Goal: Task Accomplishment & Management: Use online tool/utility

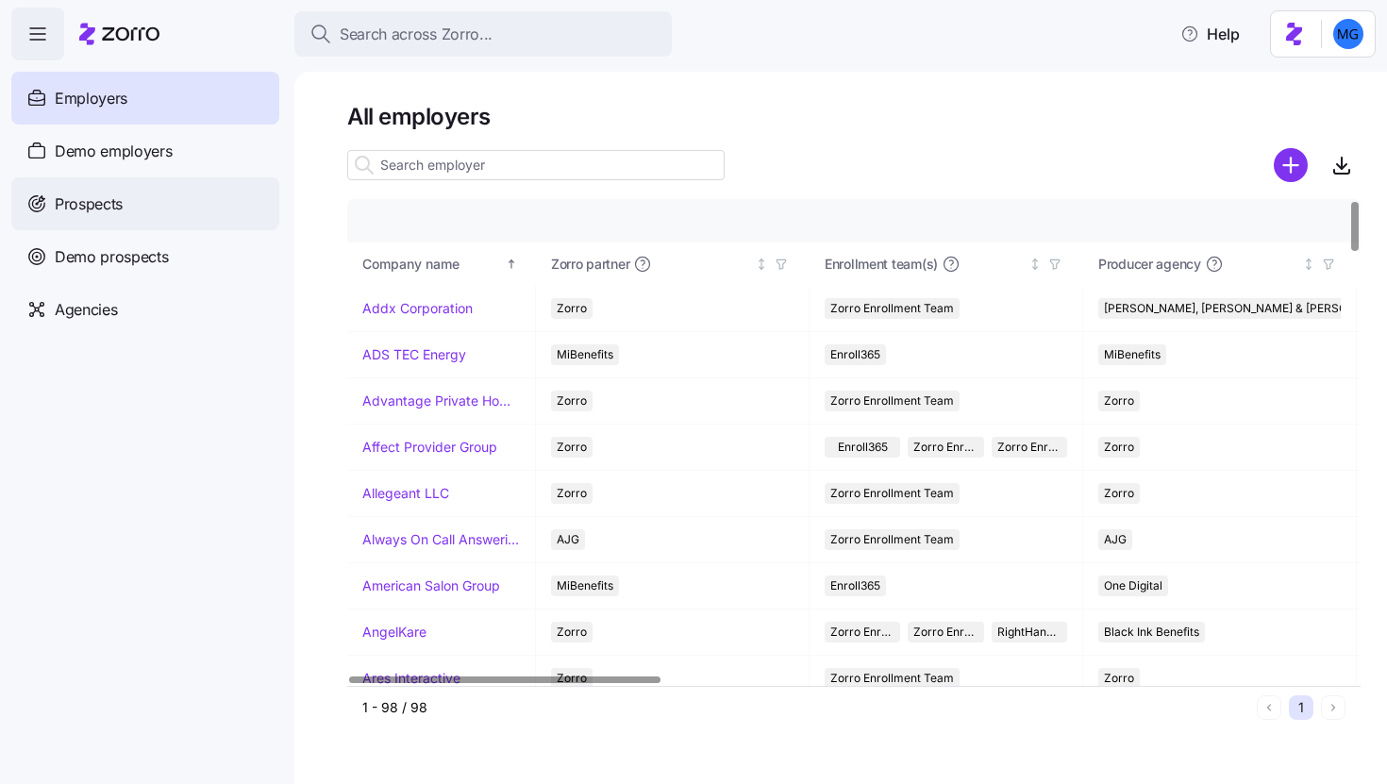
click at [231, 209] on div "Prospects" at bounding box center [145, 203] width 268 height 53
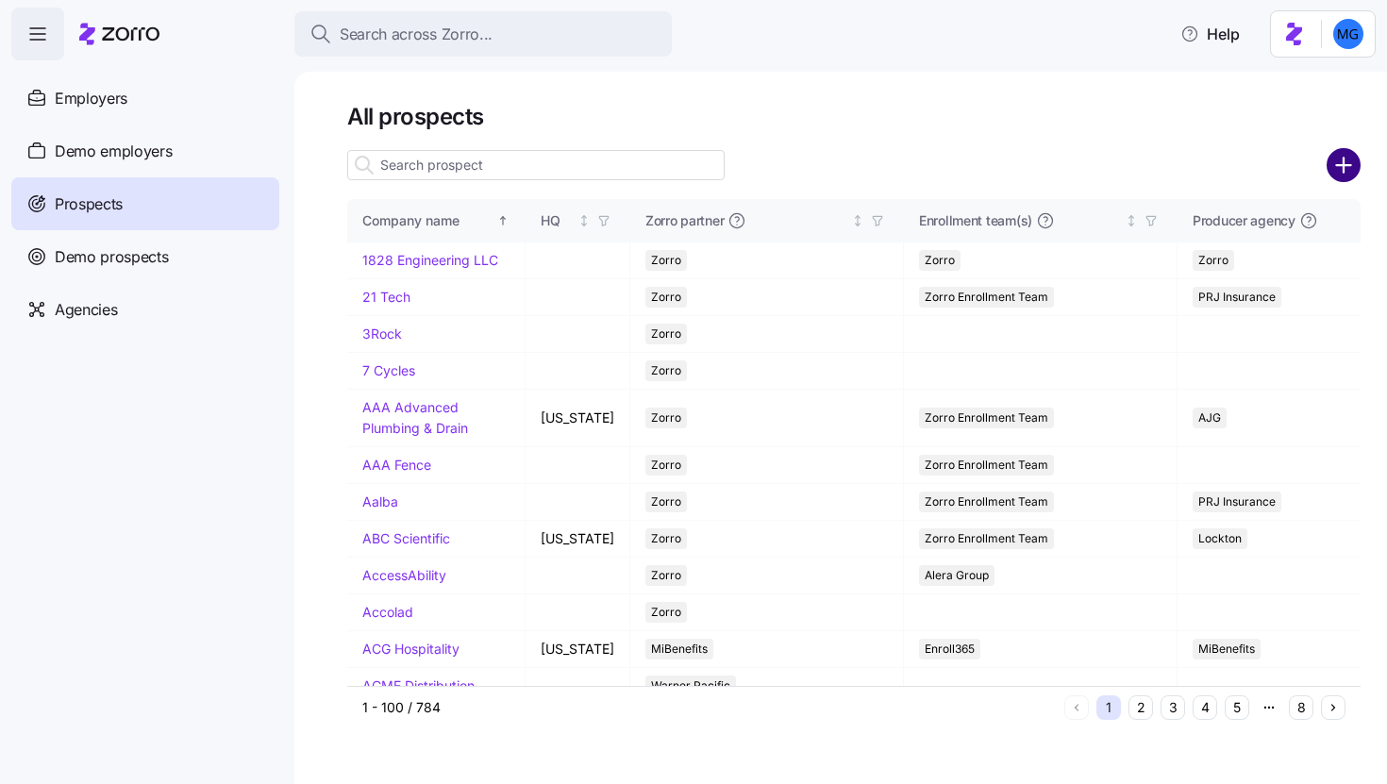
click at [1349, 156] on circle "add icon" at bounding box center [1343, 165] width 31 height 31
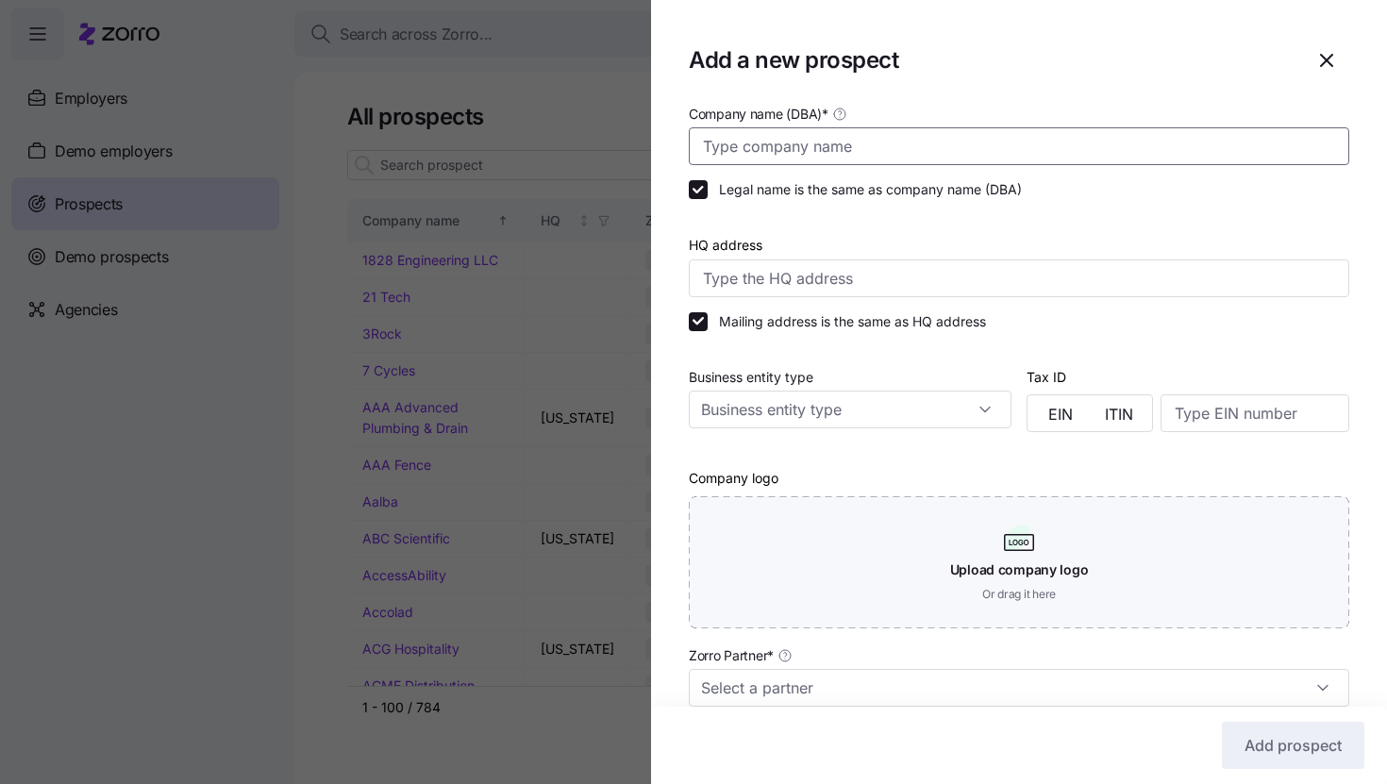
click at [1320, 154] on input "Company name (DBA) *" at bounding box center [1019, 146] width 660 height 38
paste input "Citizens State Bank Cadott"
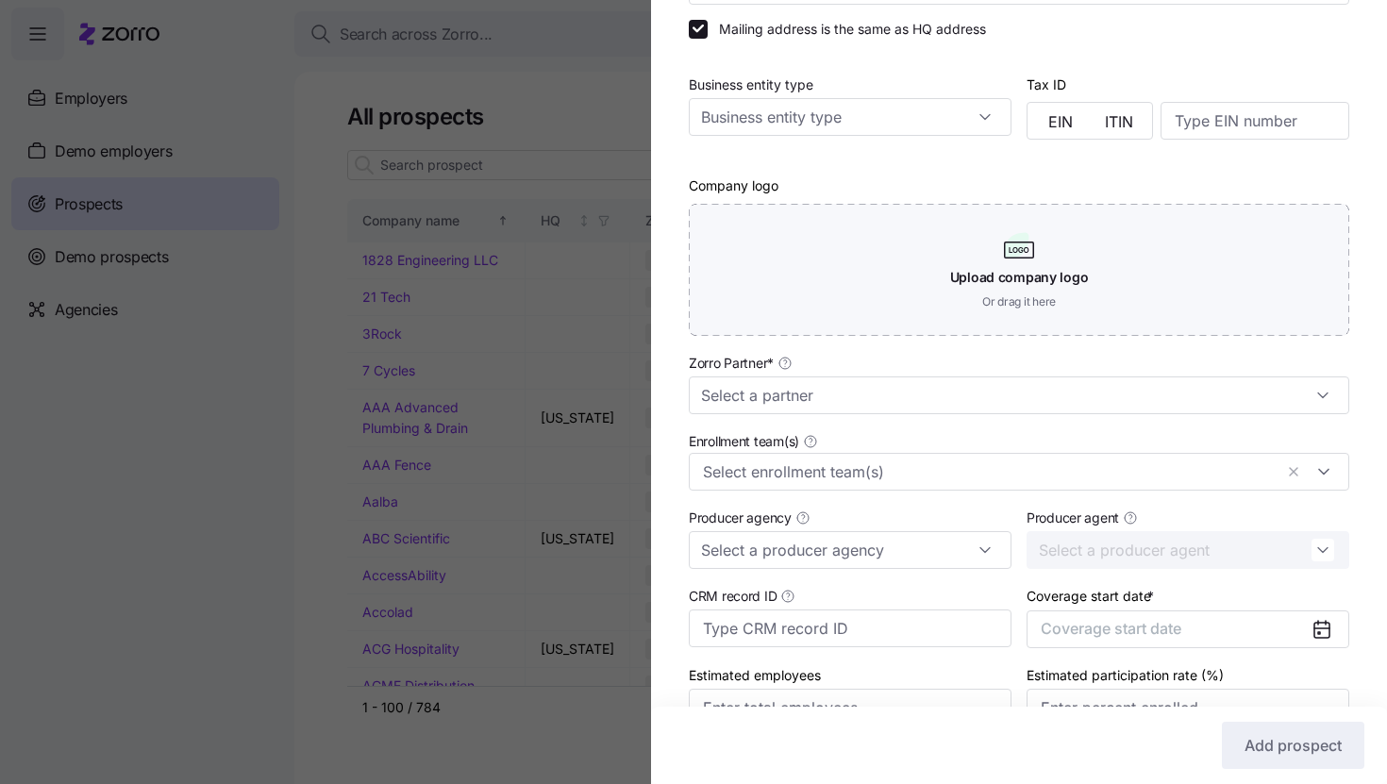
scroll to position [398, 0]
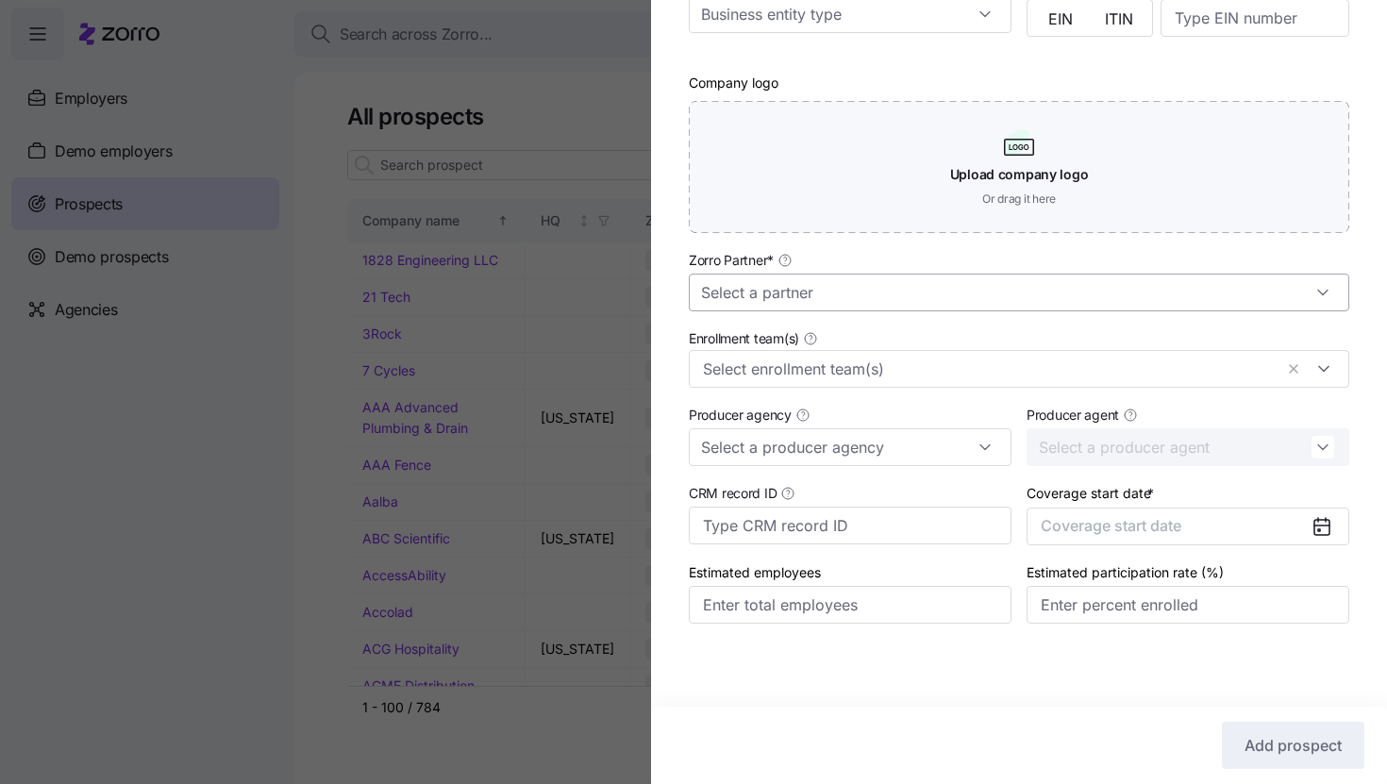
type input "Citizens State Bank Cadott"
click at [1094, 287] on input "Zorro Partner *" at bounding box center [1019, 293] width 660 height 38
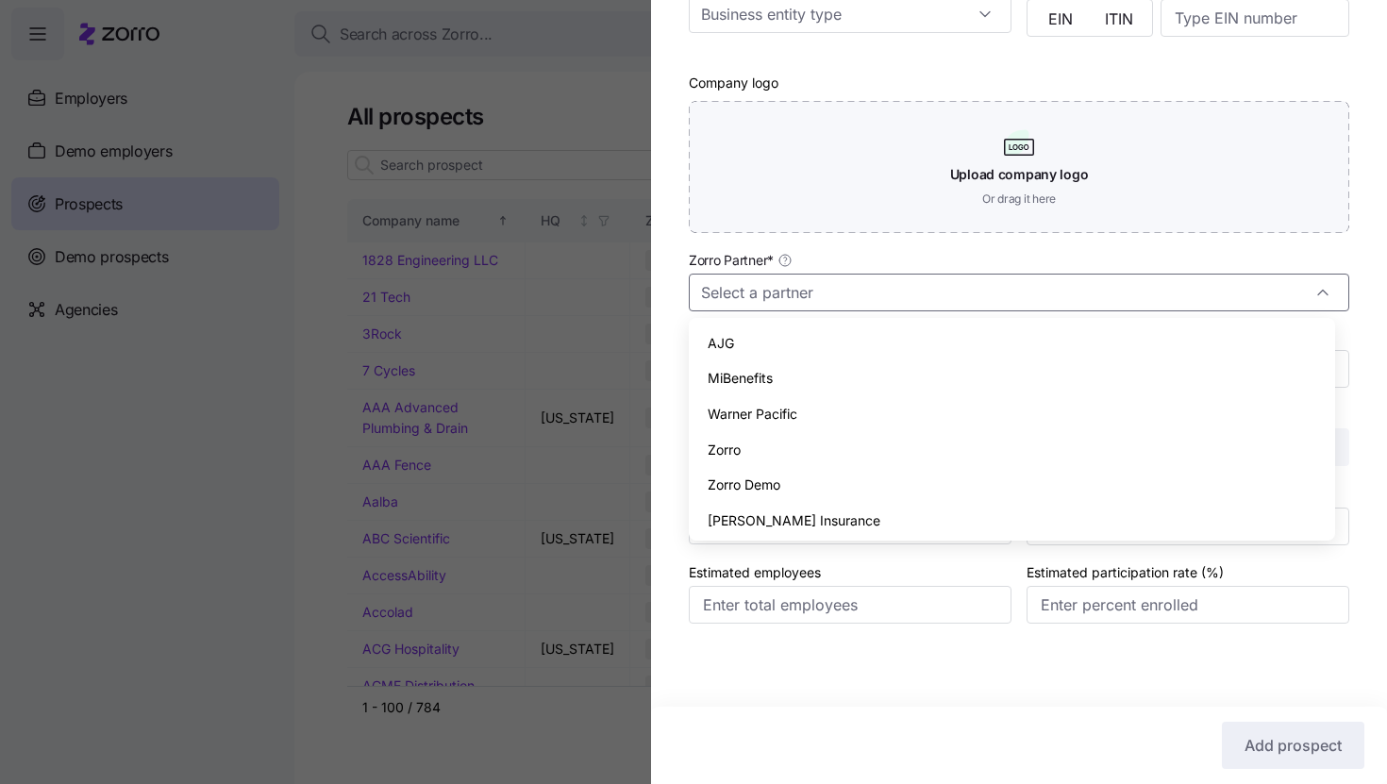
click at [924, 454] on div "Zorro" at bounding box center [1011, 450] width 631 height 36
type input "Zorro"
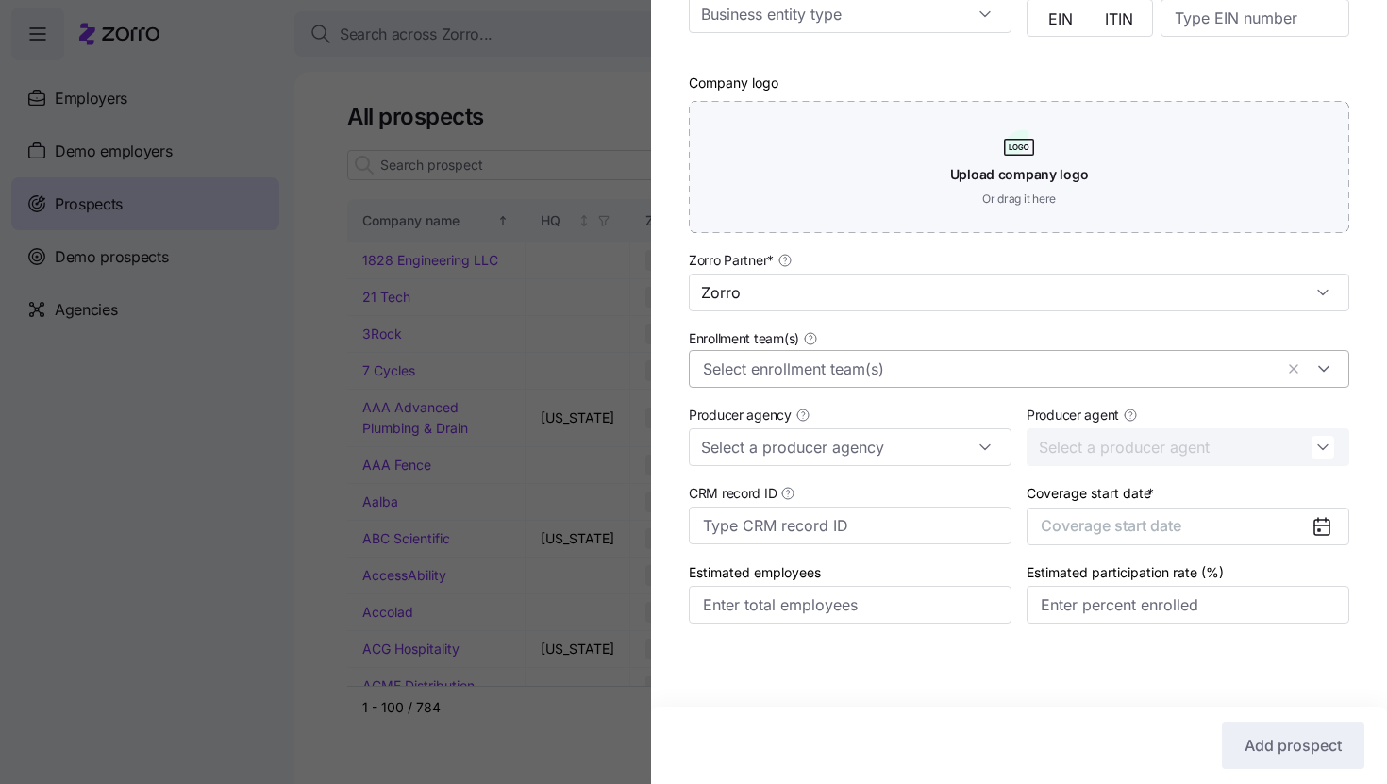
click at [927, 382] on div at bounding box center [1019, 369] width 660 height 38
click at [1361, 372] on div "Company name (DBA) * Citizens State Bank Cadott Legal name is the same as compa…" at bounding box center [1019, 184] width 736 height 955
click at [953, 455] on input "Producer agency" at bounding box center [850, 447] width 323 height 38
click at [906, 513] on div "Alera Group" at bounding box center [846, 497] width 301 height 36
type input "Alera Group"
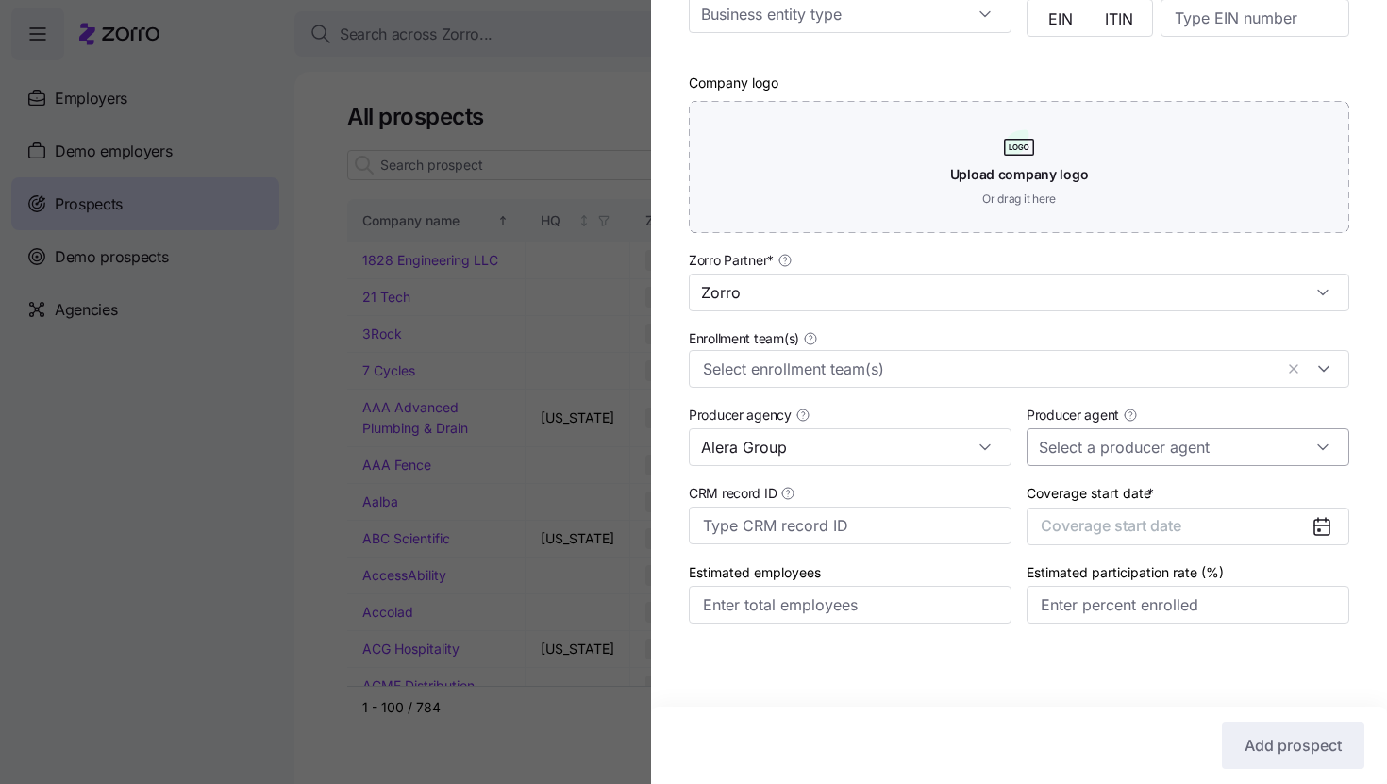
click at [1111, 446] on input "Producer agent" at bounding box center [1188, 447] width 323 height 38
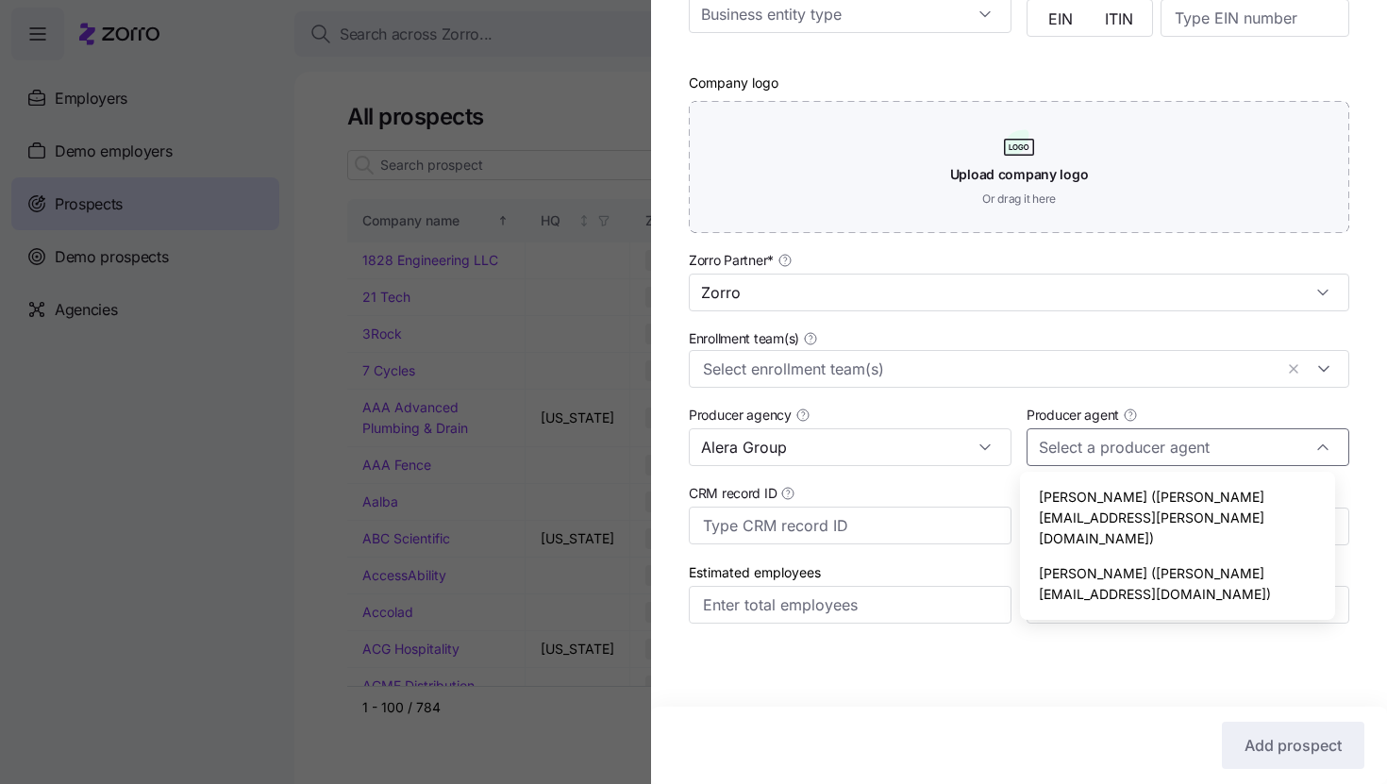
click at [1086, 563] on span "Amy Pals (amy.pals@aleragroup.com)" at bounding box center [1178, 583] width 278 height 41
type input "Amy Pals (amy.pals@aleragroup.com)"
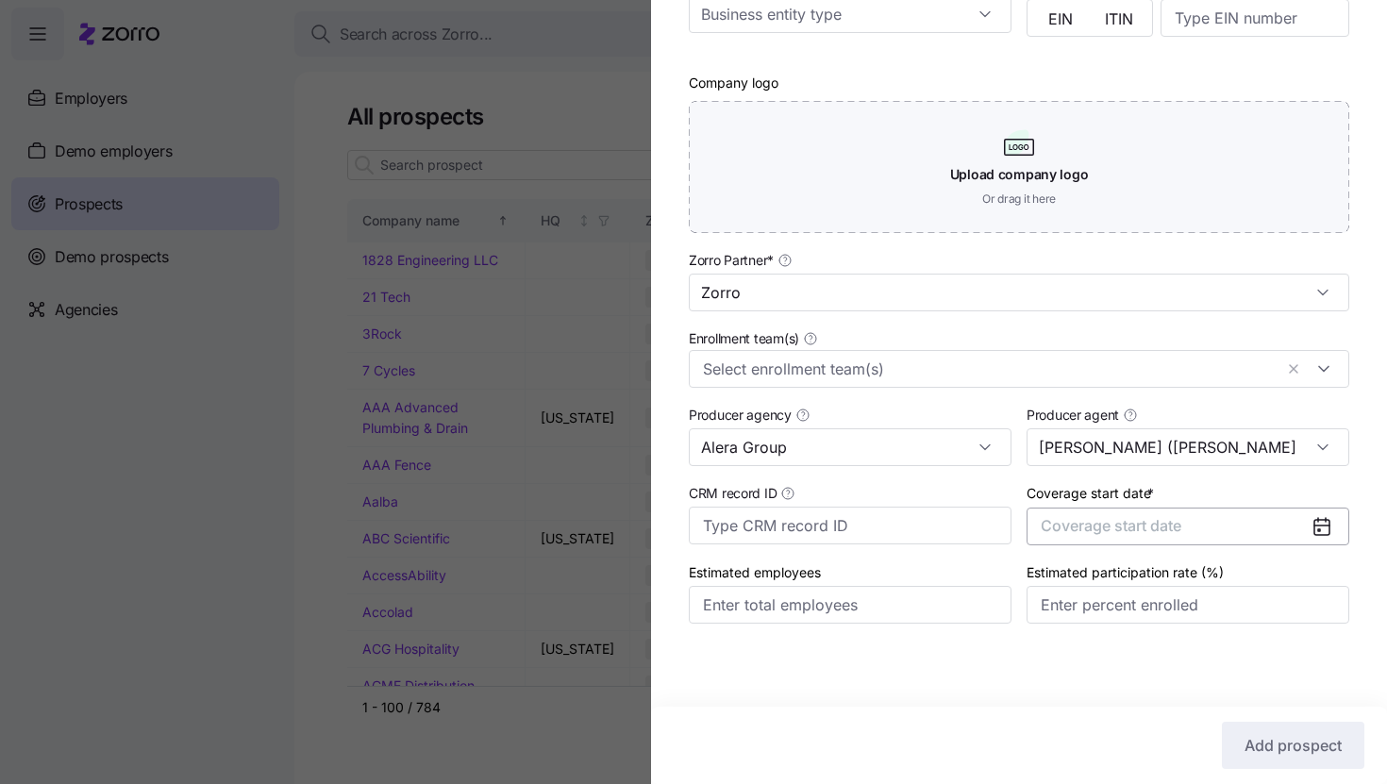
click at [1149, 535] on button "Coverage start date" at bounding box center [1188, 527] width 323 height 38
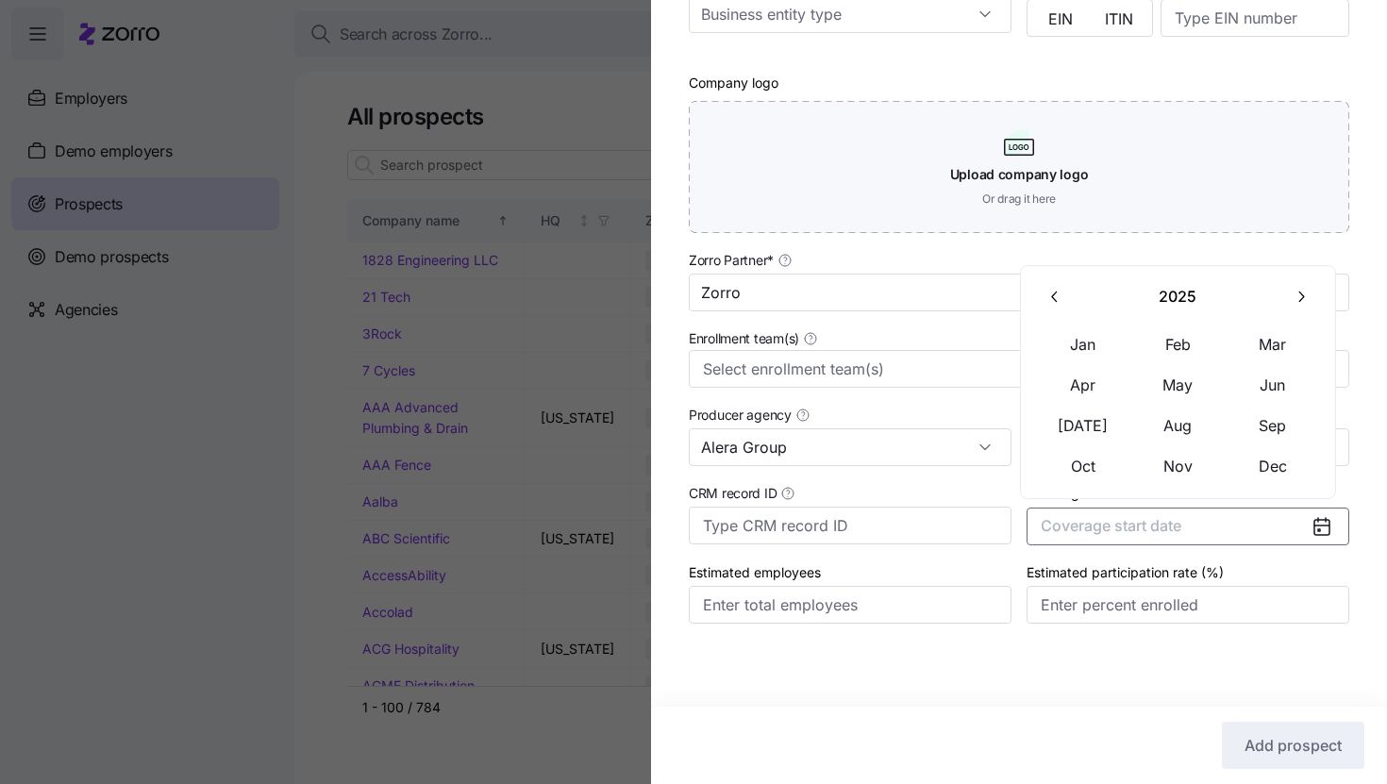
click at [1292, 302] on icon "button" at bounding box center [1301, 297] width 18 height 18
click at [1094, 351] on button "Jan" at bounding box center [1083, 345] width 94 height 40
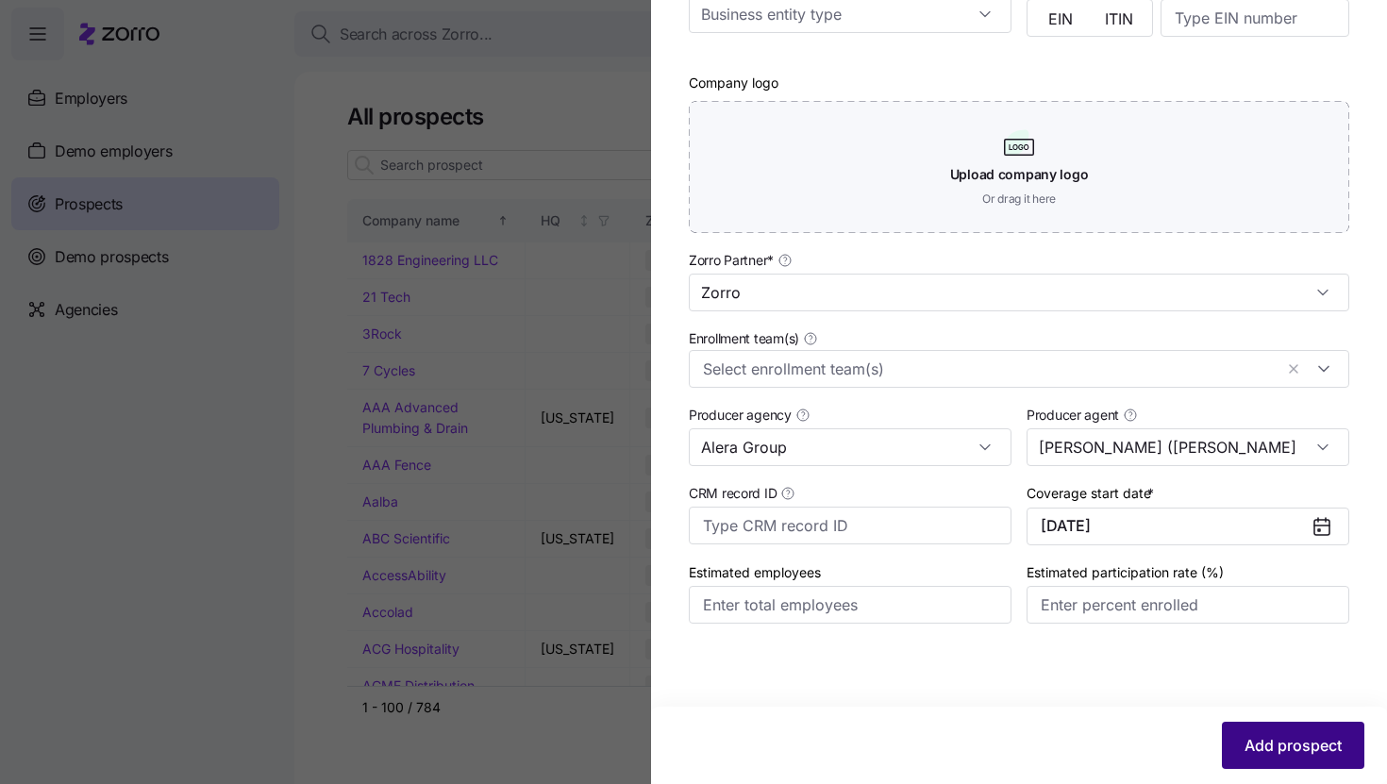
click at [1251, 739] on span "Add prospect" at bounding box center [1292, 745] width 97 height 23
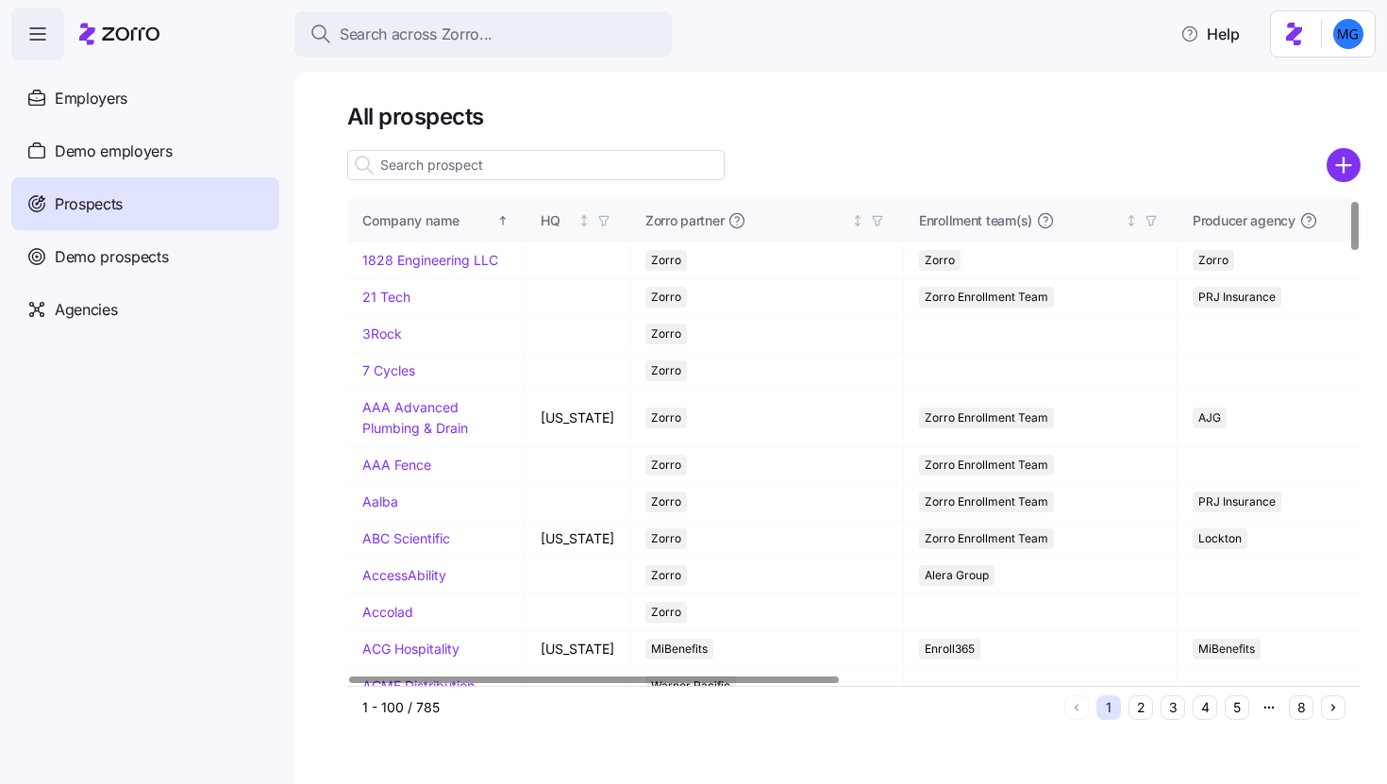
click at [711, 163] on input at bounding box center [535, 165] width 377 height 30
paste input "Citizens State Bank Cadott"
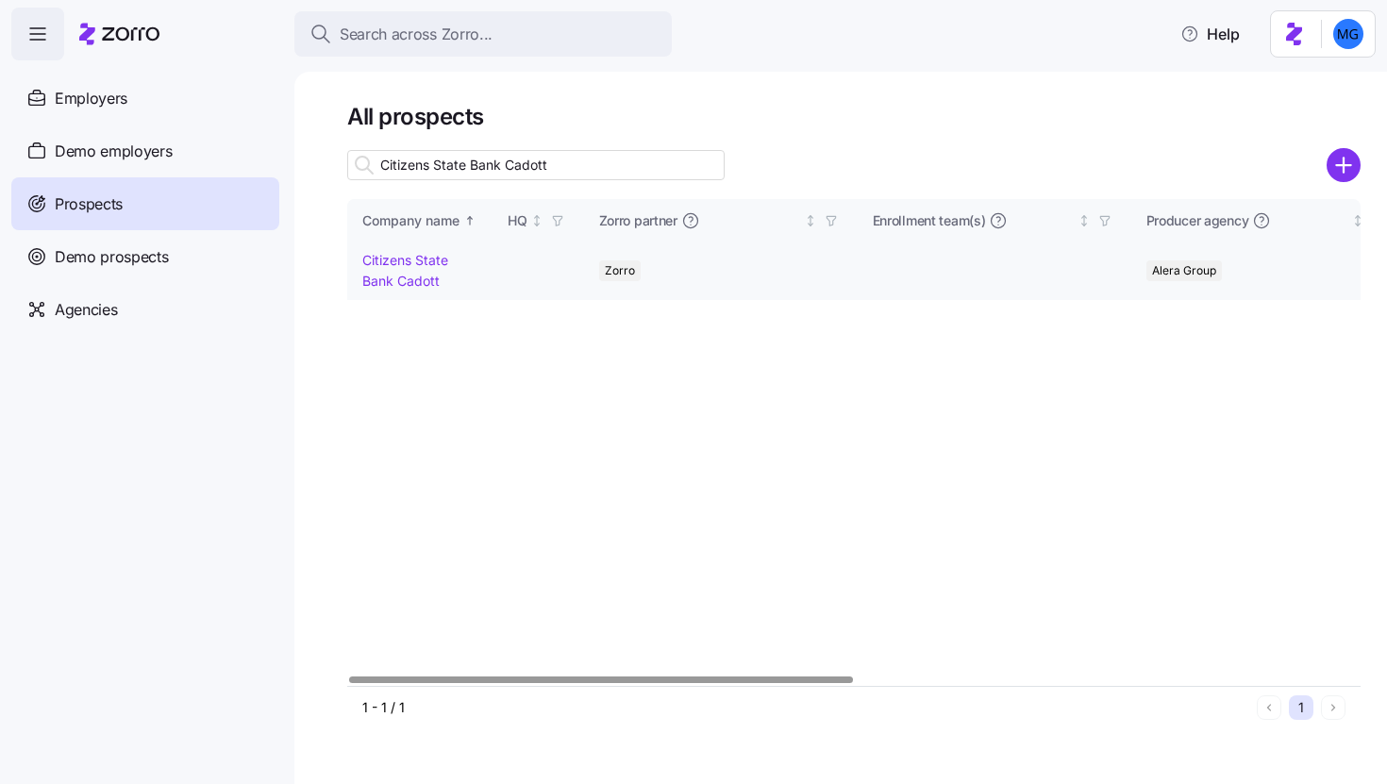
type input "Citizens State Bank Cadott"
click at [432, 276] on link "Citizens State Bank Cadott" at bounding box center [405, 270] width 86 height 37
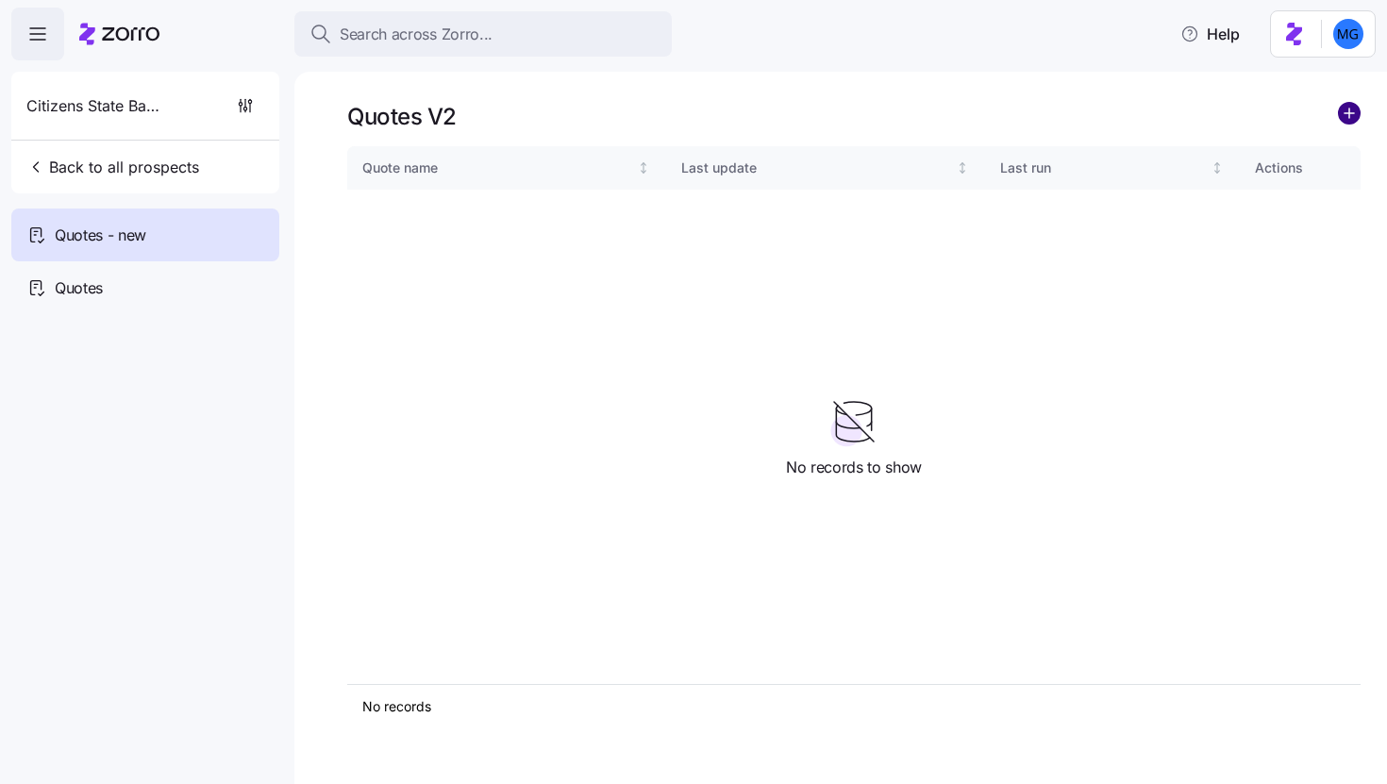
click at [1347, 122] on circle "add icon" at bounding box center [1349, 113] width 21 height 21
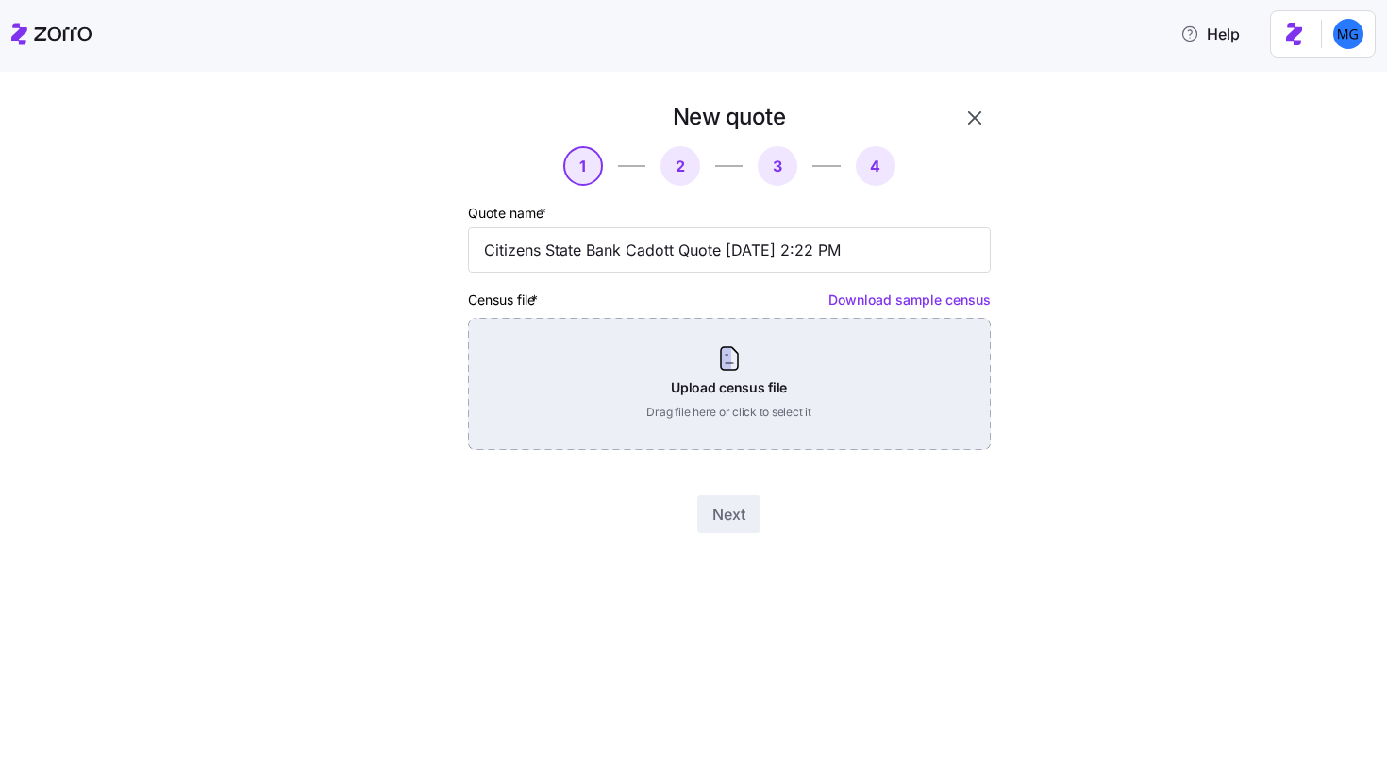
click at [746, 367] on div "Upload census file Drag file here or click to select it" at bounding box center [729, 384] width 523 height 132
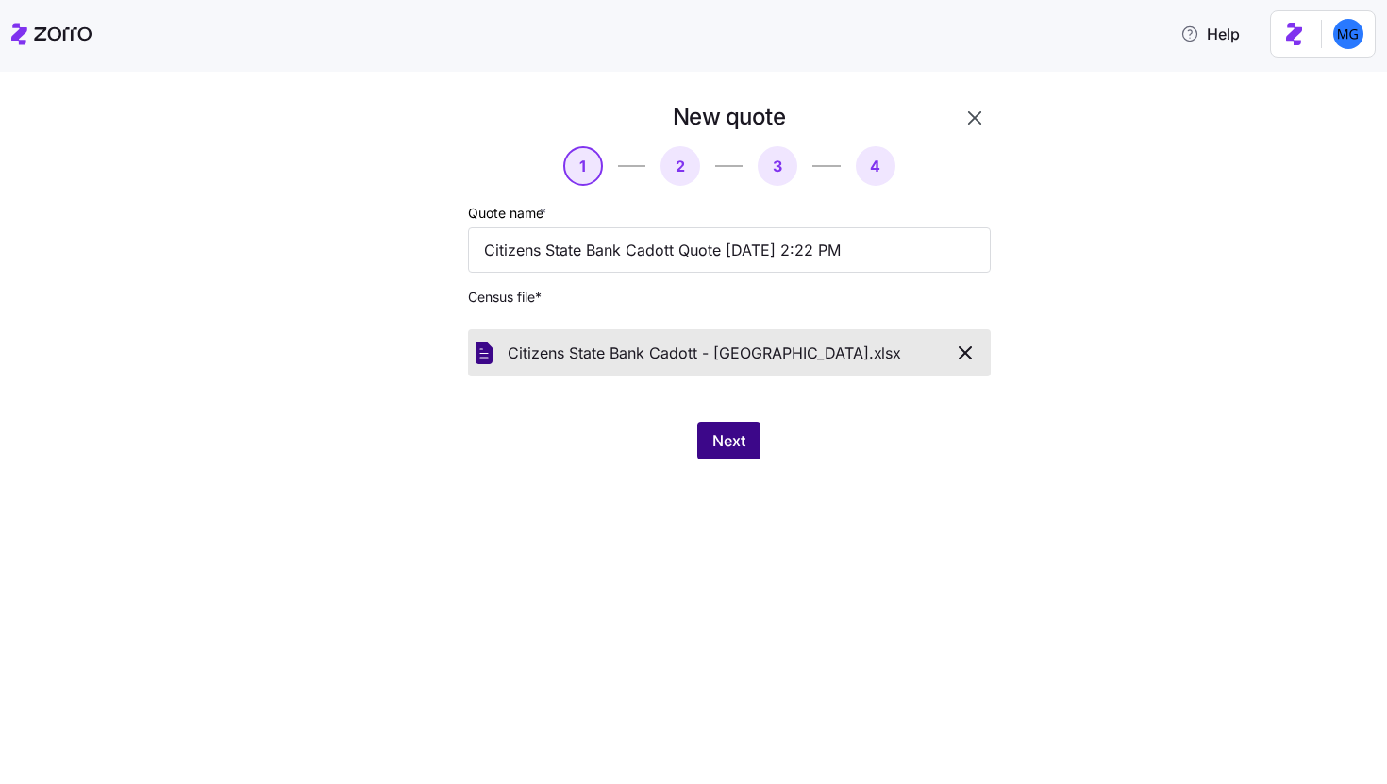
click at [721, 428] on button "Next" at bounding box center [728, 441] width 63 height 38
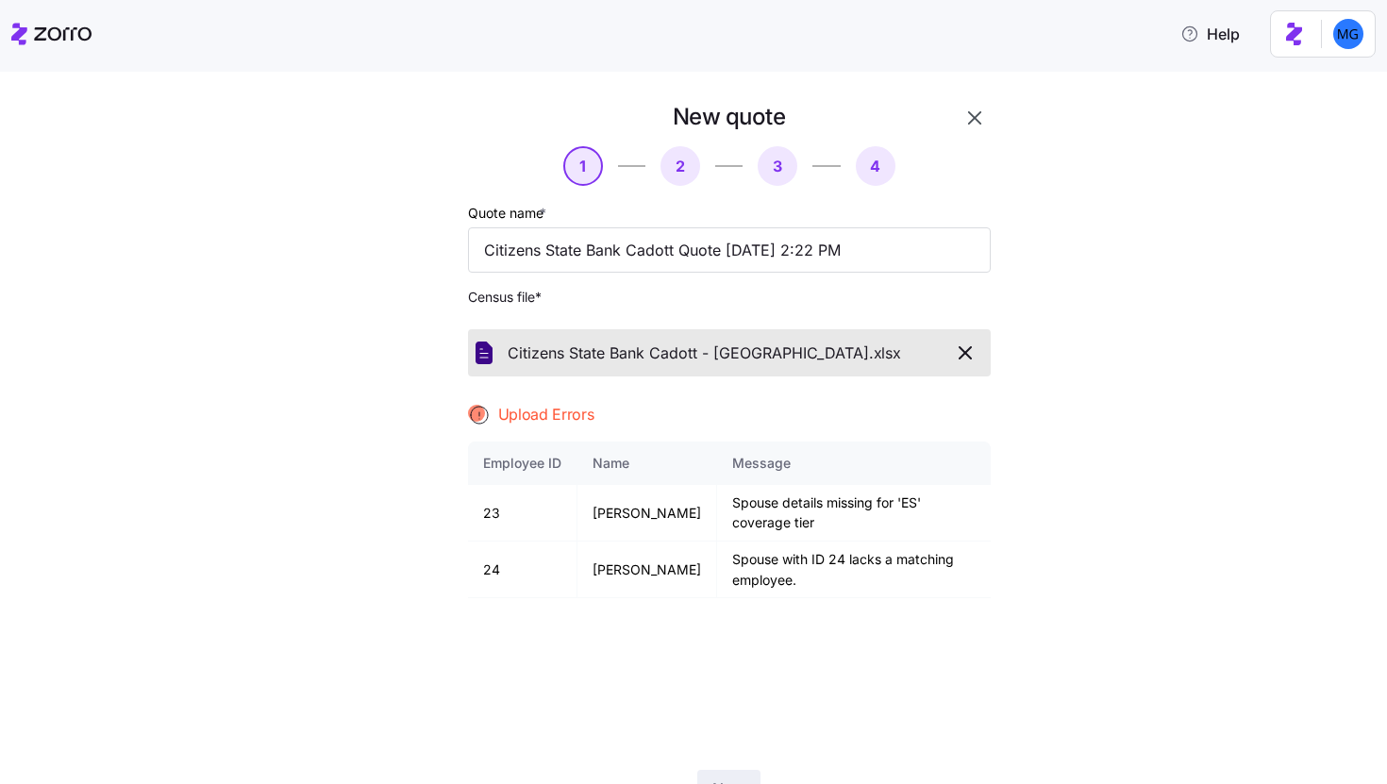
click at [971, 115] on icon "button" at bounding box center [974, 118] width 23 height 23
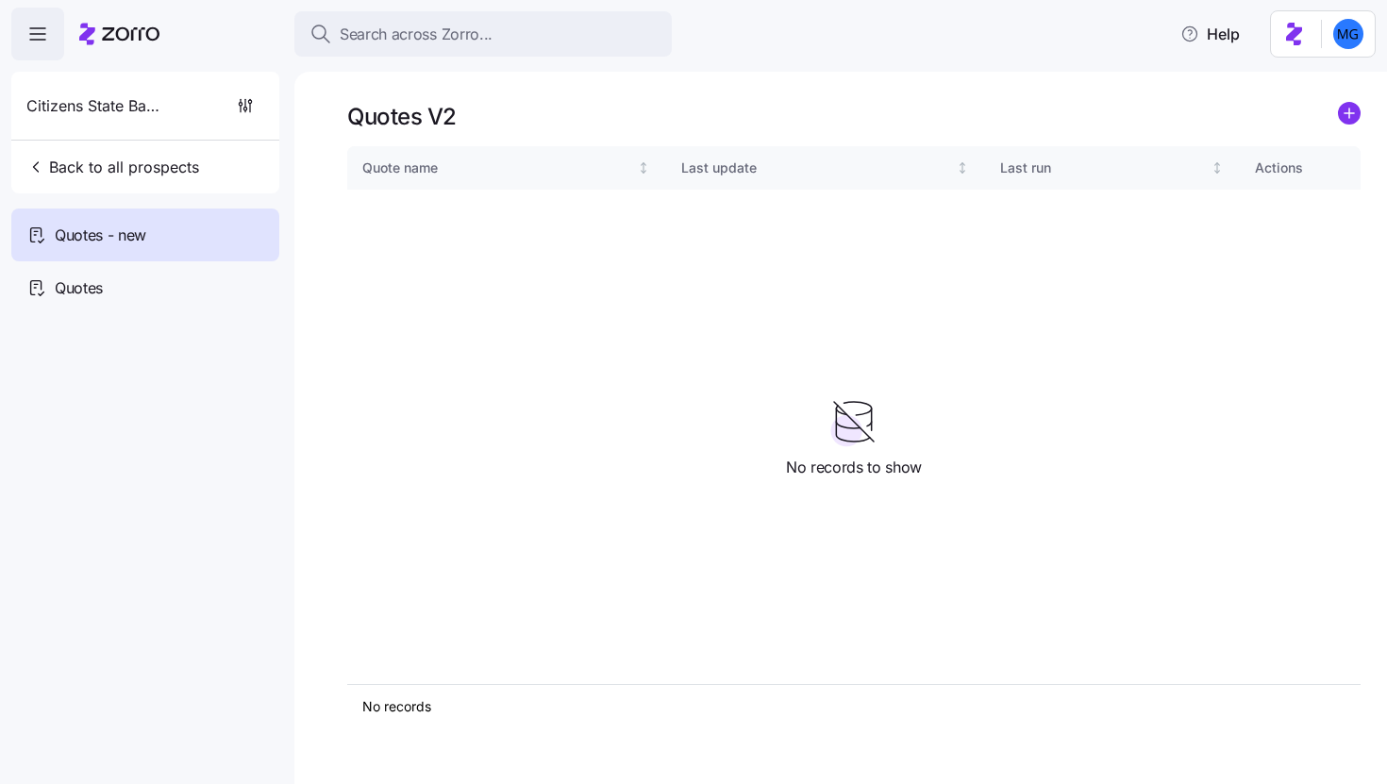
click at [1359, 123] on icon "add icon" at bounding box center [1349, 113] width 23 height 23
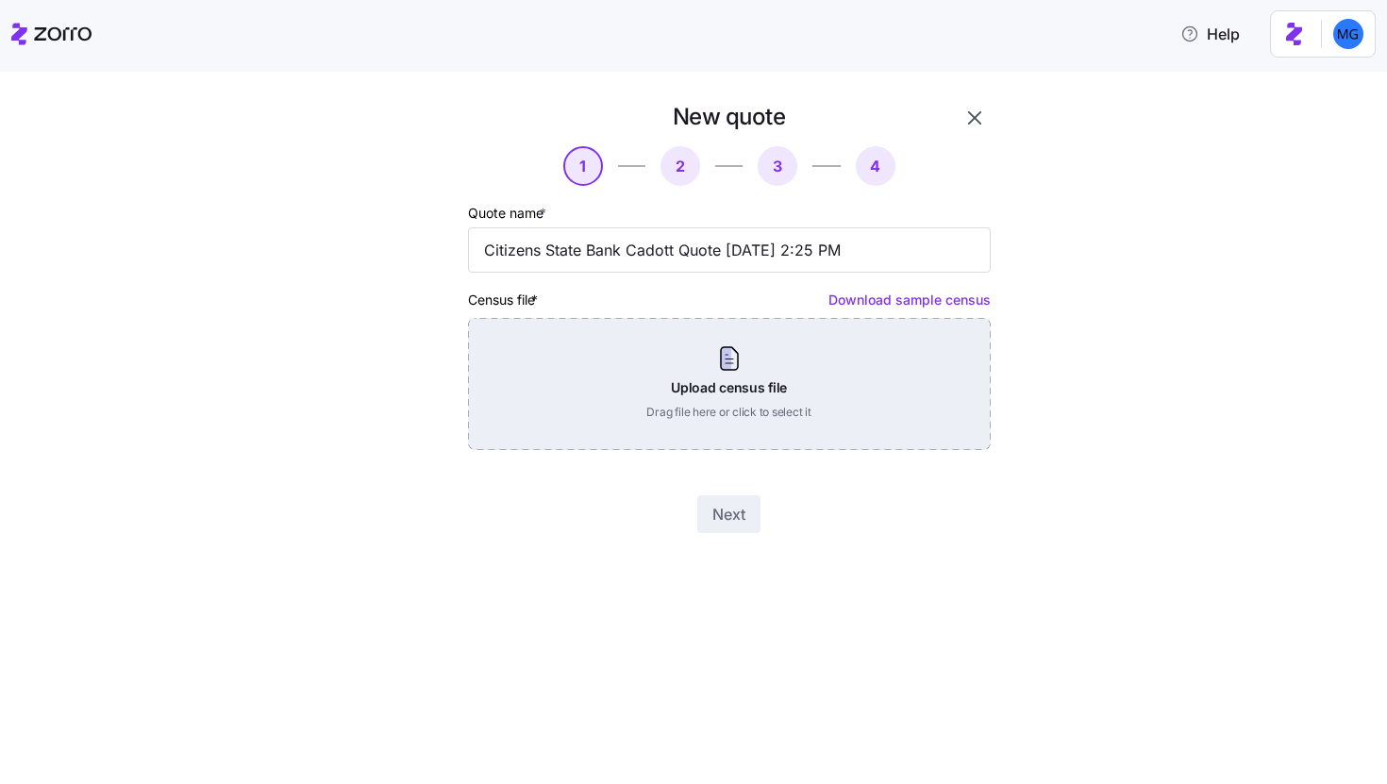
click at [699, 395] on div "Upload census file Drag file here or click to select it" at bounding box center [729, 384] width 523 height 132
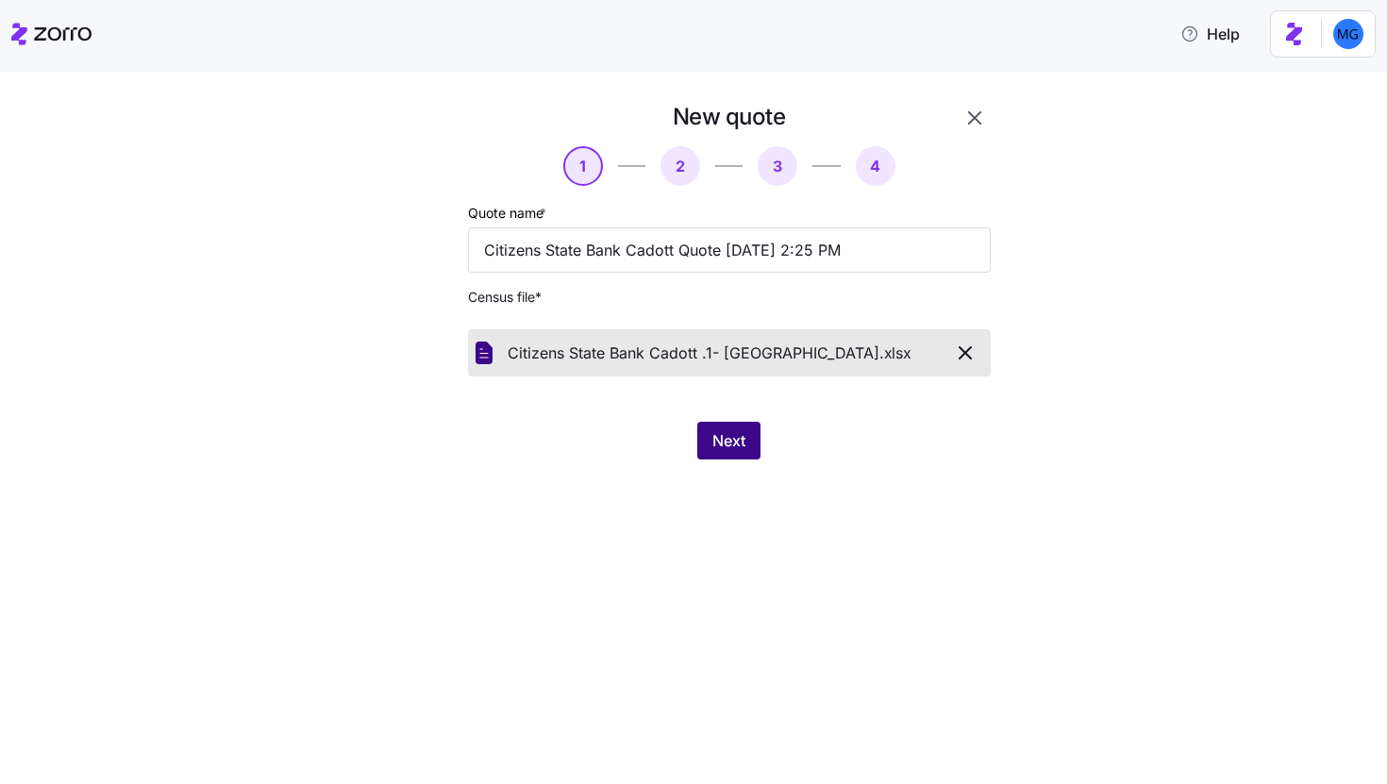
click at [719, 427] on button "Next" at bounding box center [728, 441] width 63 height 38
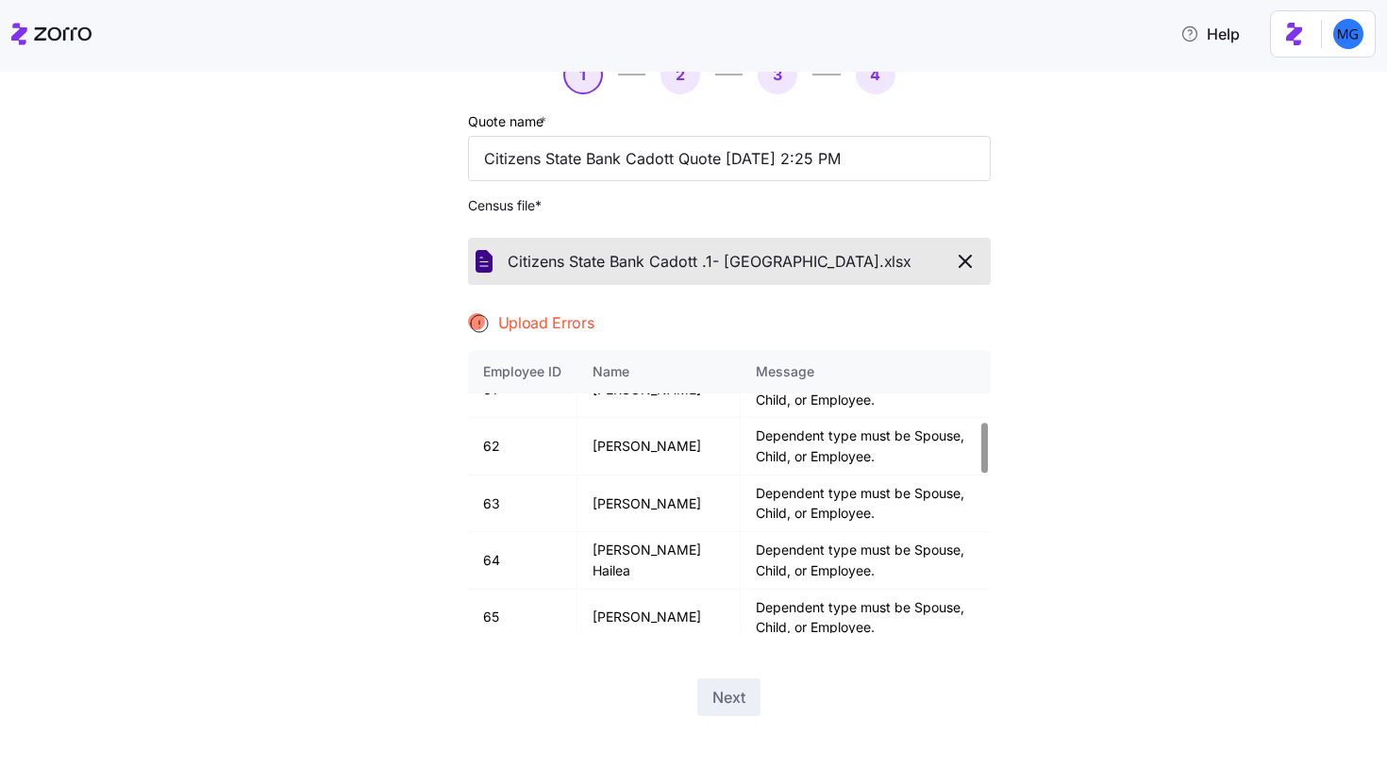
scroll to position [1297, 0]
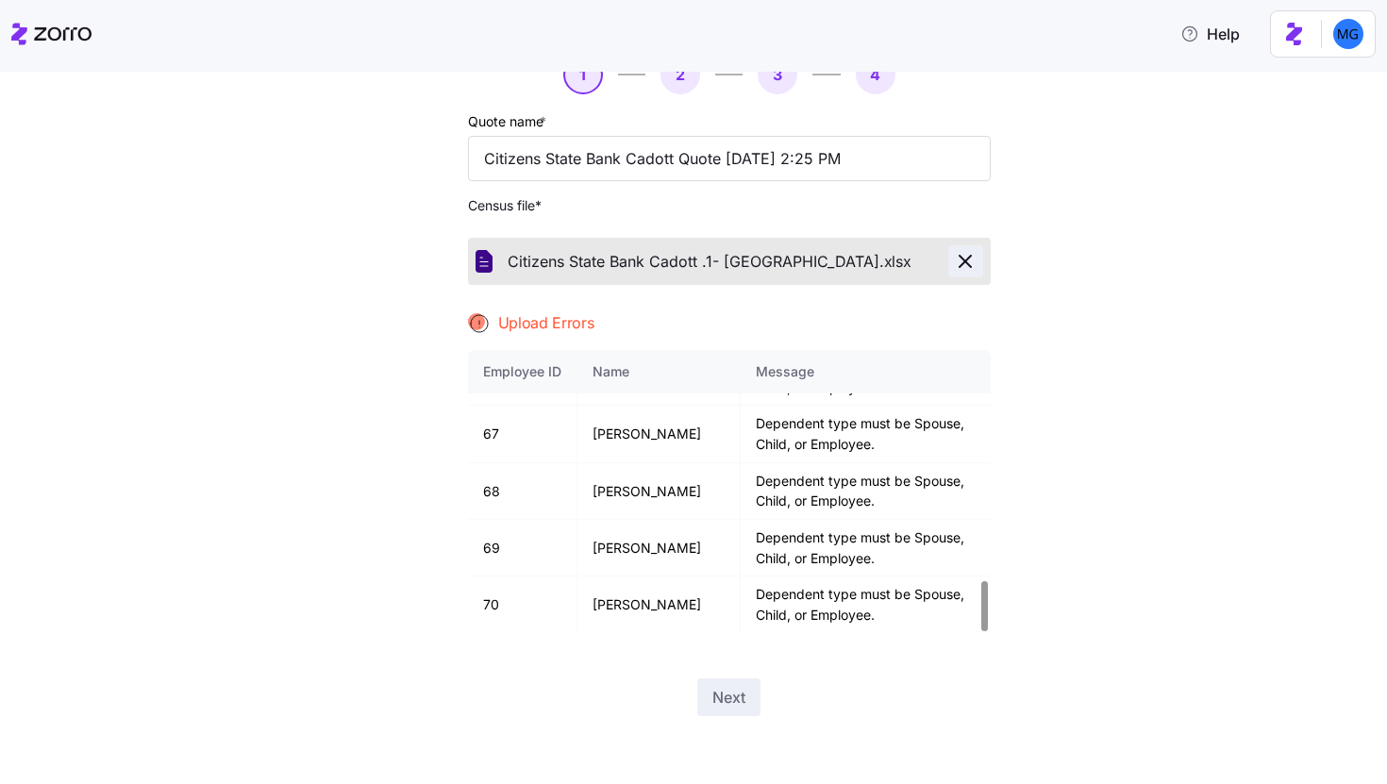
click at [965, 256] on icon "button" at bounding box center [965, 261] width 23 height 23
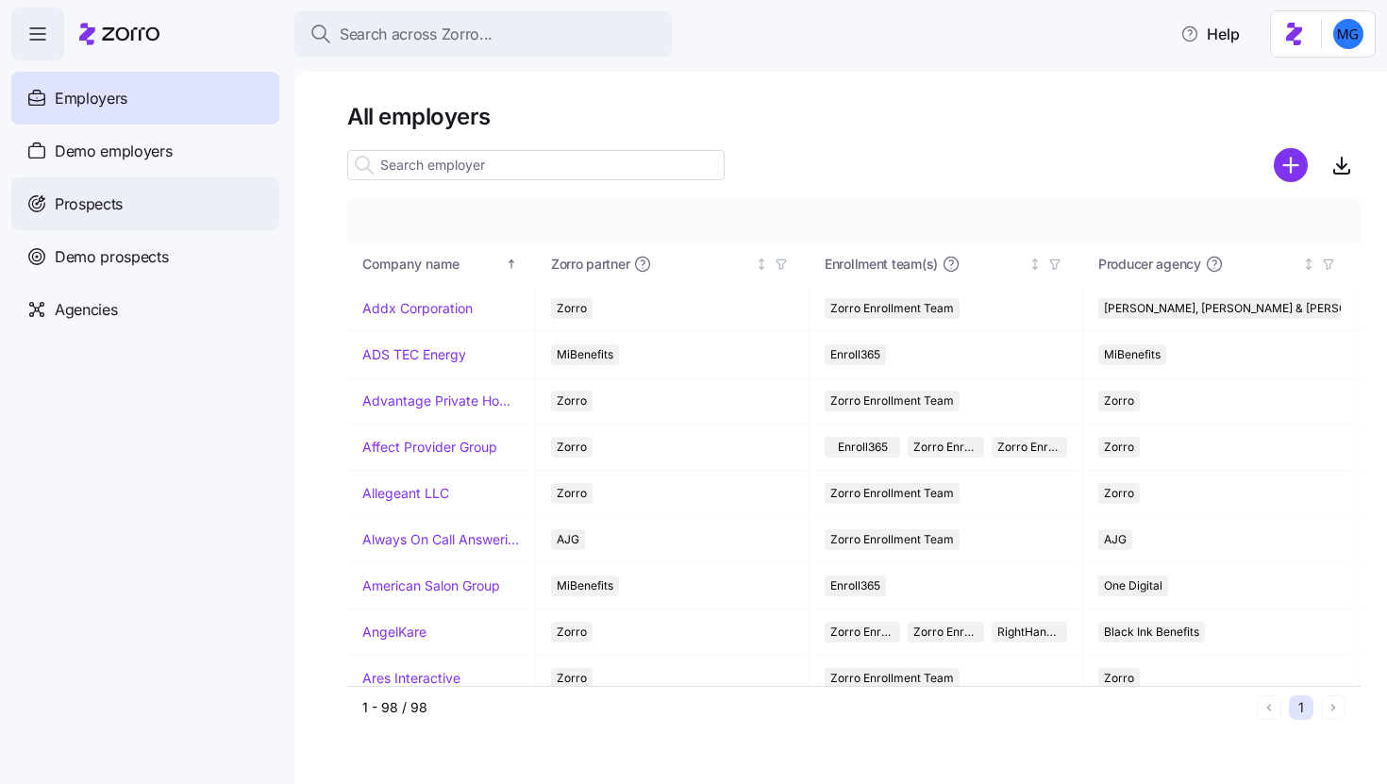
click at [178, 205] on div "Prospects" at bounding box center [145, 203] width 268 height 53
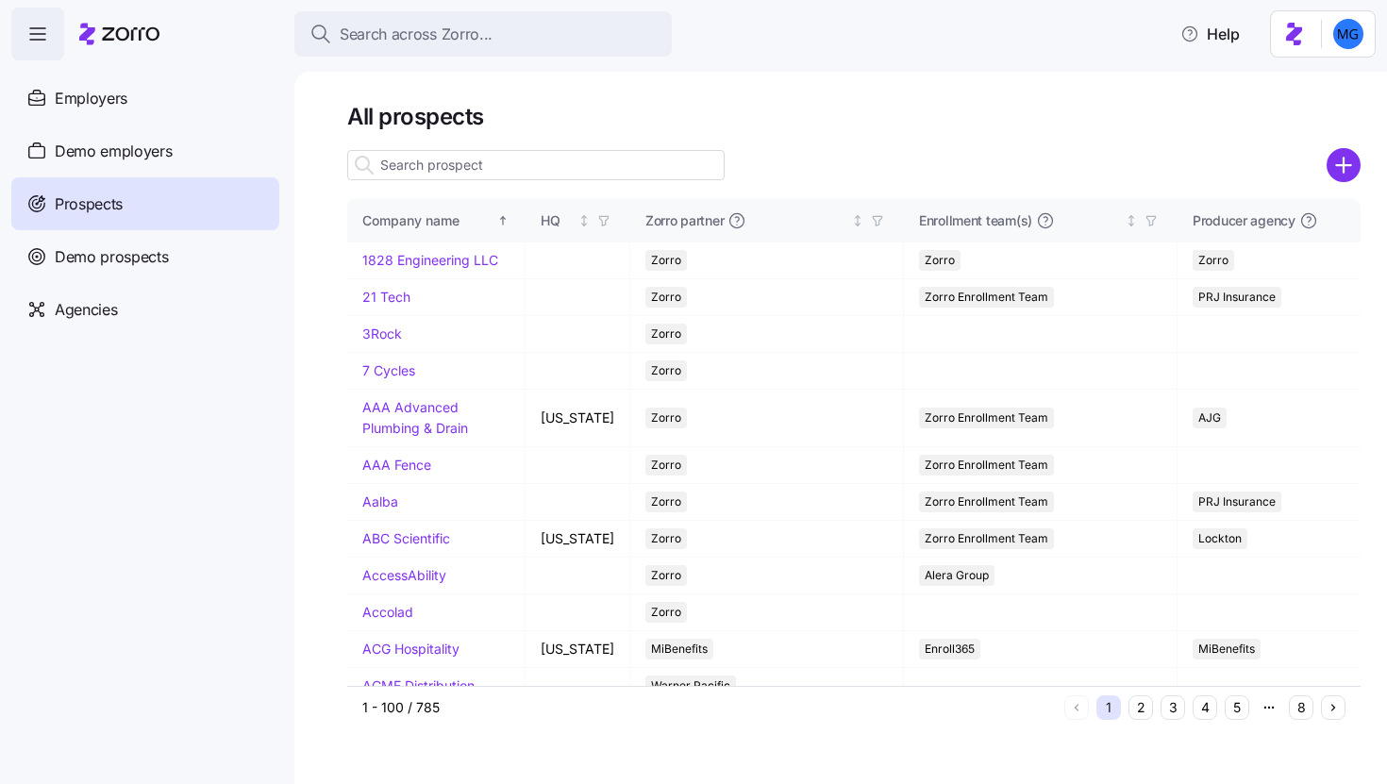
click at [415, 167] on input at bounding box center [535, 165] width 377 height 30
paste input "Citizens State Bank Cadott"
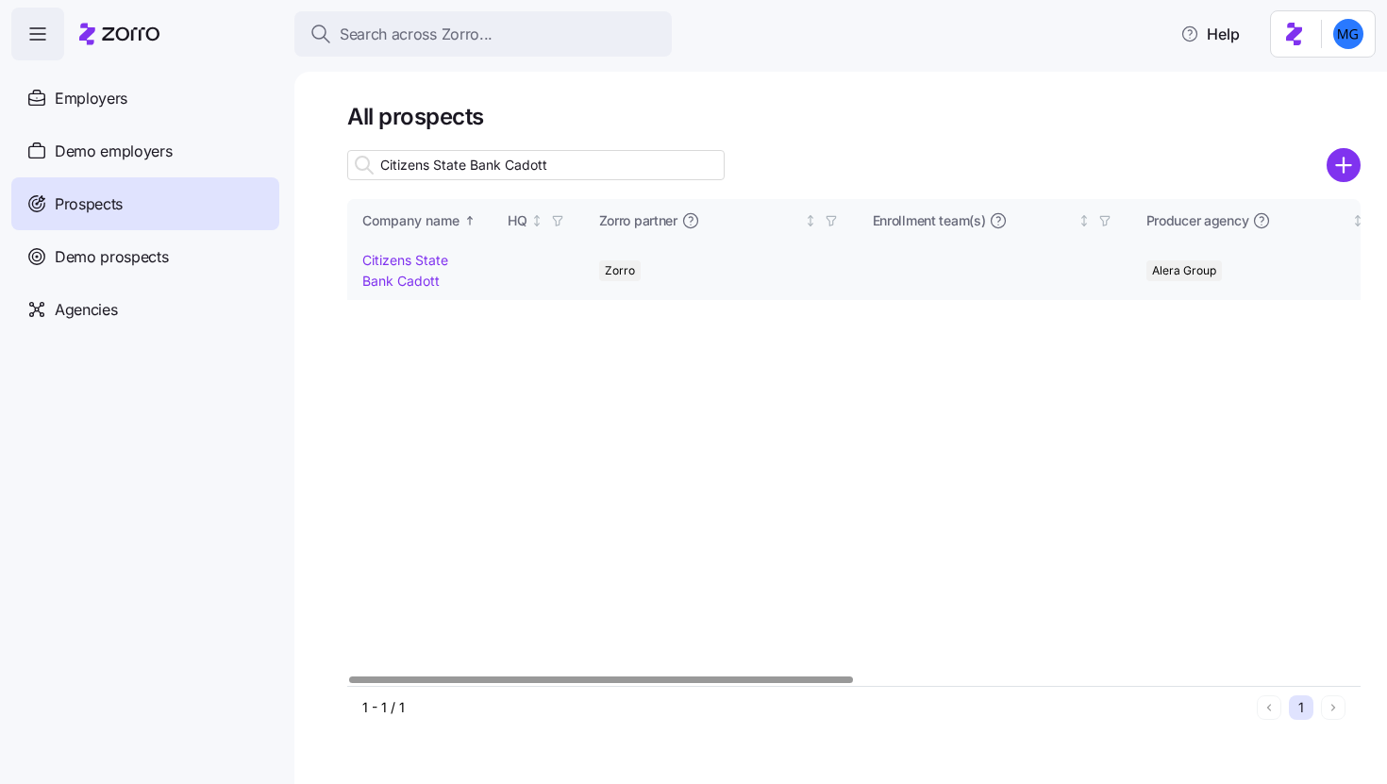
type input "Citizens State Bank Cadott"
drag, startPoint x: 402, startPoint y: 278, endPoint x: 1180, endPoint y: 75, distance: 804.6
click at [402, 278] on link "Citizens State Bank Cadott" at bounding box center [405, 270] width 86 height 37
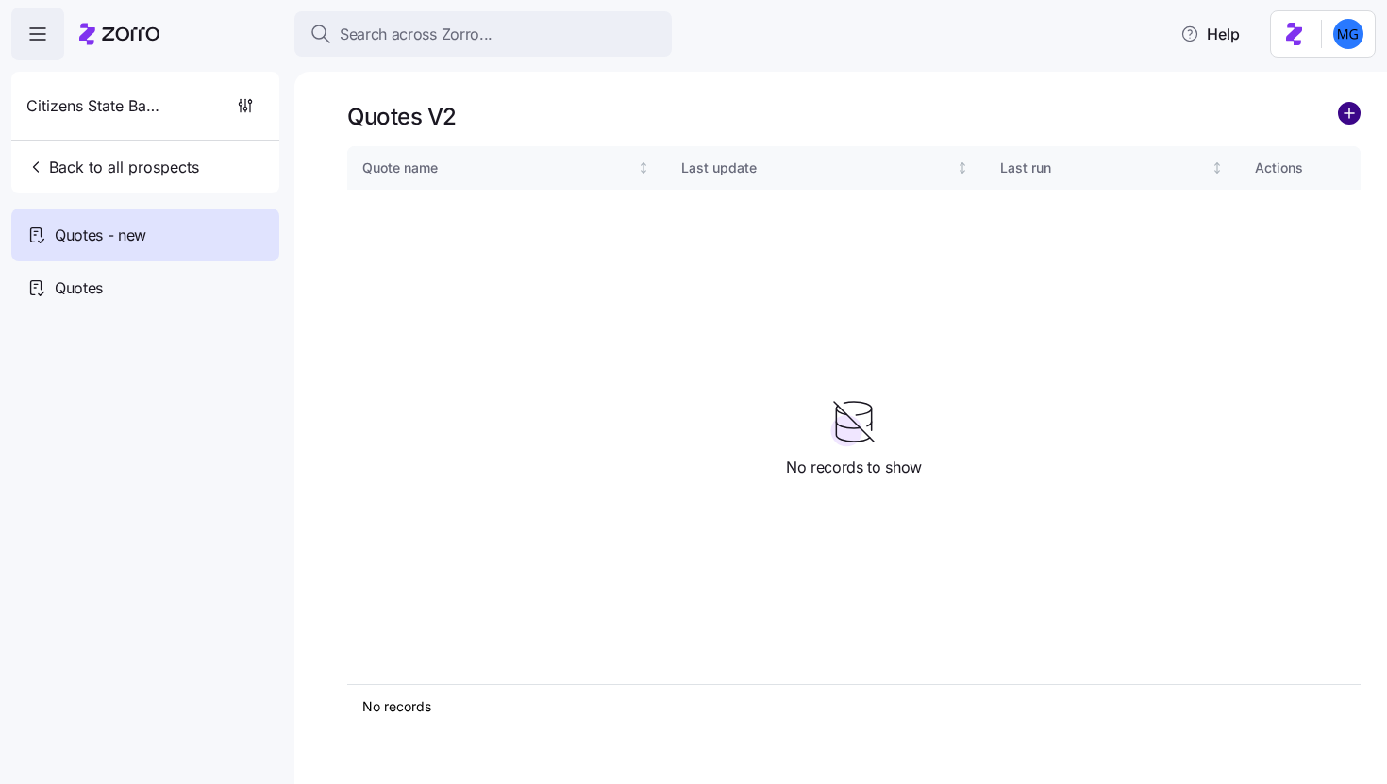
click at [1351, 123] on circle "add icon" at bounding box center [1349, 113] width 21 height 21
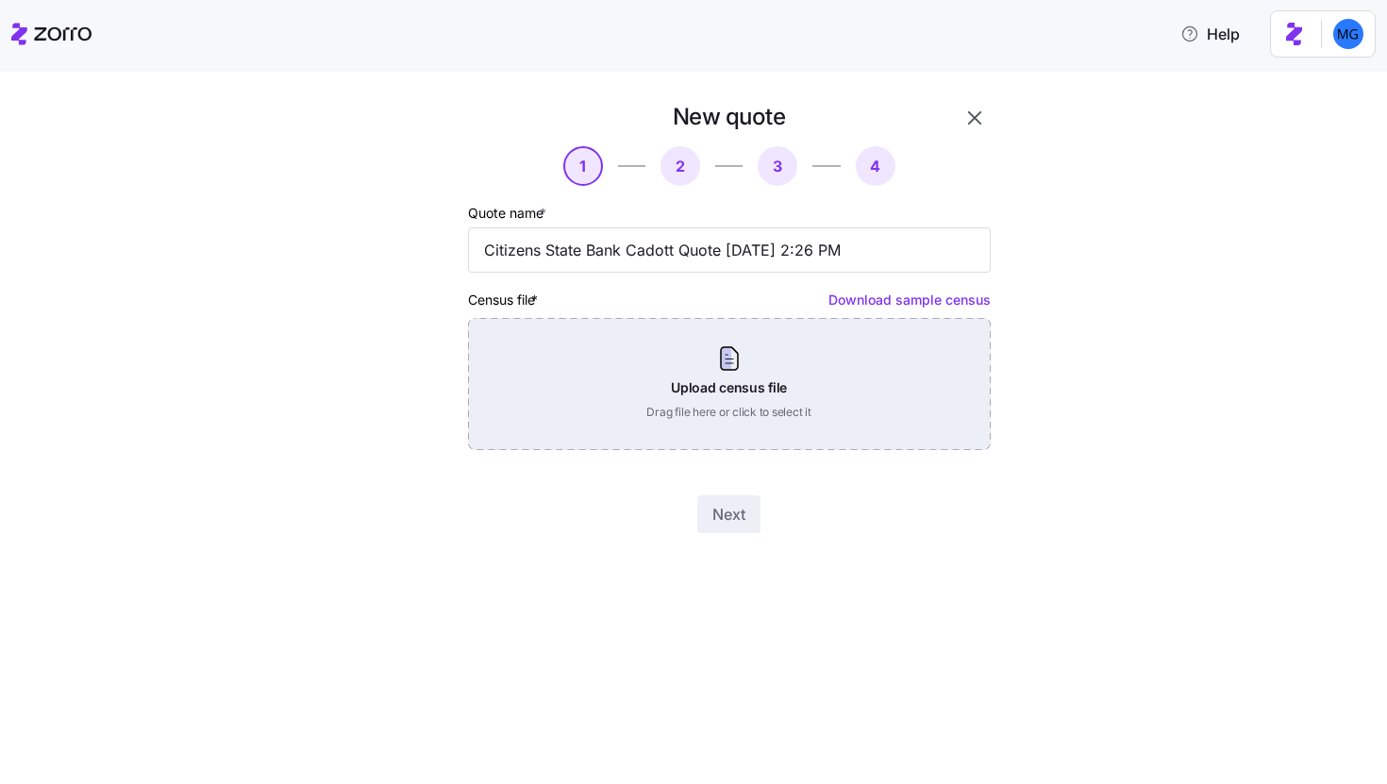
click at [728, 374] on div "Upload census file Drag file here or click to select it" at bounding box center [729, 384] width 523 height 132
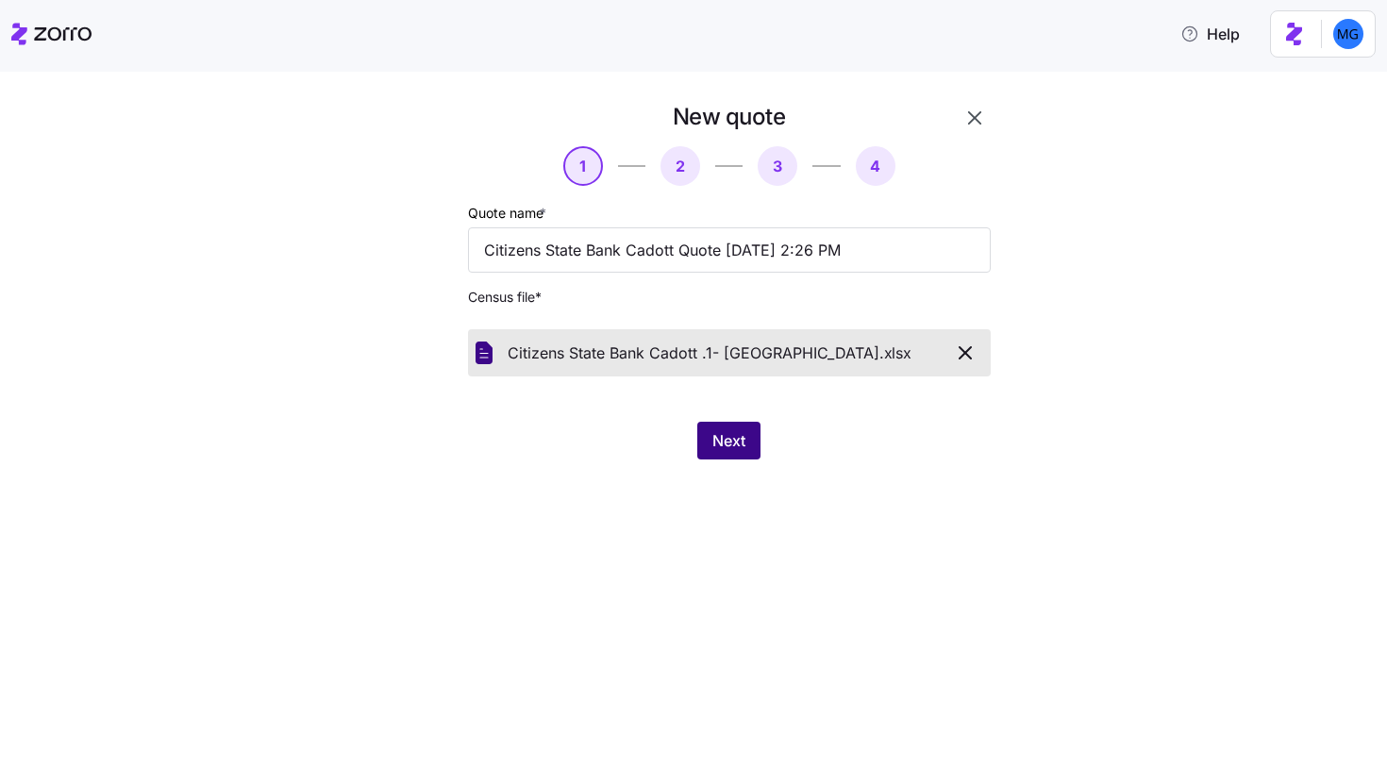
click at [718, 443] on span "Next" at bounding box center [728, 440] width 33 height 23
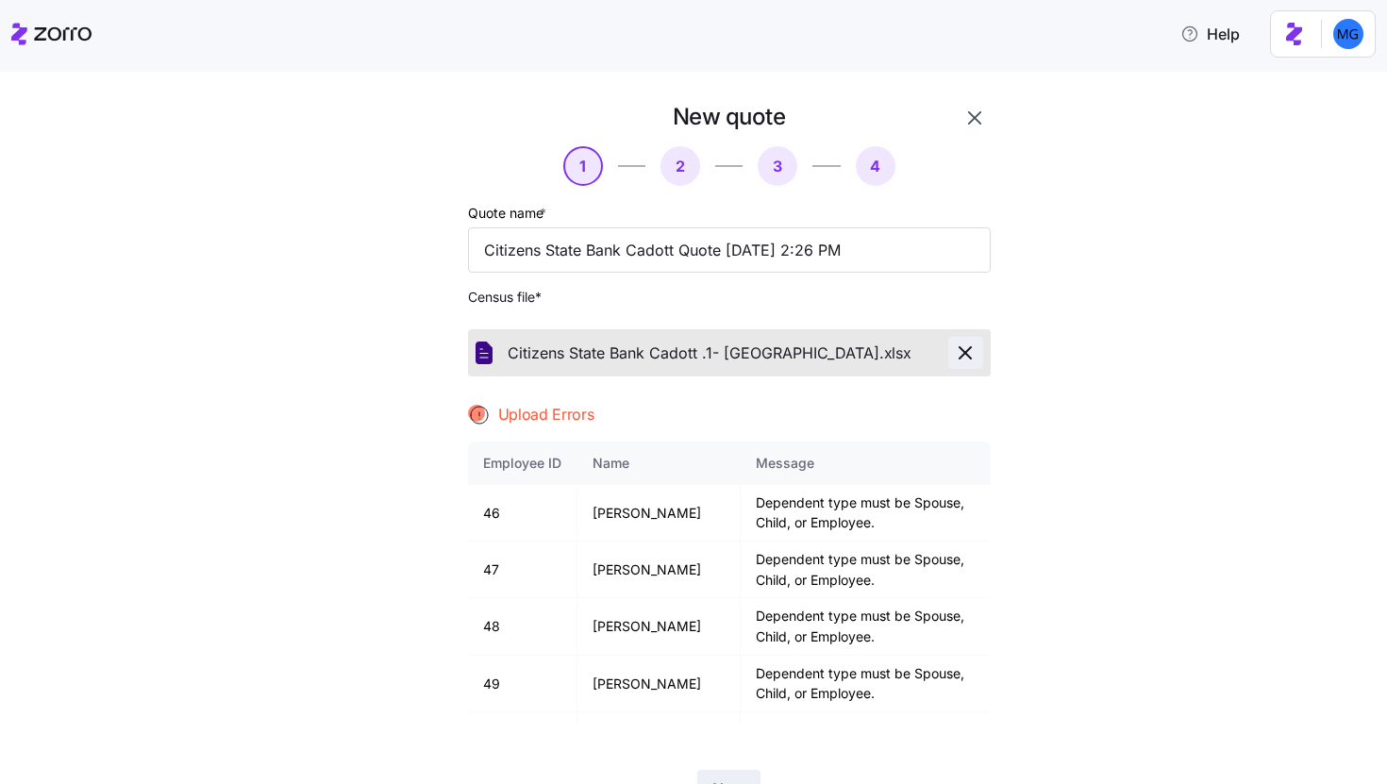
click at [954, 343] on icon "button" at bounding box center [965, 353] width 23 height 23
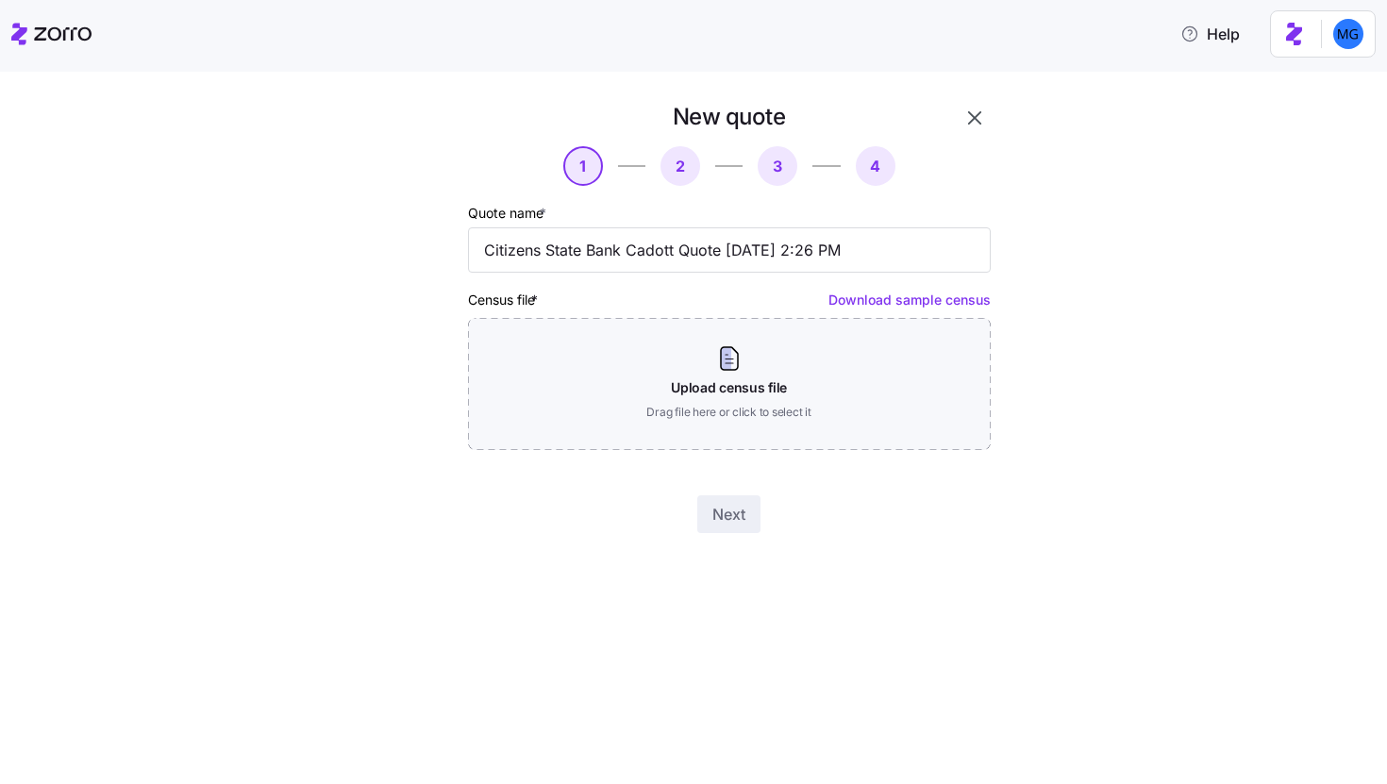
click at [971, 117] on icon "button" at bounding box center [974, 118] width 23 height 23
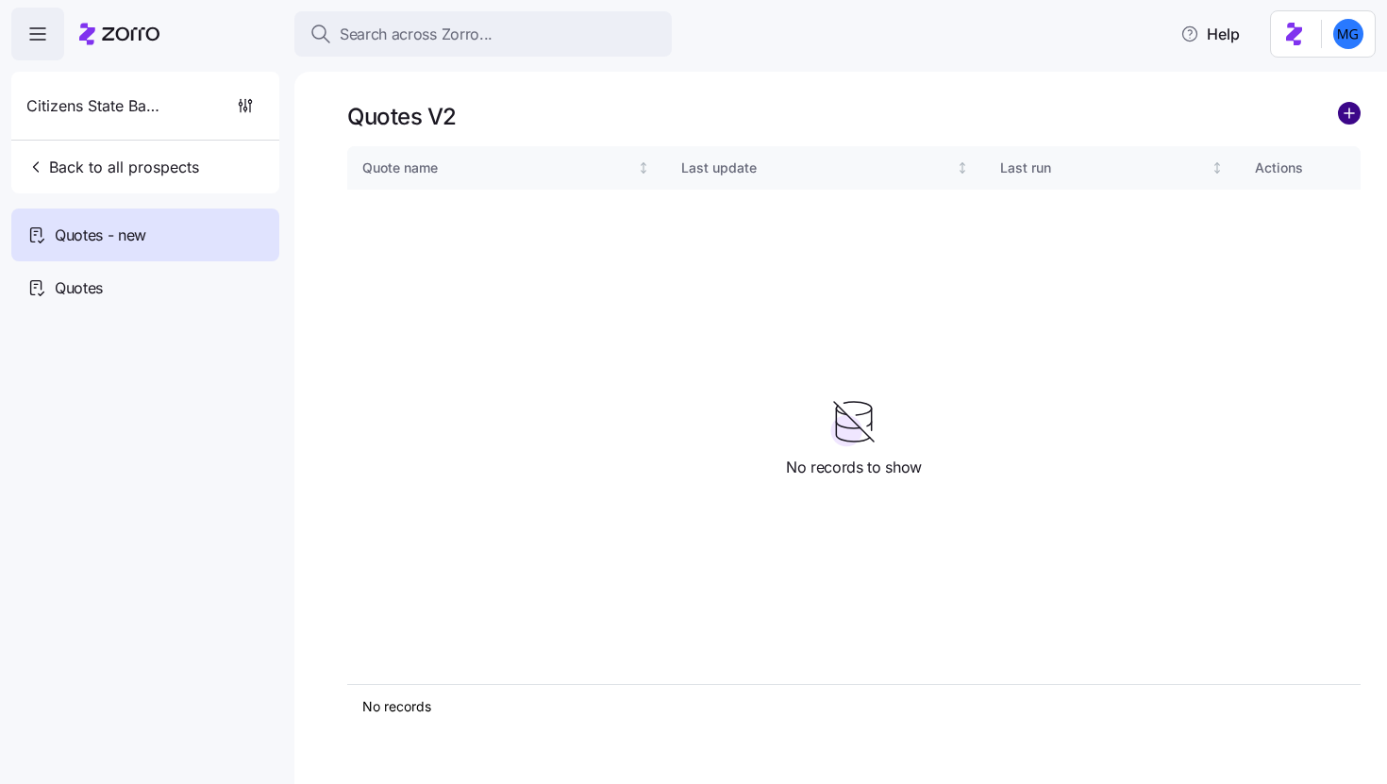
click at [1351, 114] on circle "add icon" at bounding box center [1349, 113] width 21 height 21
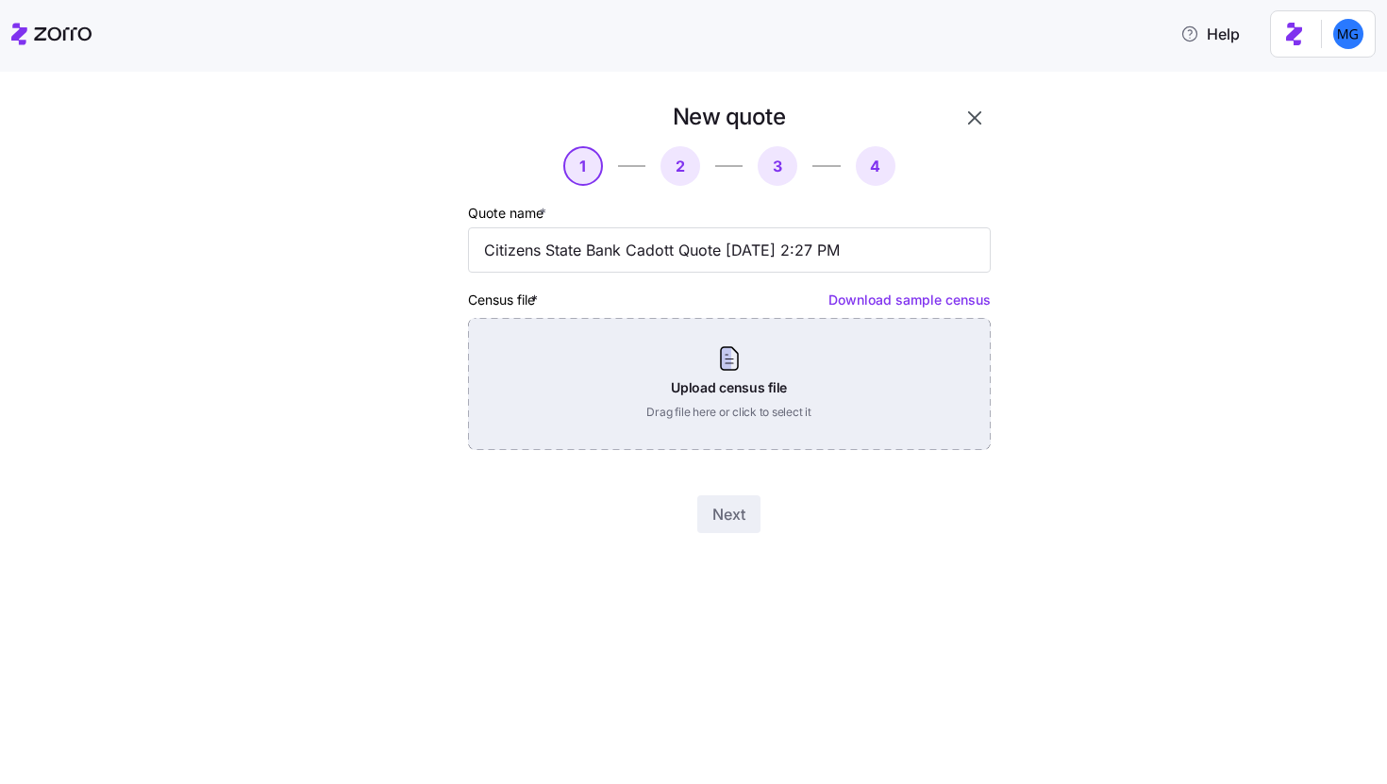
click at [785, 358] on div "Upload census file Drag file here or click to select it" at bounding box center [729, 384] width 523 height 132
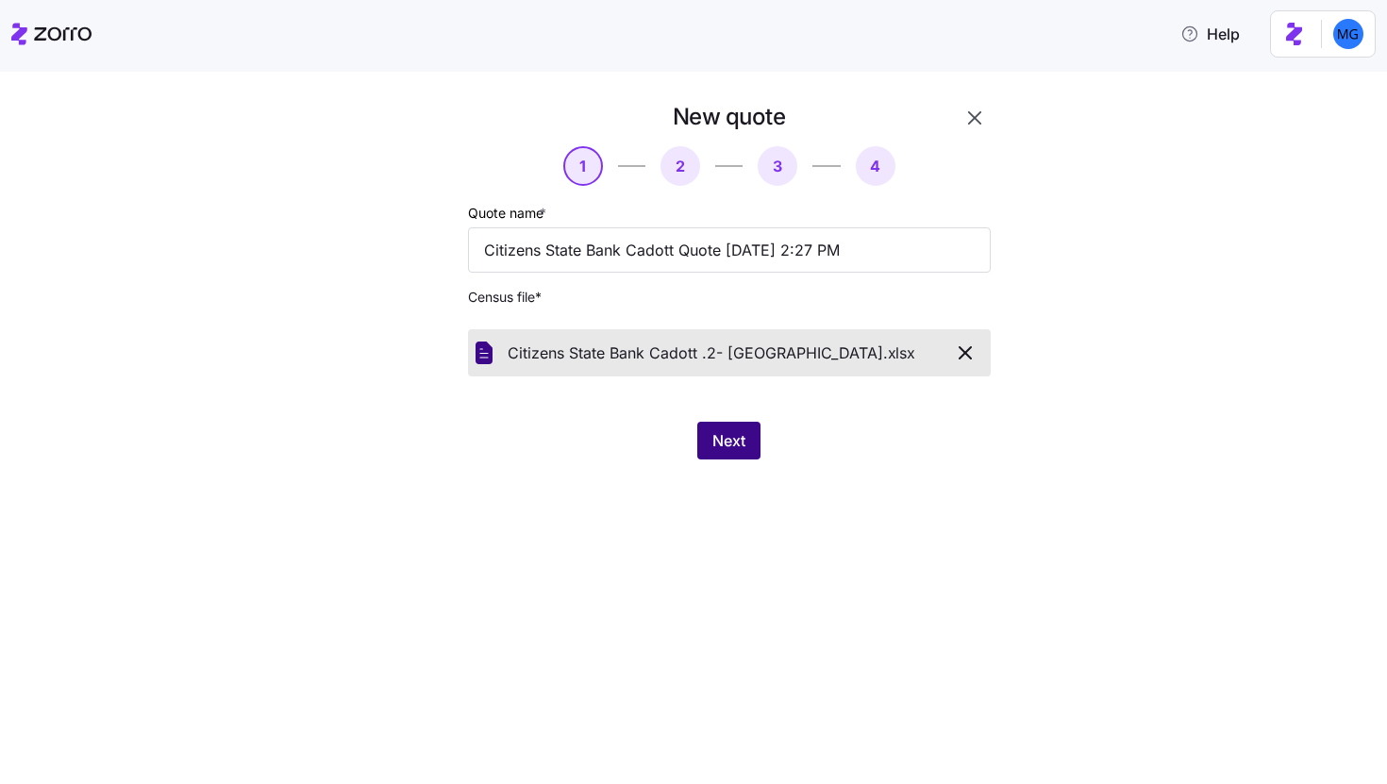
click at [727, 449] on span "Next" at bounding box center [728, 440] width 33 height 23
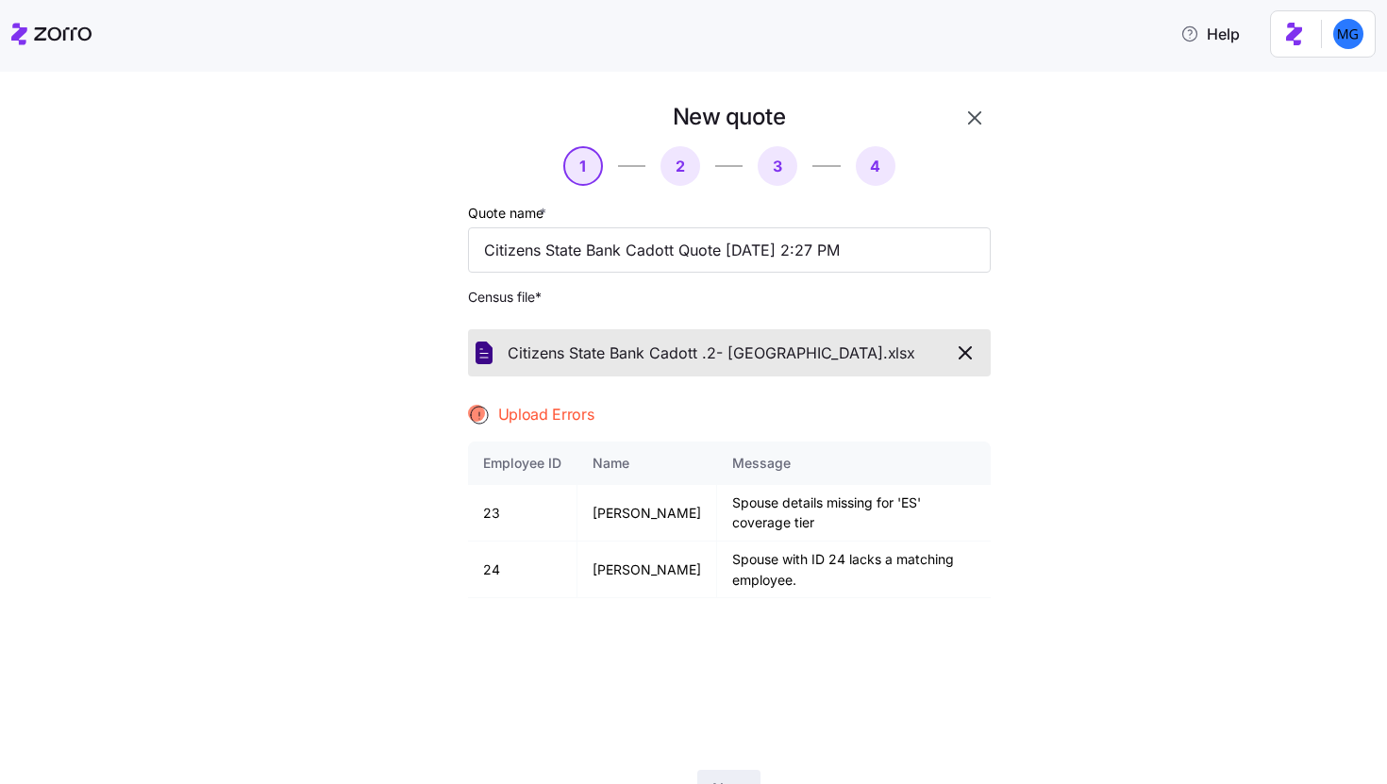
click at [965, 114] on icon "button" at bounding box center [974, 118] width 23 height 23
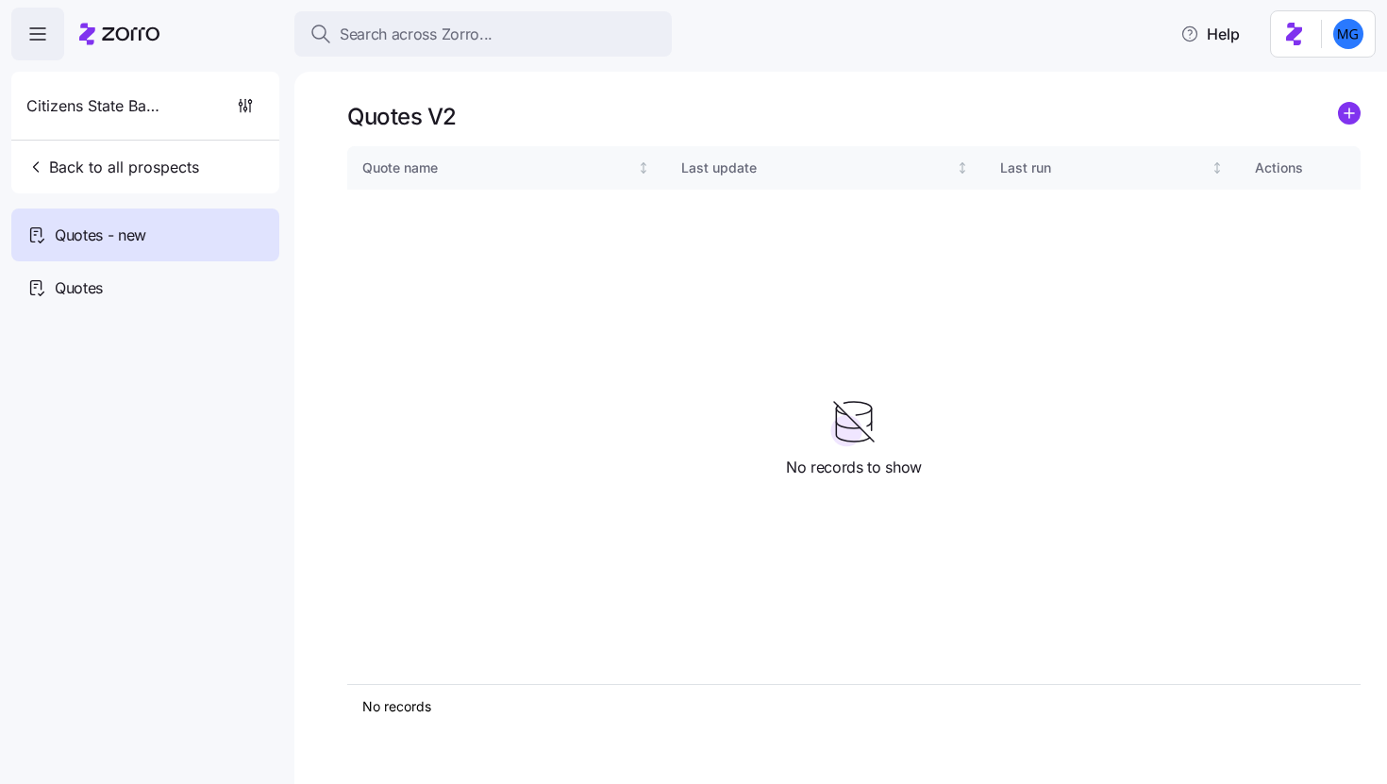
click at [1362, 116] on div "Quotes V2 Quote name Last update Last run Actions No records 1 No records to sh…" at bounding box center [840, 428] width 1093 height 712
click at [1353, 116] on circle "add icon" at bounding box center [1349, 113] width 21 height 21
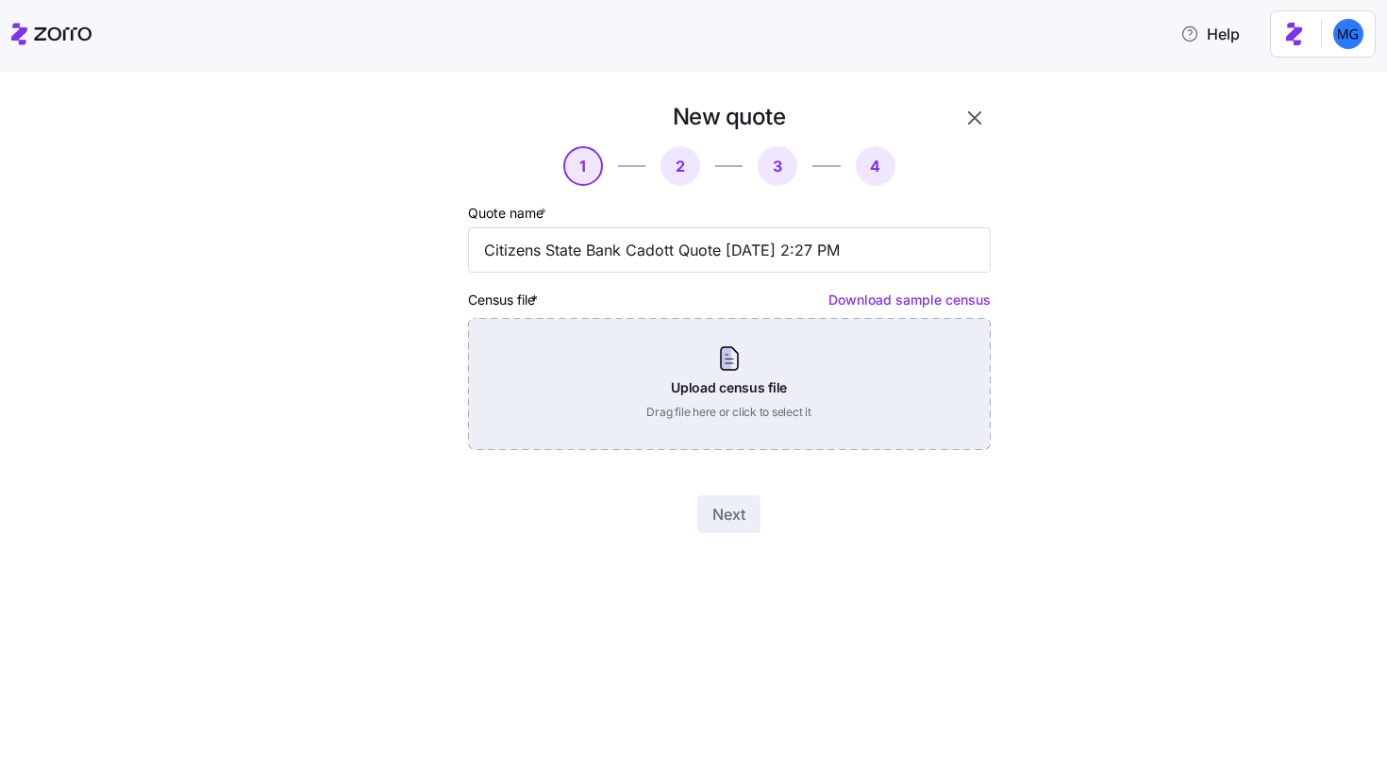
click at [692, 374] on div "Upload census file Drag file here or click to select it" at bounding box center [729, 384] width 523 height 132
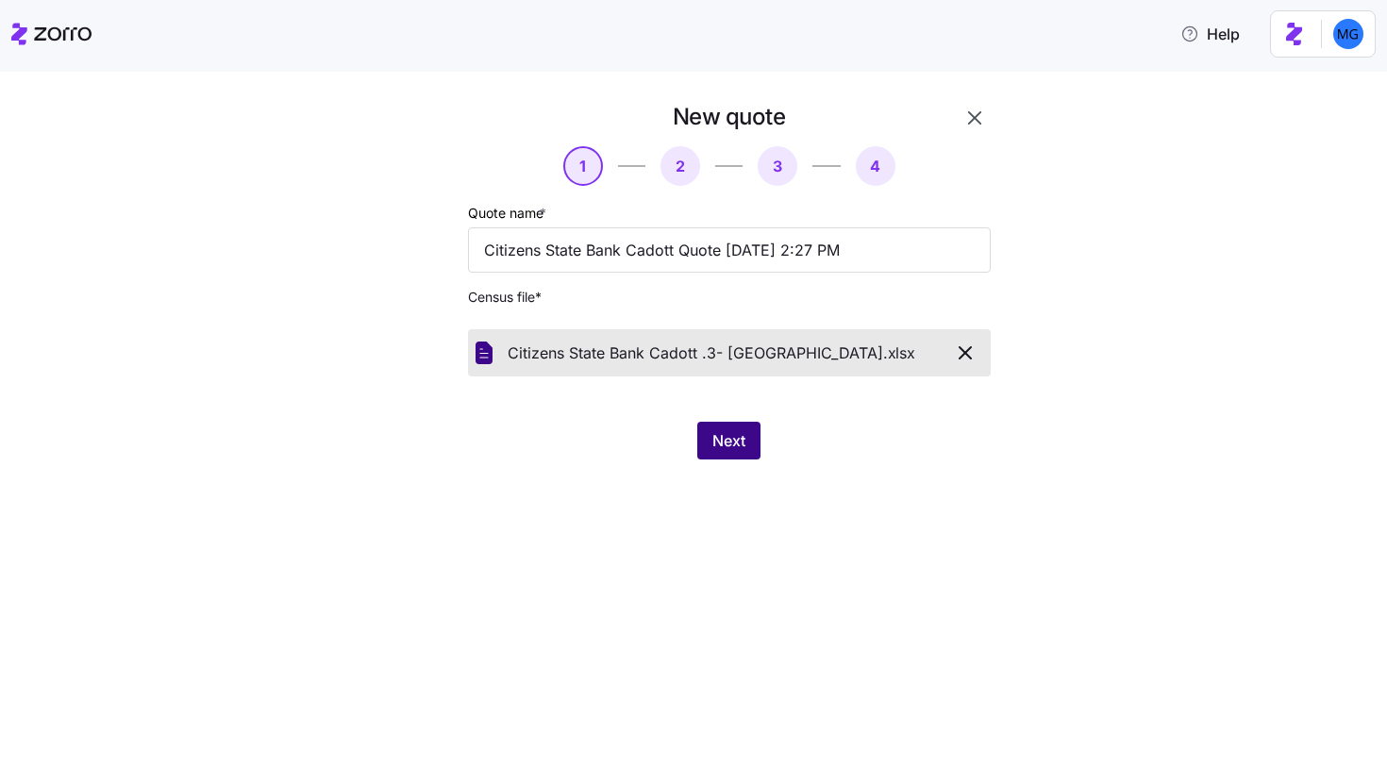
click at [734, 445] on span "Next" at bounding box center [728, 440] width 33 height 23
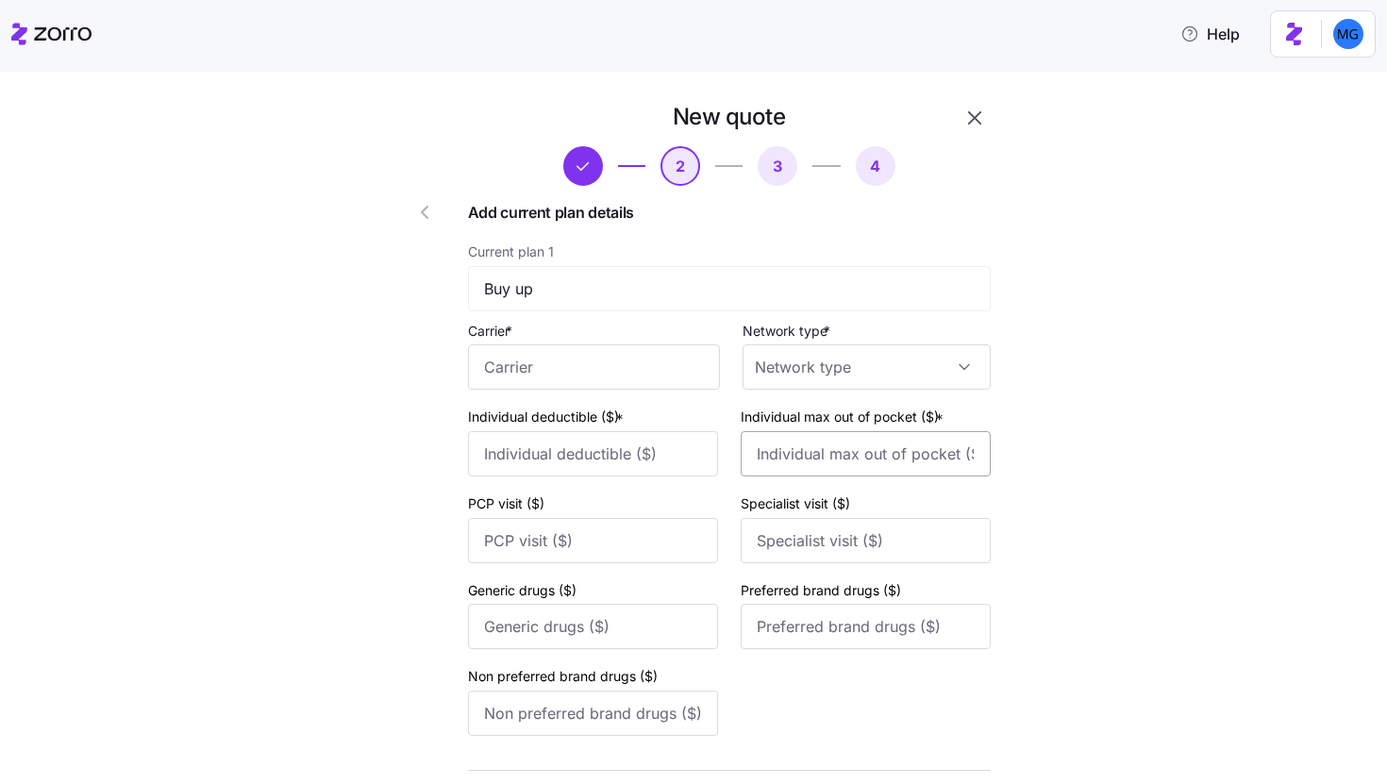
scroll to position [746, 0]
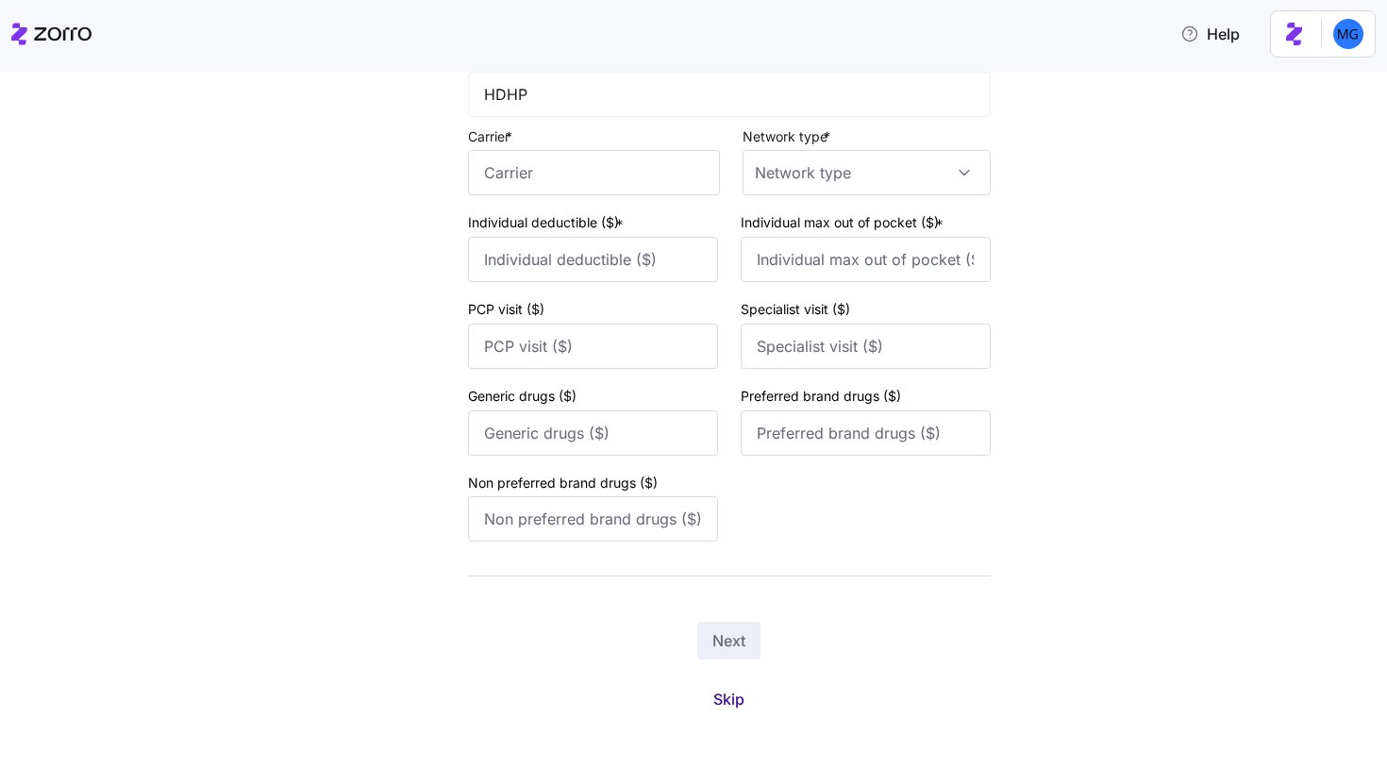
click at [731, 696] on span "Skip" at bounding box center [728, 699] width 31 height 23
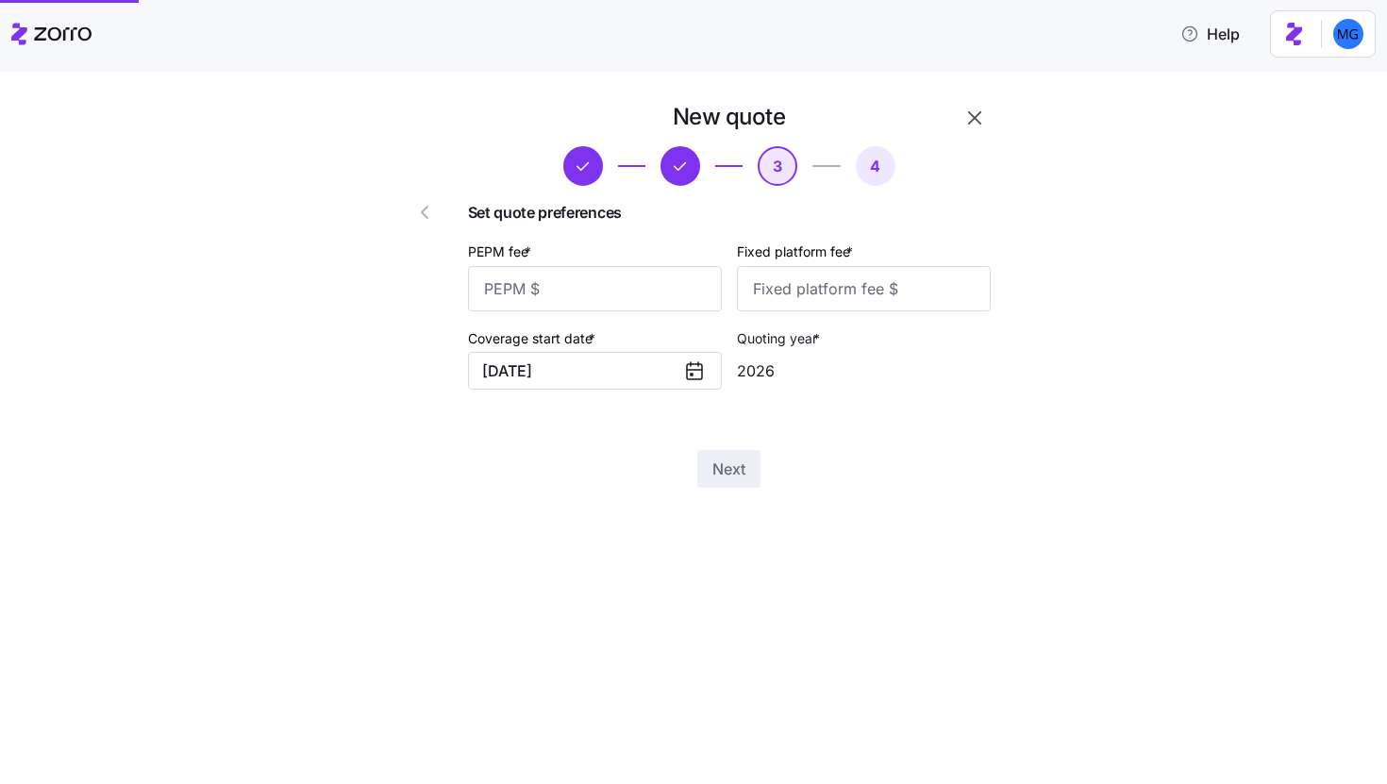
scroll to position [0, 0]
click at [648, 298] on input "PEPM fee *" at bounding box center [595, 288] width 254 height 45
type input "55"
type input "100"
click at [744, 461] on span "Next" at bounding box center [728, 469] width 33 height 23
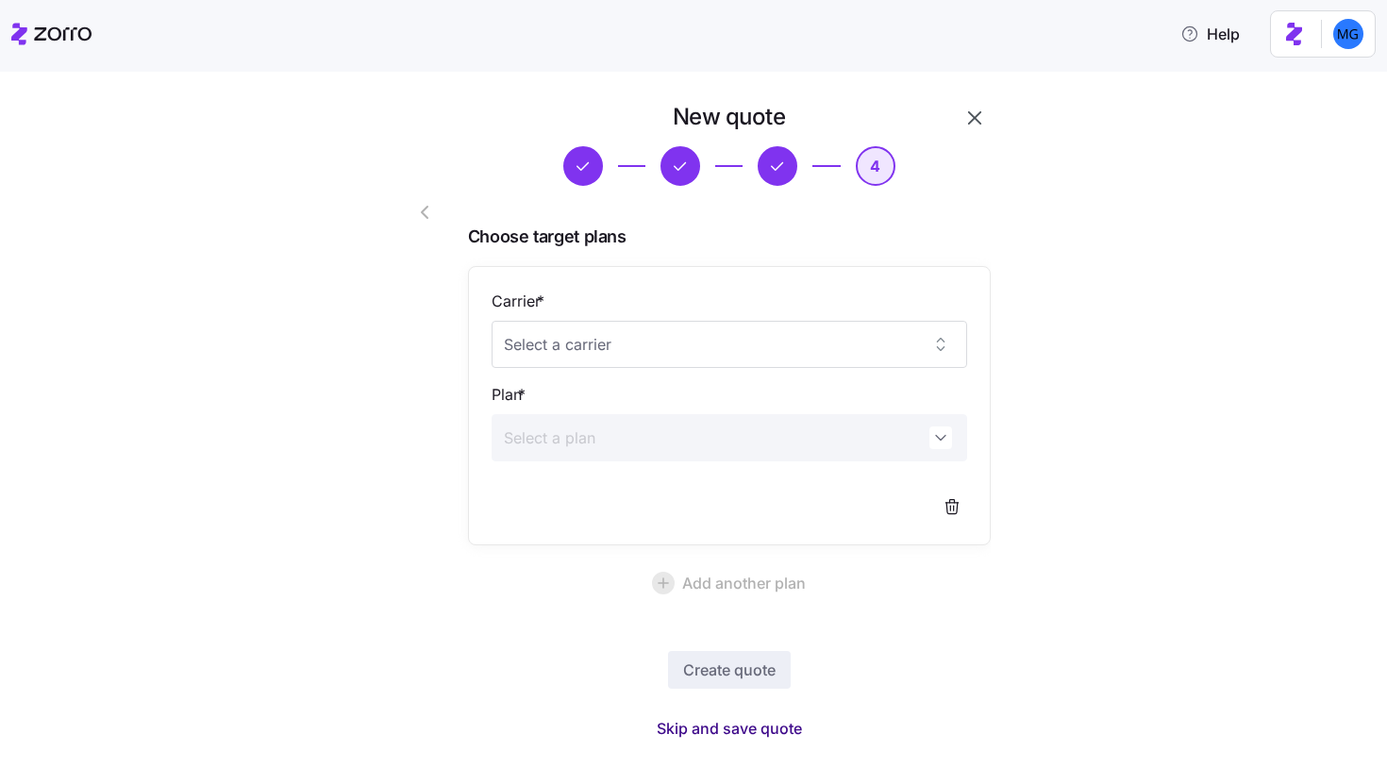
click at [753, 734] on span "Skip and save quote" at bounding box center [729, 728] width 145 height 23
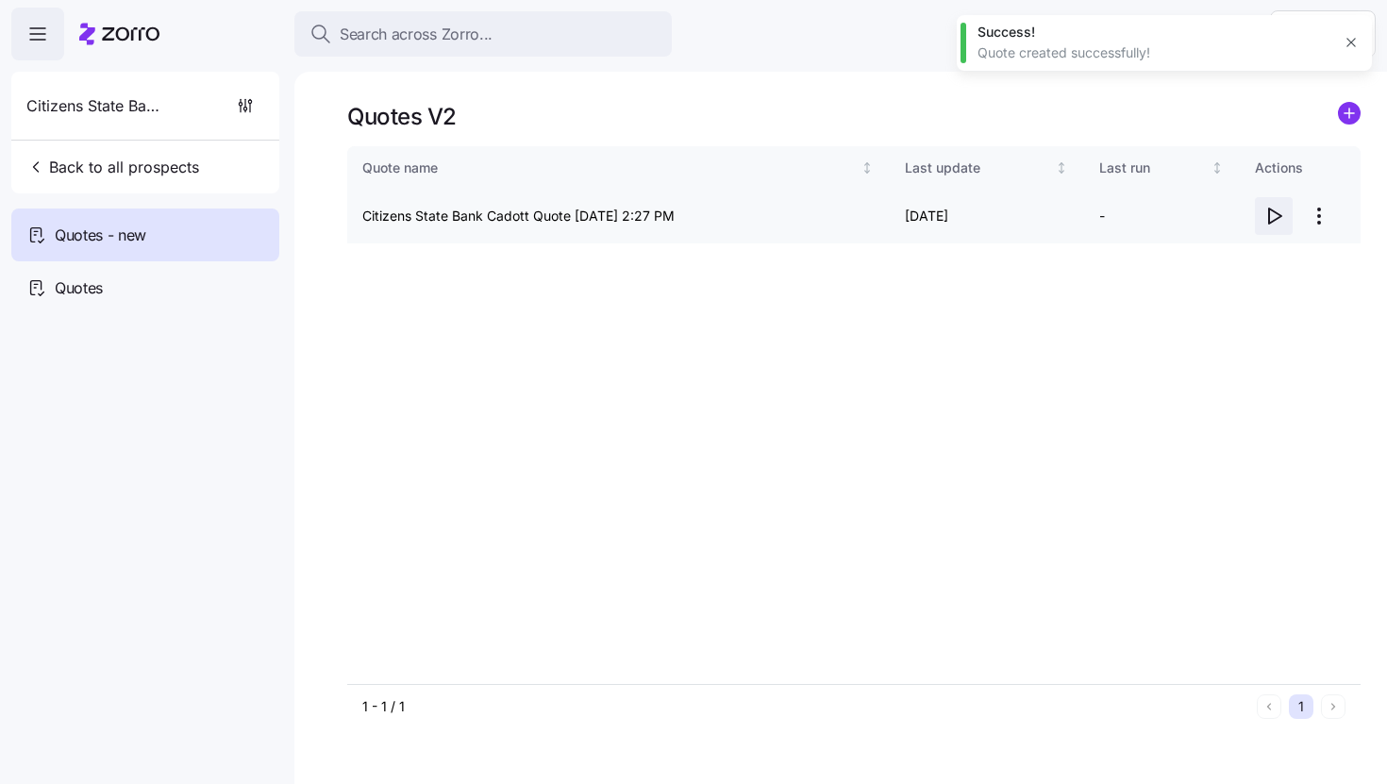
click at [1269, 210] on icon "button" at bounding box center [1275, 216] width 12 height 15
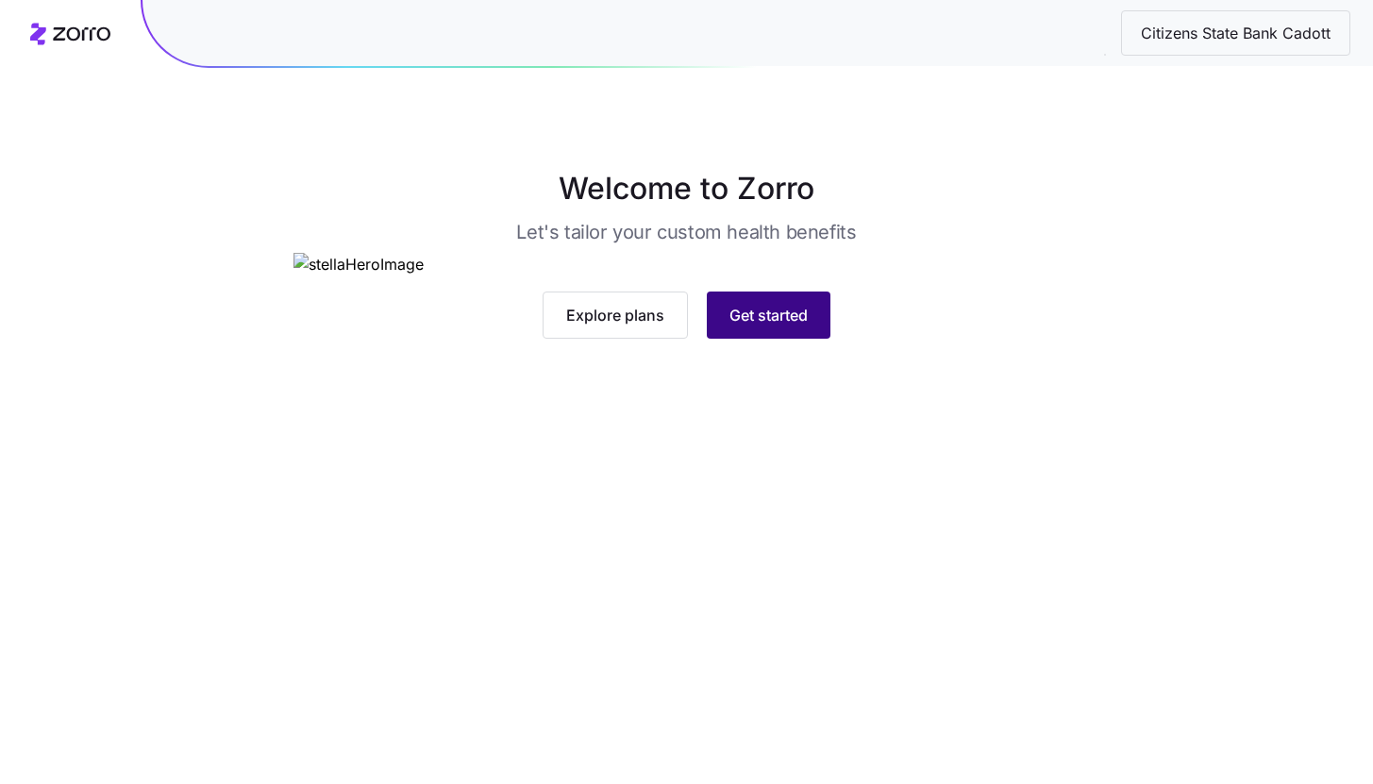
click at [813, 339] on button "Get started" at bounding box center [769, 315] width 124 height 47
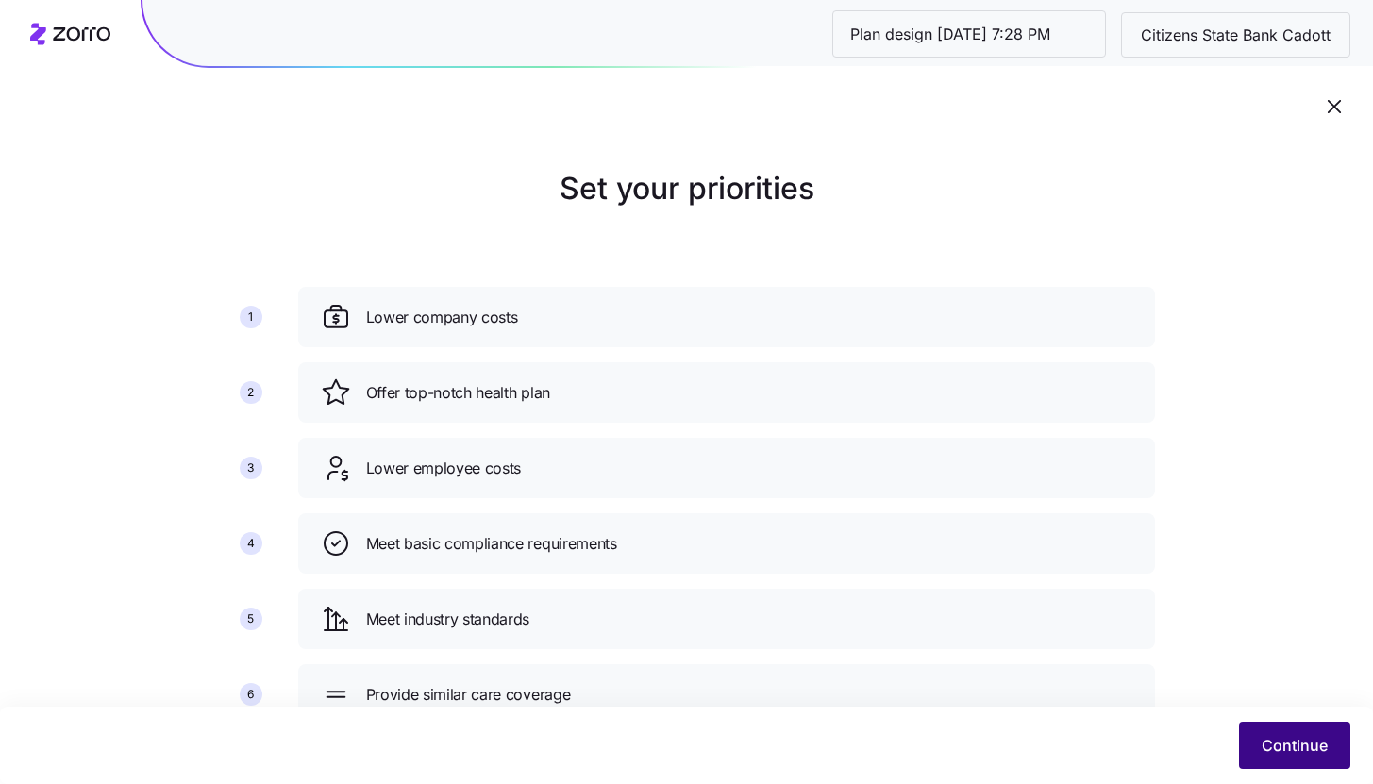
click at [1289, 757] on button "Continue" at bounding box center [1294, 745] width 111 height 47
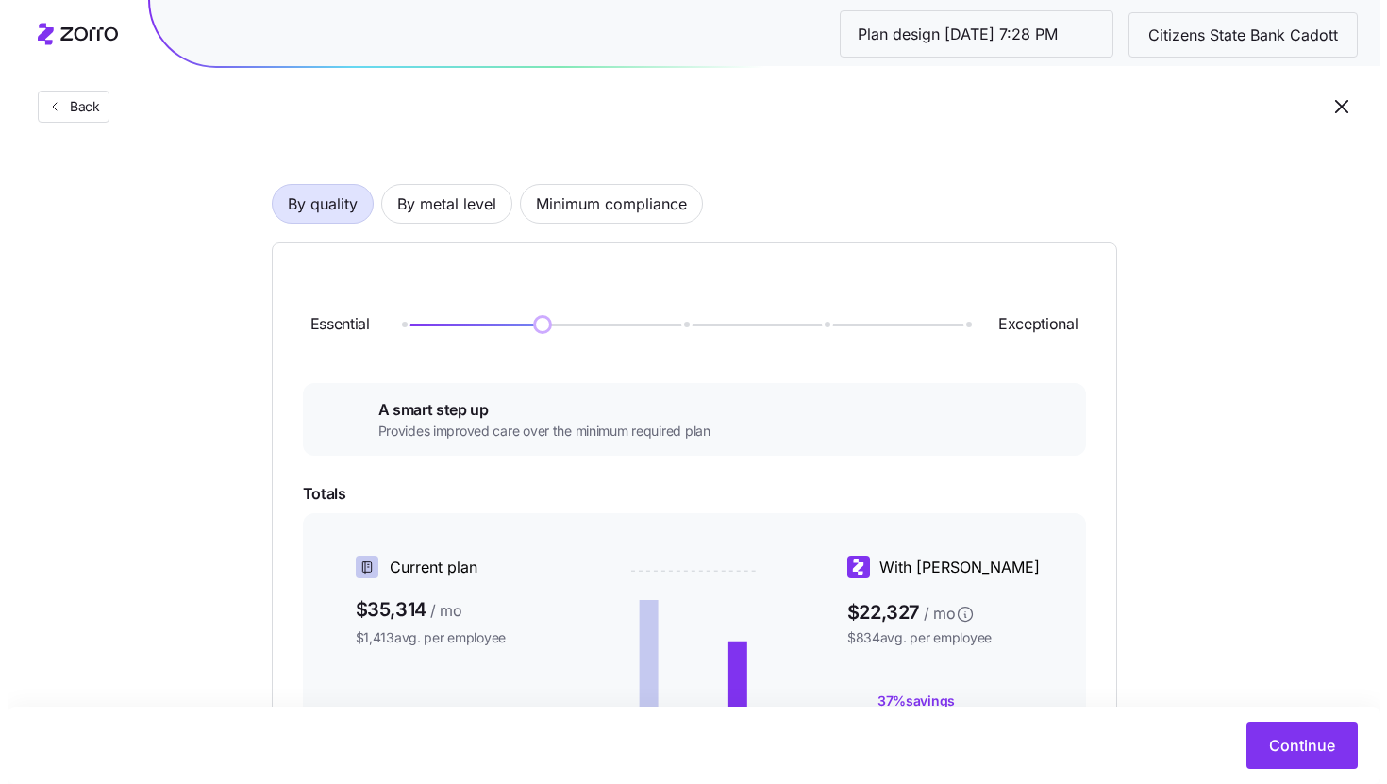
scroll to position [414, 0]
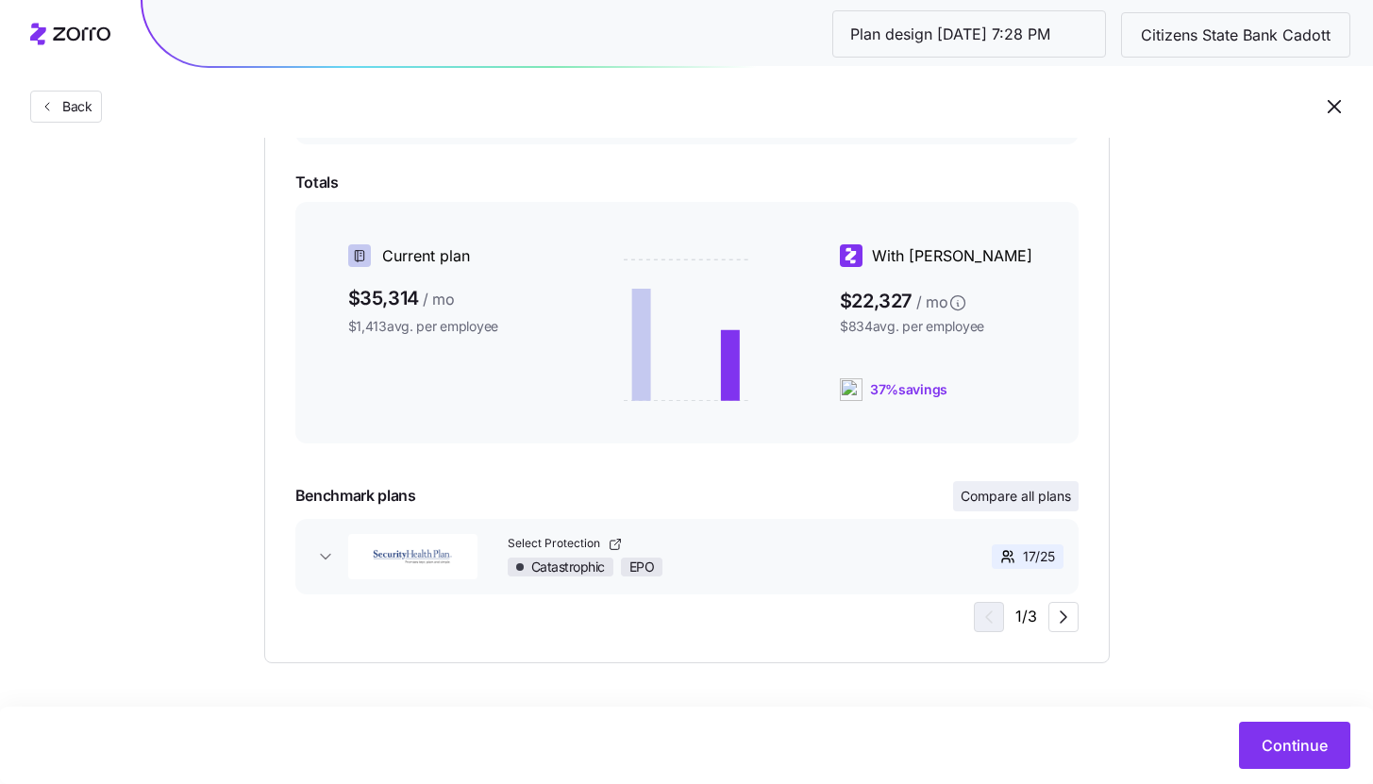
click at [1025, 496] on span "Compare all plans" at bounding box center [1015, 496] width 110 height 19
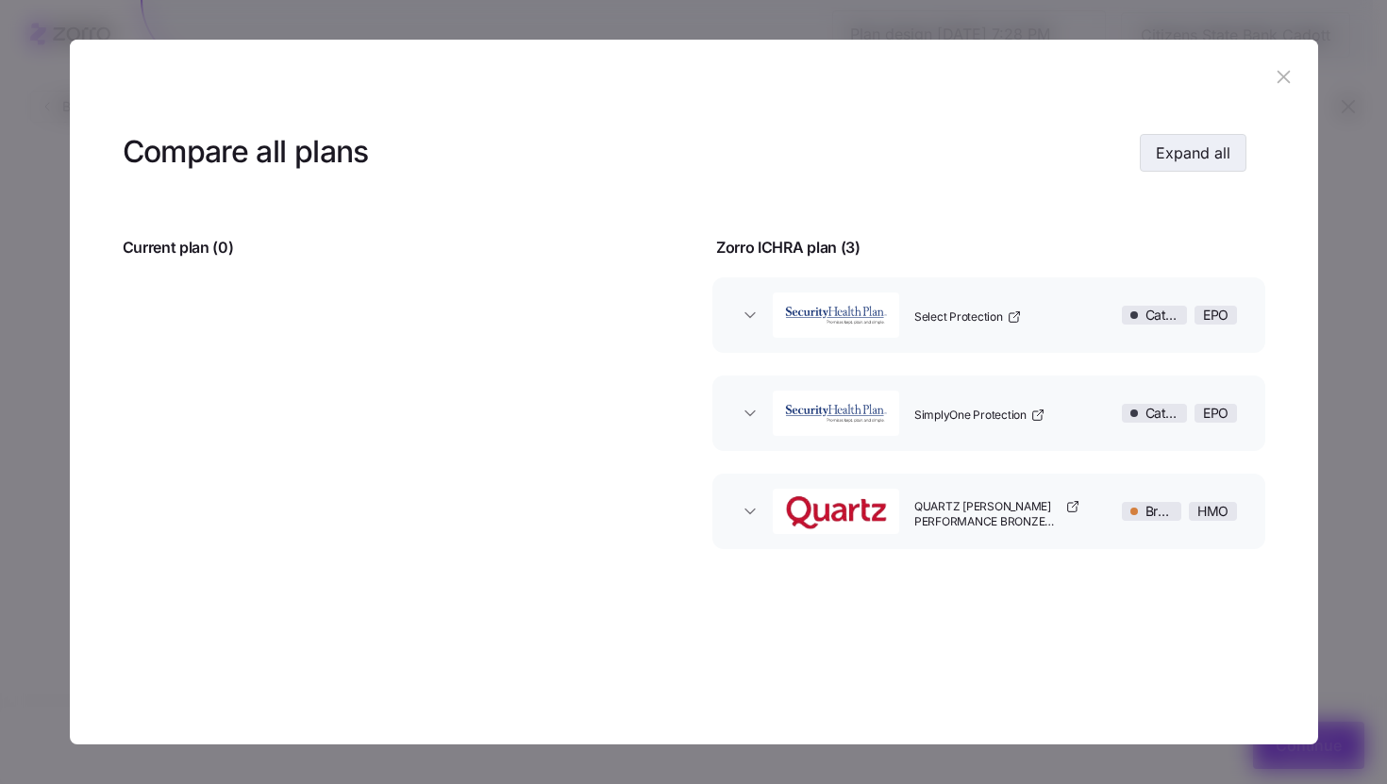
click at [1176, 162] on span "Expand all" at bounding box center [1193, 153] width 75 height 23
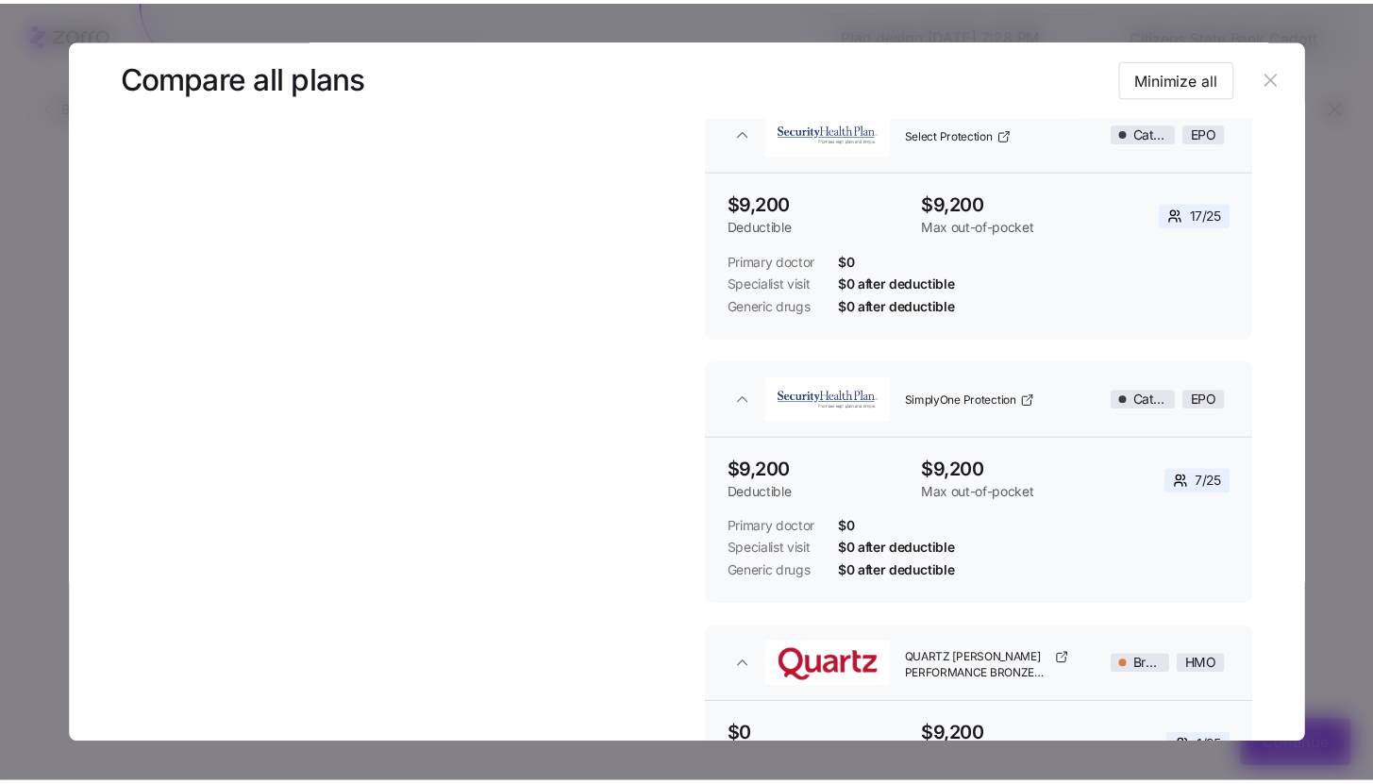
scroll to position [426, 0]
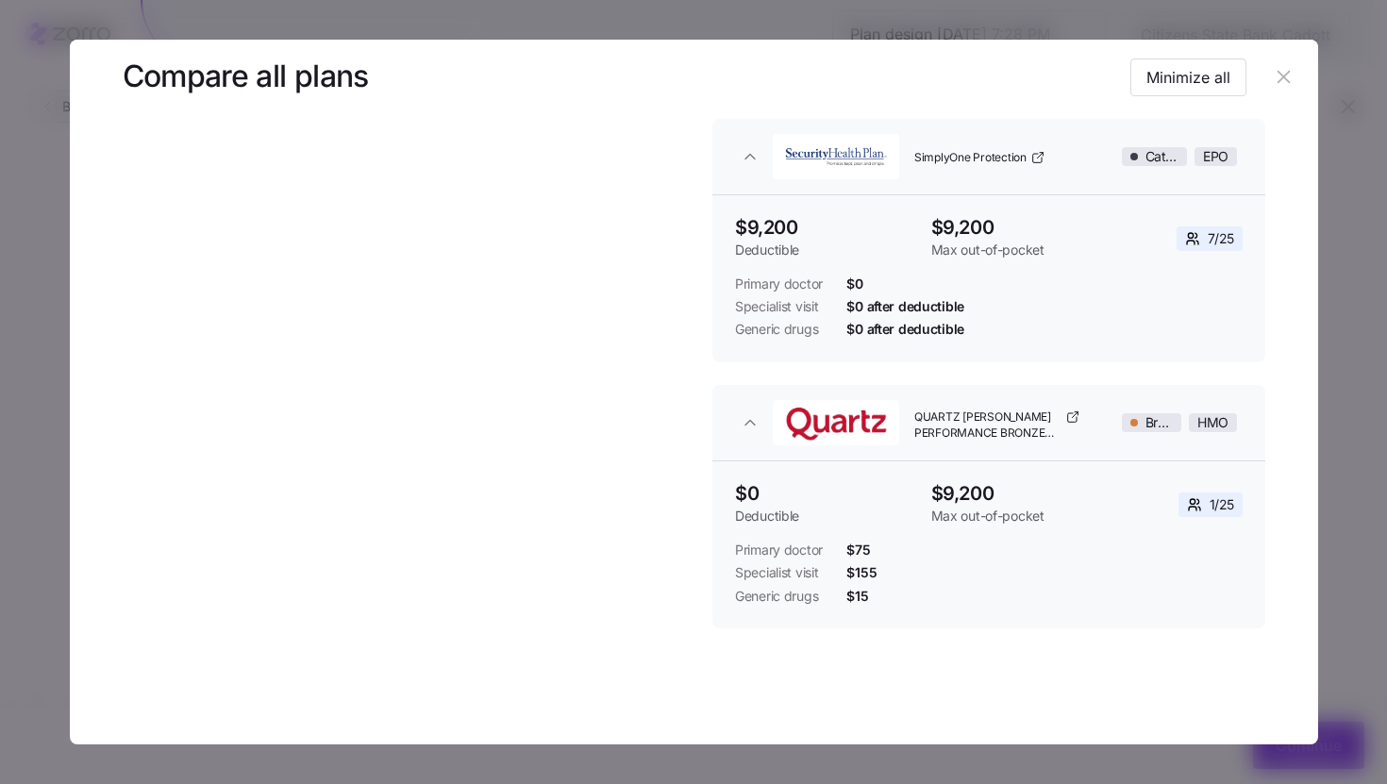
click at [1278, 93] on header at bounding box center [694, 77] width 1248 height 75
click at [1278, 92] on button "button" at bounding box center [1284, 77] width 30 height 30
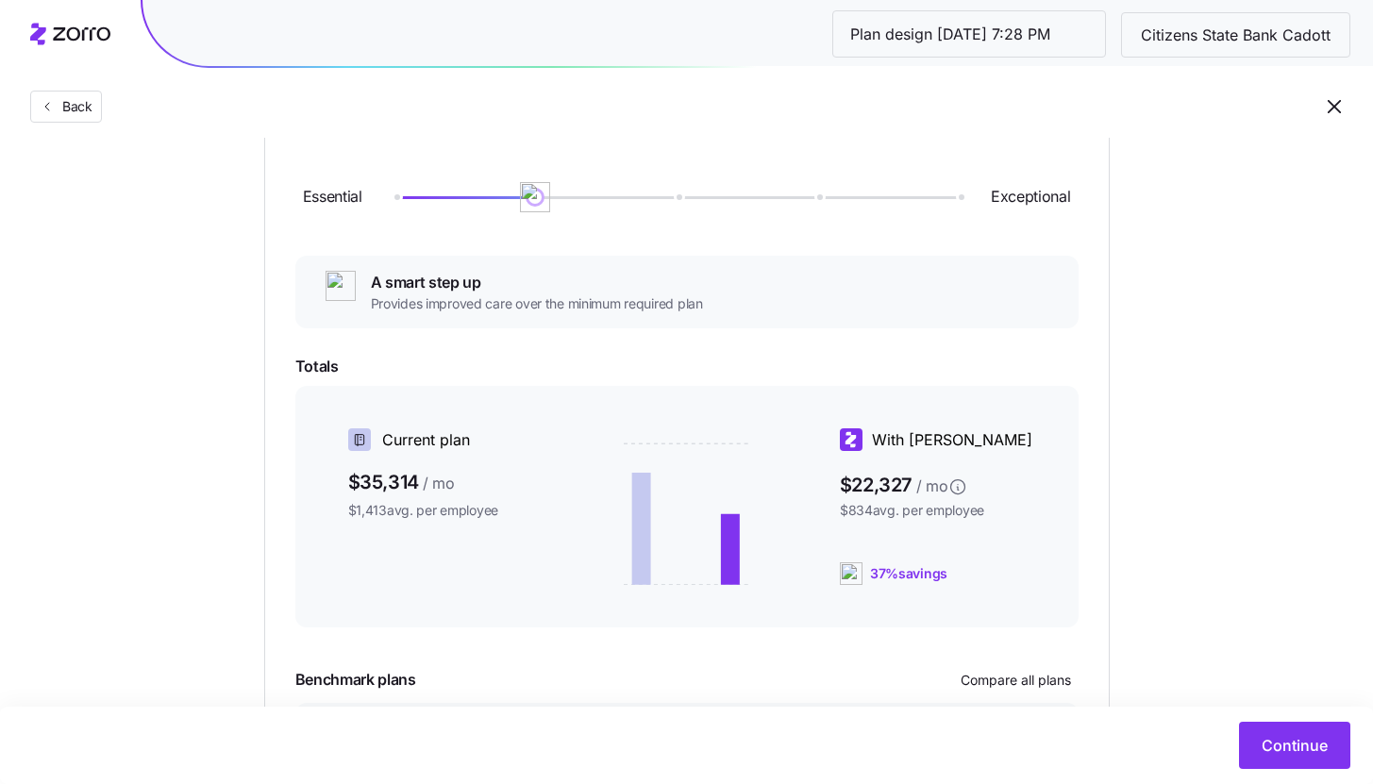
scroll to position [0, 0]
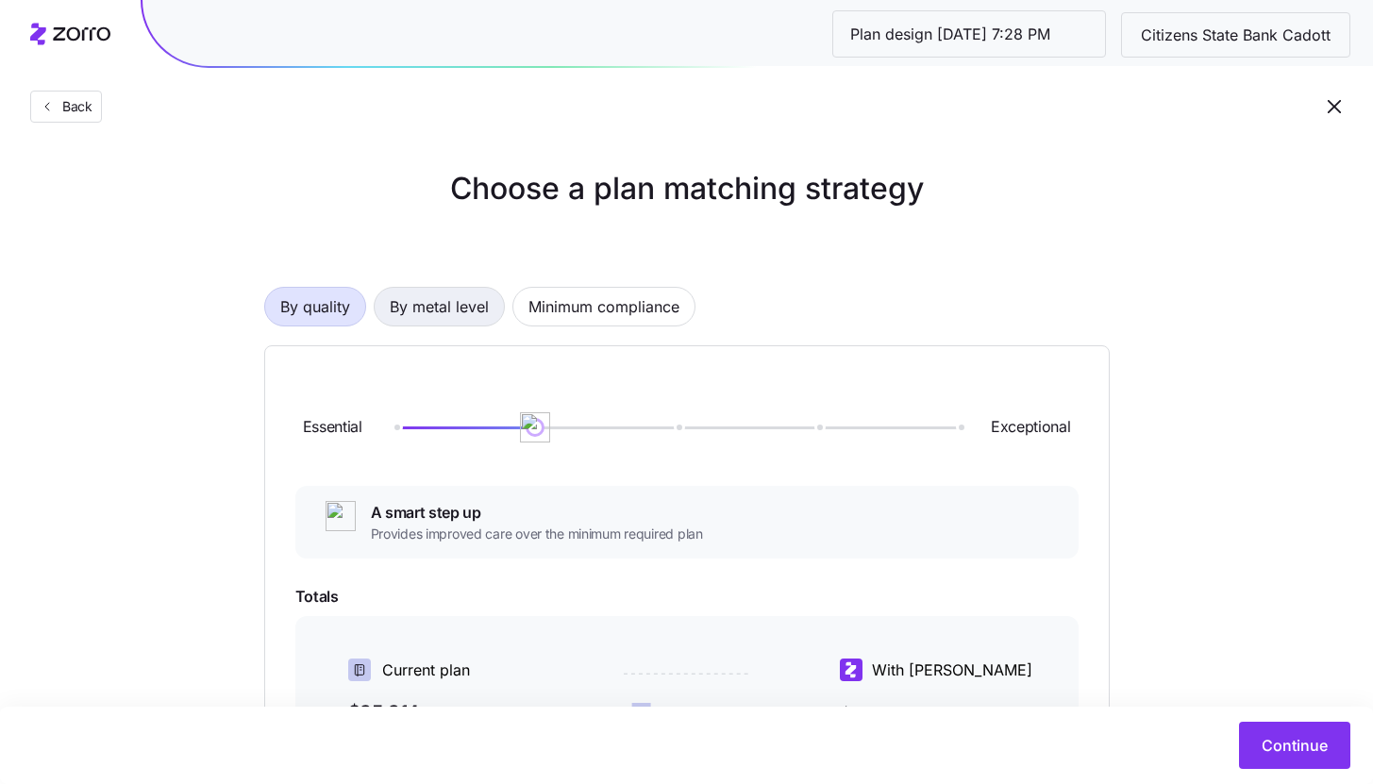
click at [452, 316] on span "By metal level" at bounding box center [439, 307] width 99 height 38
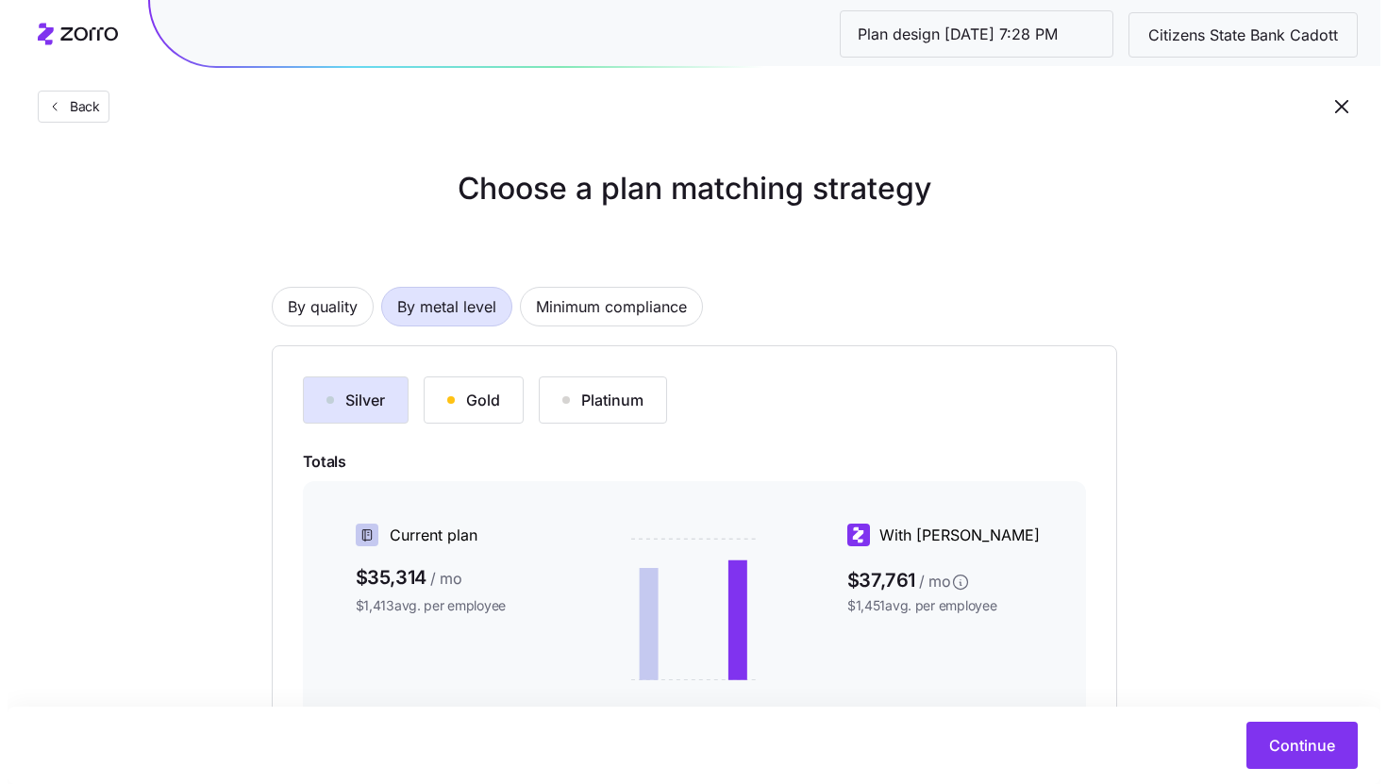
scroll to position [279, 0]
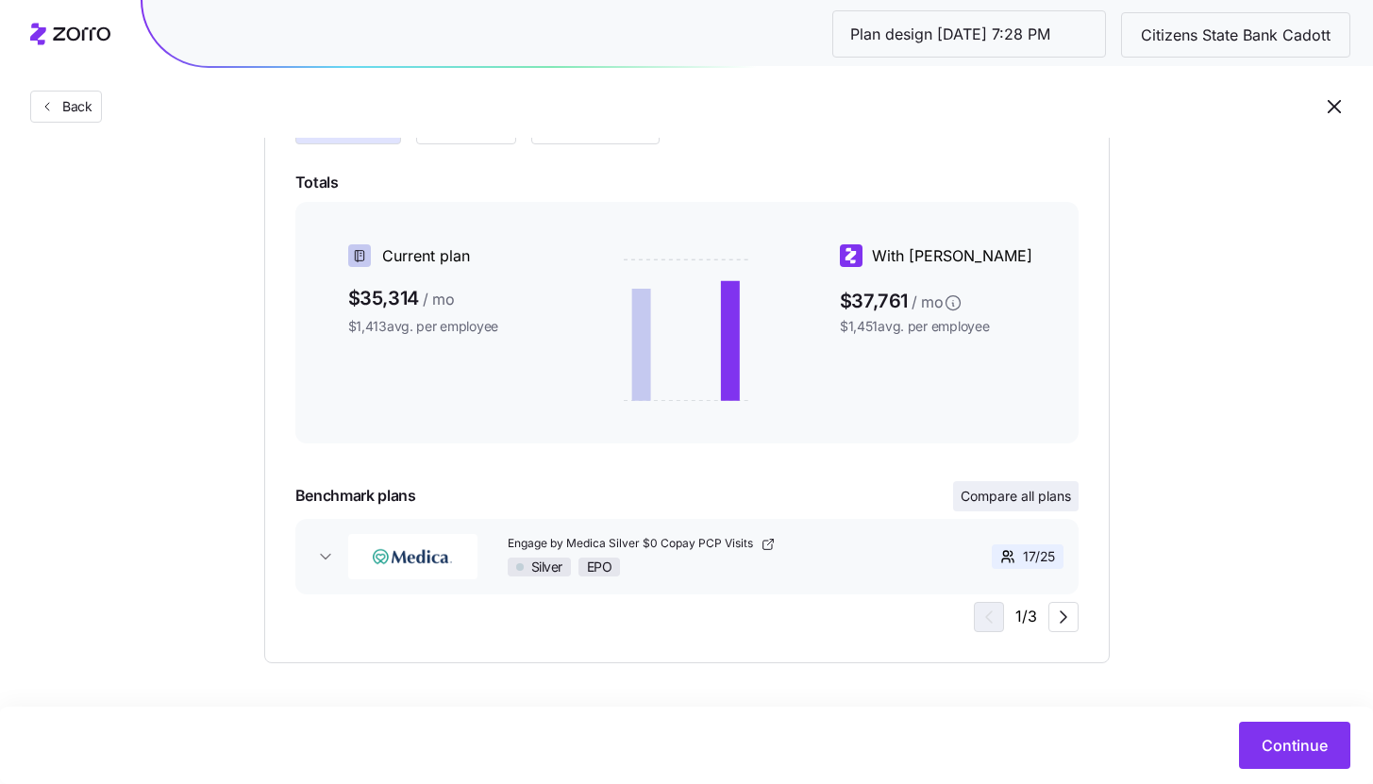
click at [1018, 487] on span "Compare all plans" at bounding box center [1015, 496] width 110 height 19
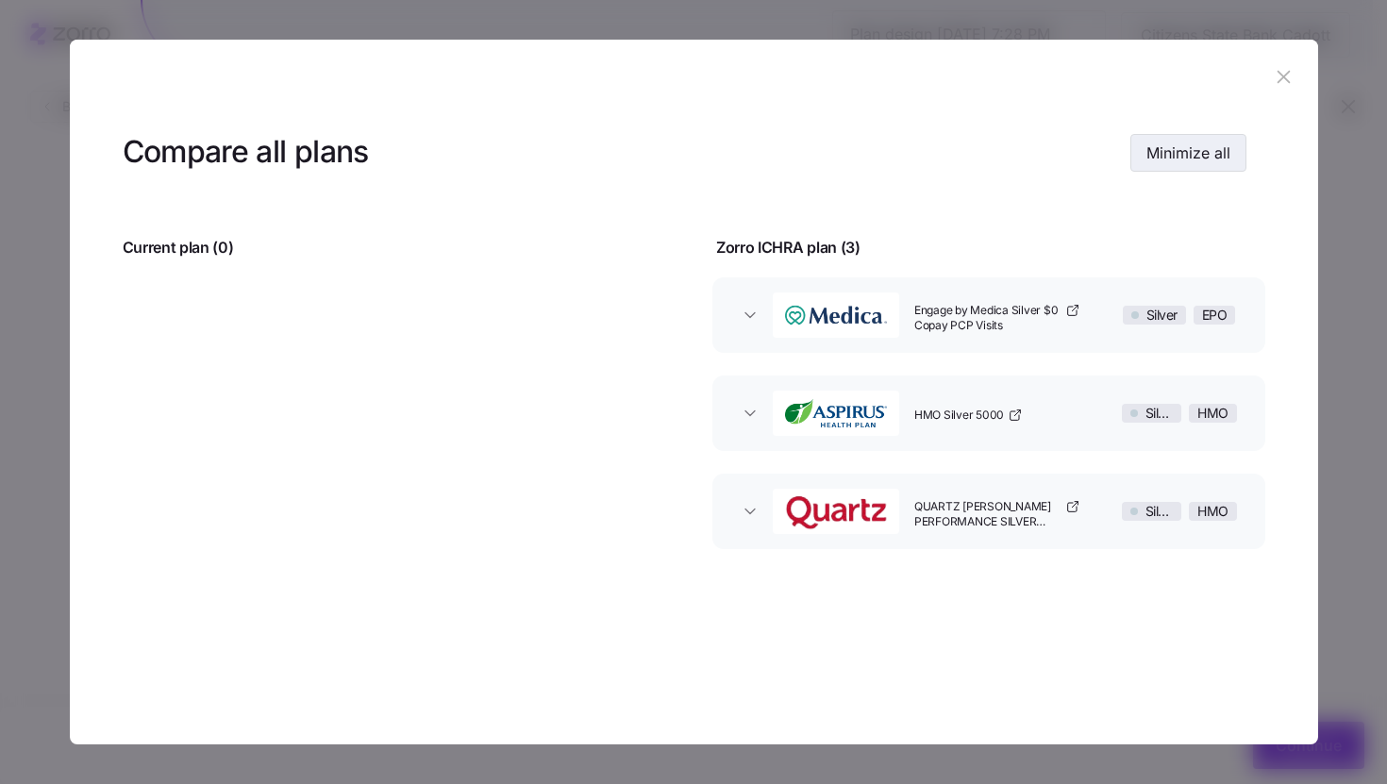
click at [1161, 149] on span "Minimize all" at bounding box center [1188, 153] width 84 height 23
click at [1169, 166] on button "Expand all" at bounding box center [1193, 153] width 107 height 38
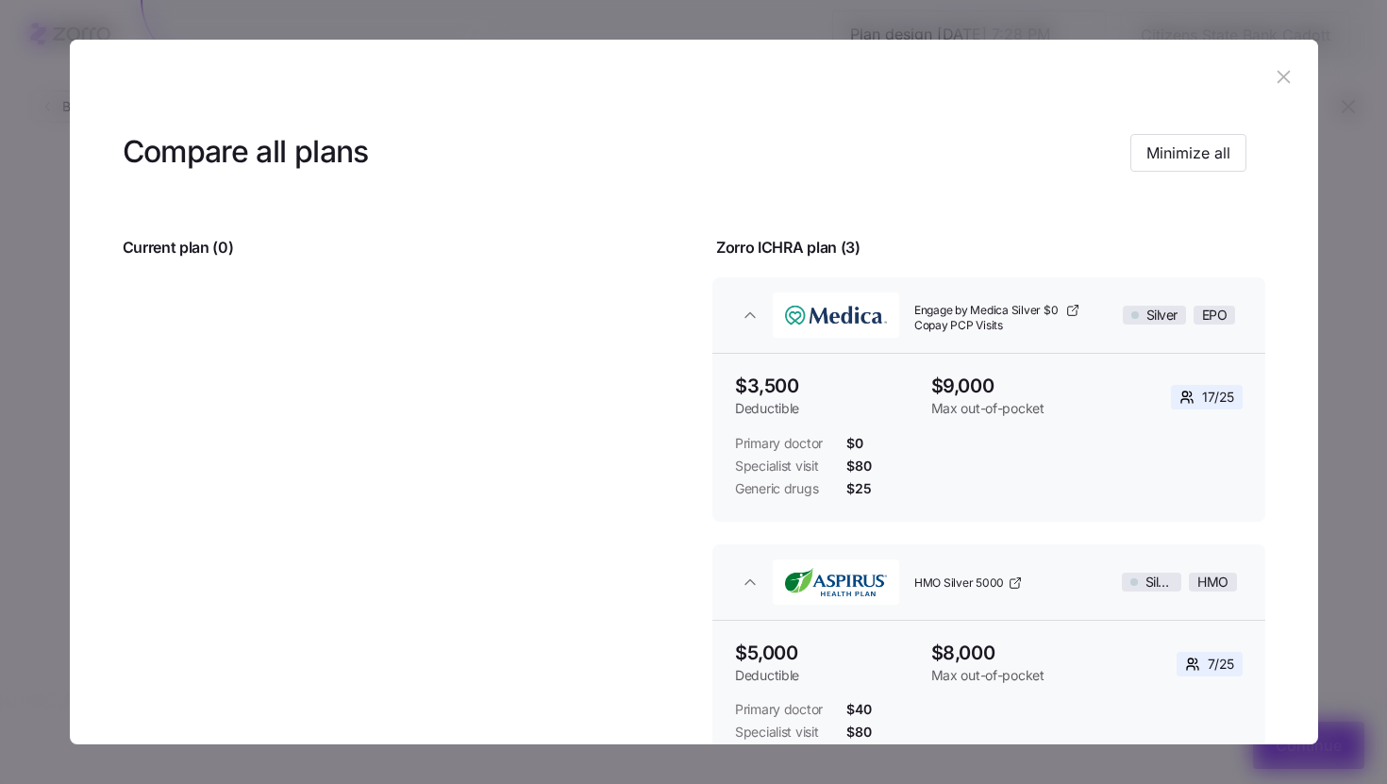
scroll to position [426, 0]
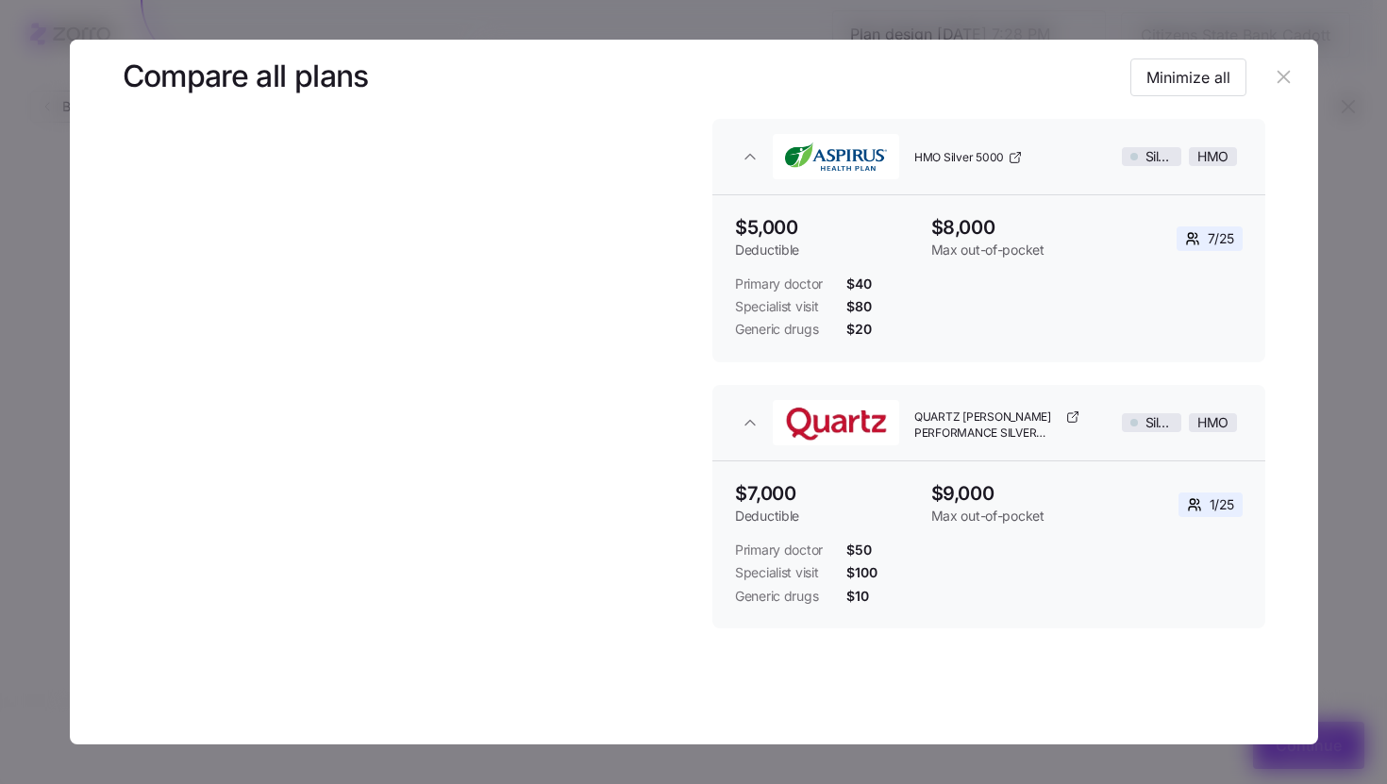
click at [1273, 72] on icon "button" at bounding box center [1283, 76] width 21 height 21
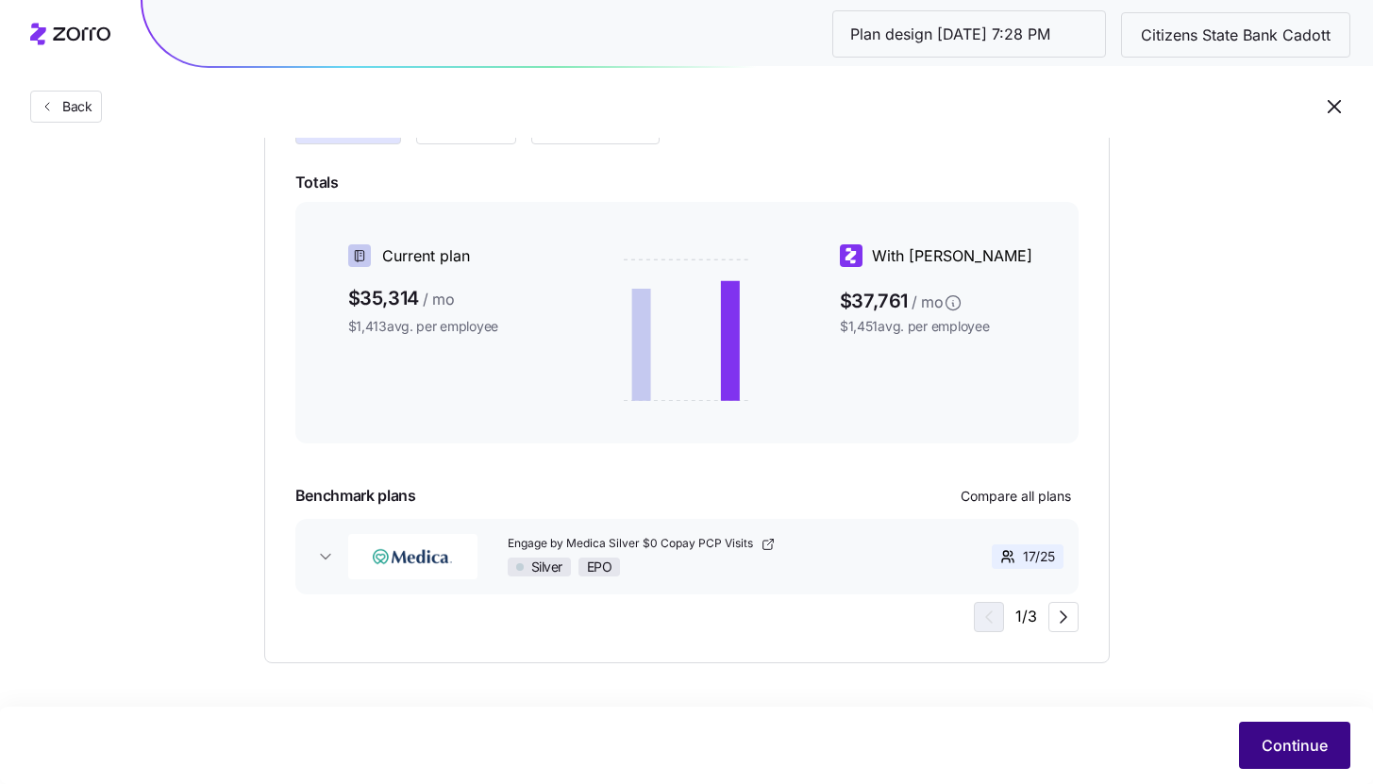
click at [1254, 743] on button "Continue" at bounding box center [1294, 745] width 111 height 47
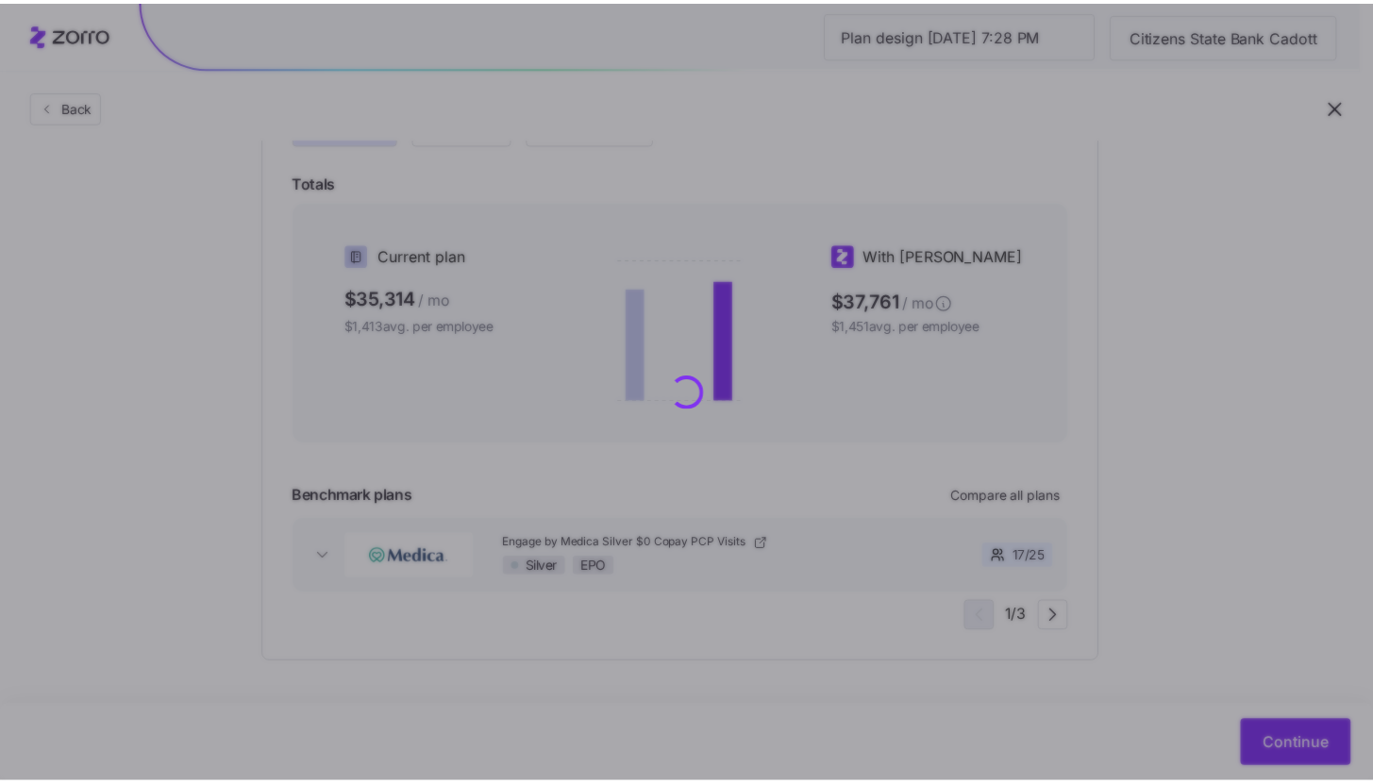
scroll to position [0, 0]
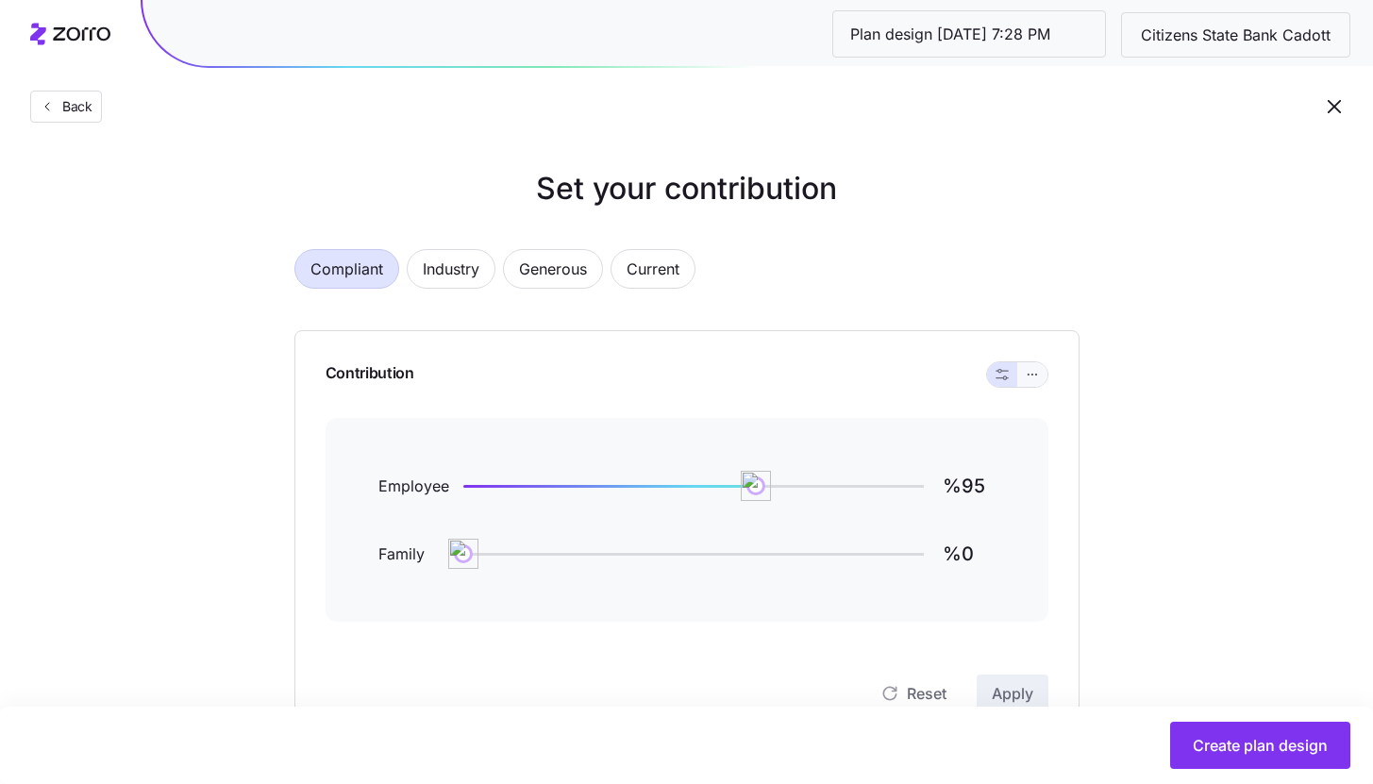
click at [1045, 377] on button "button" at bounding box center [1032, 374] width 30 height 25
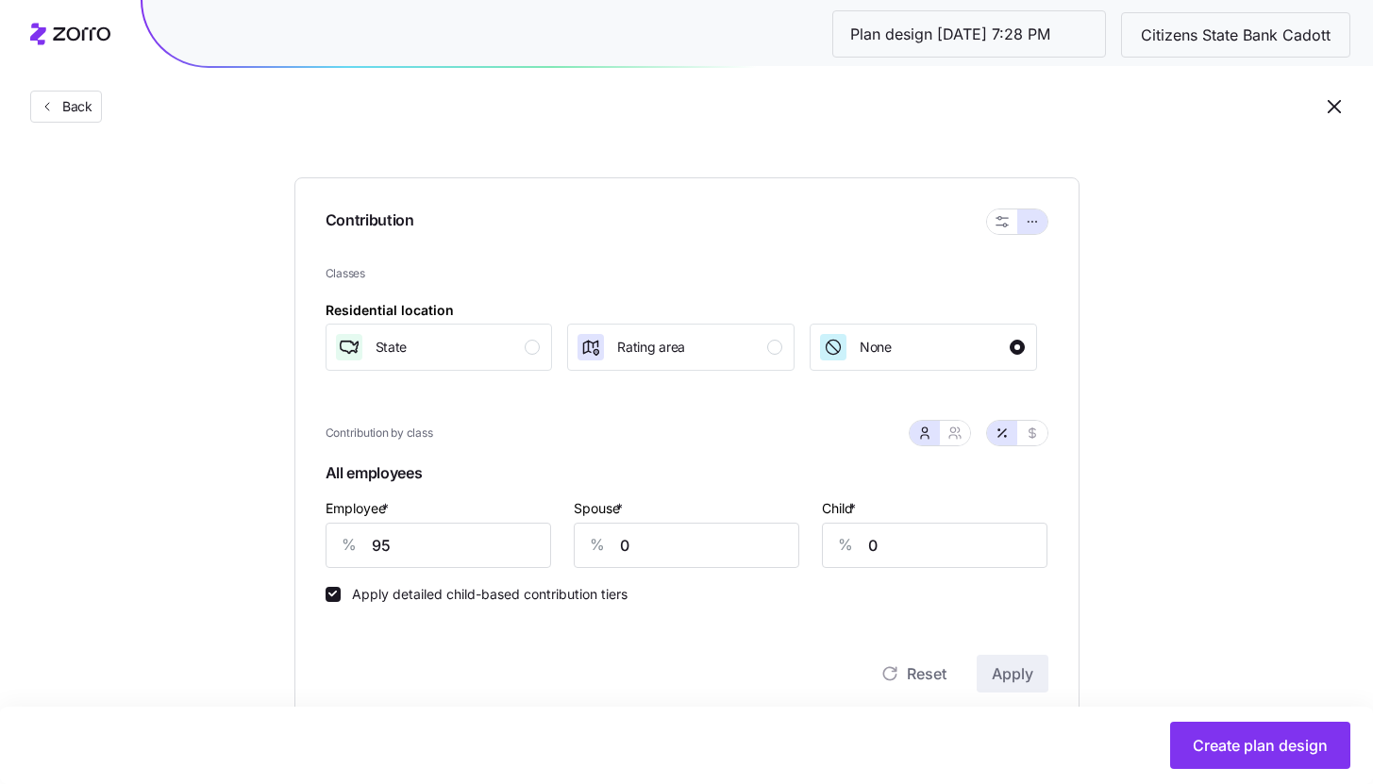
scroll to position [214, 0]
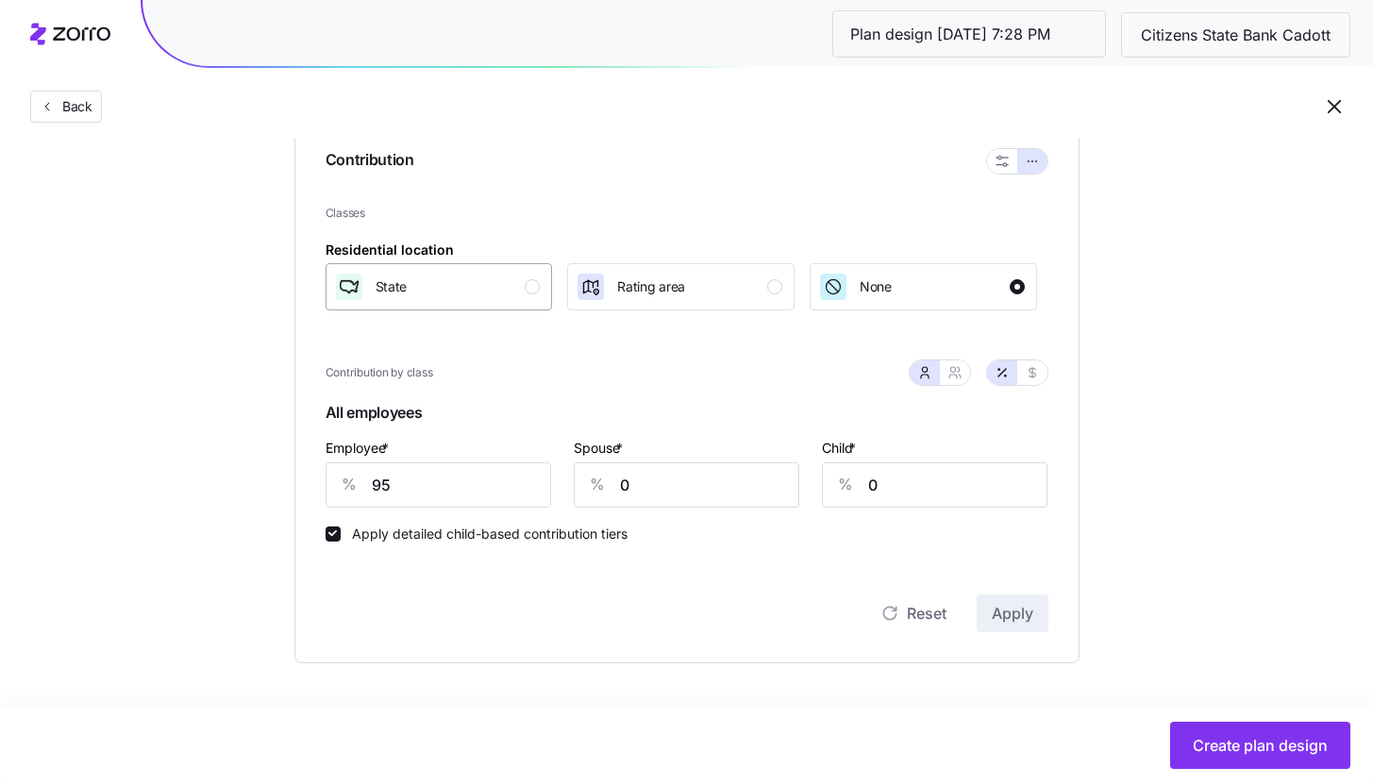
click at [550, 306] on button "State" at bounding box center [439, 286] width 227 height 47
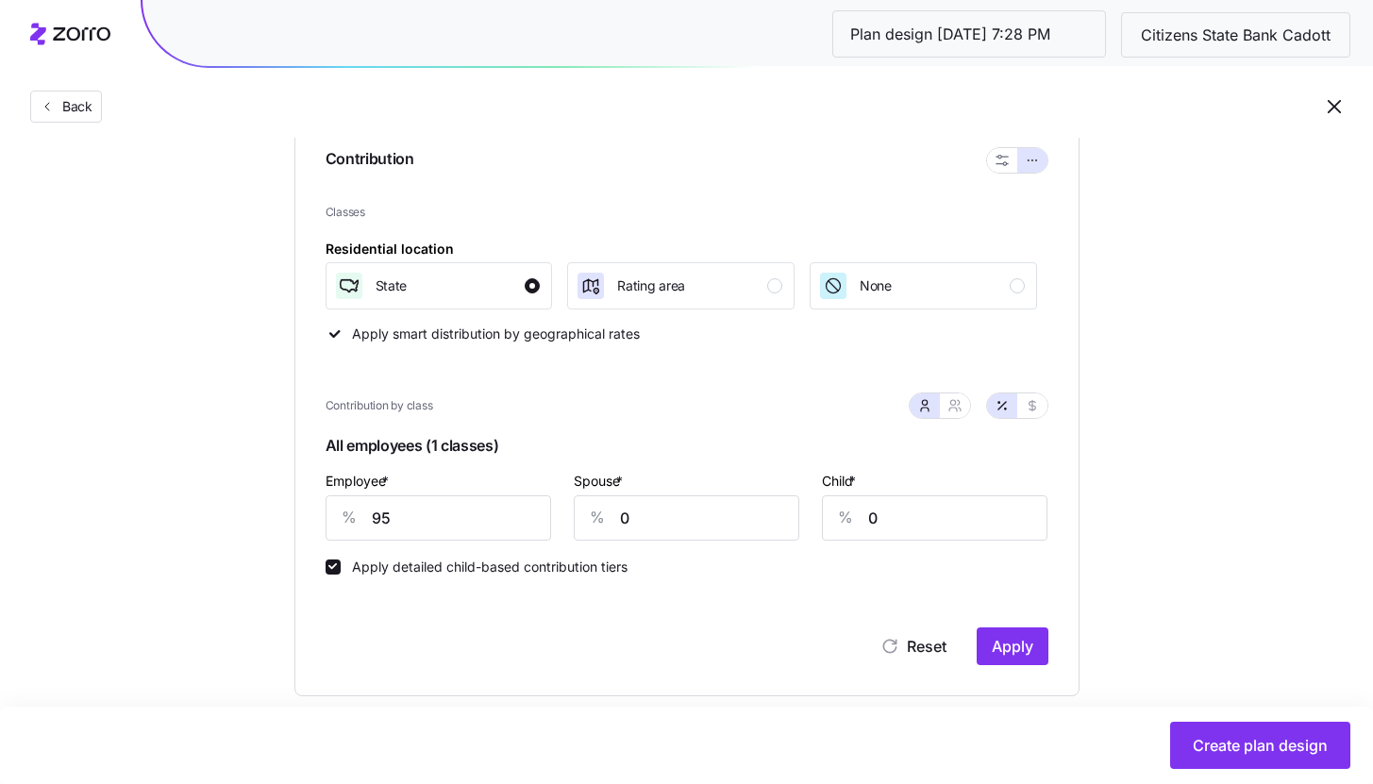
scroll to position [248, 0]
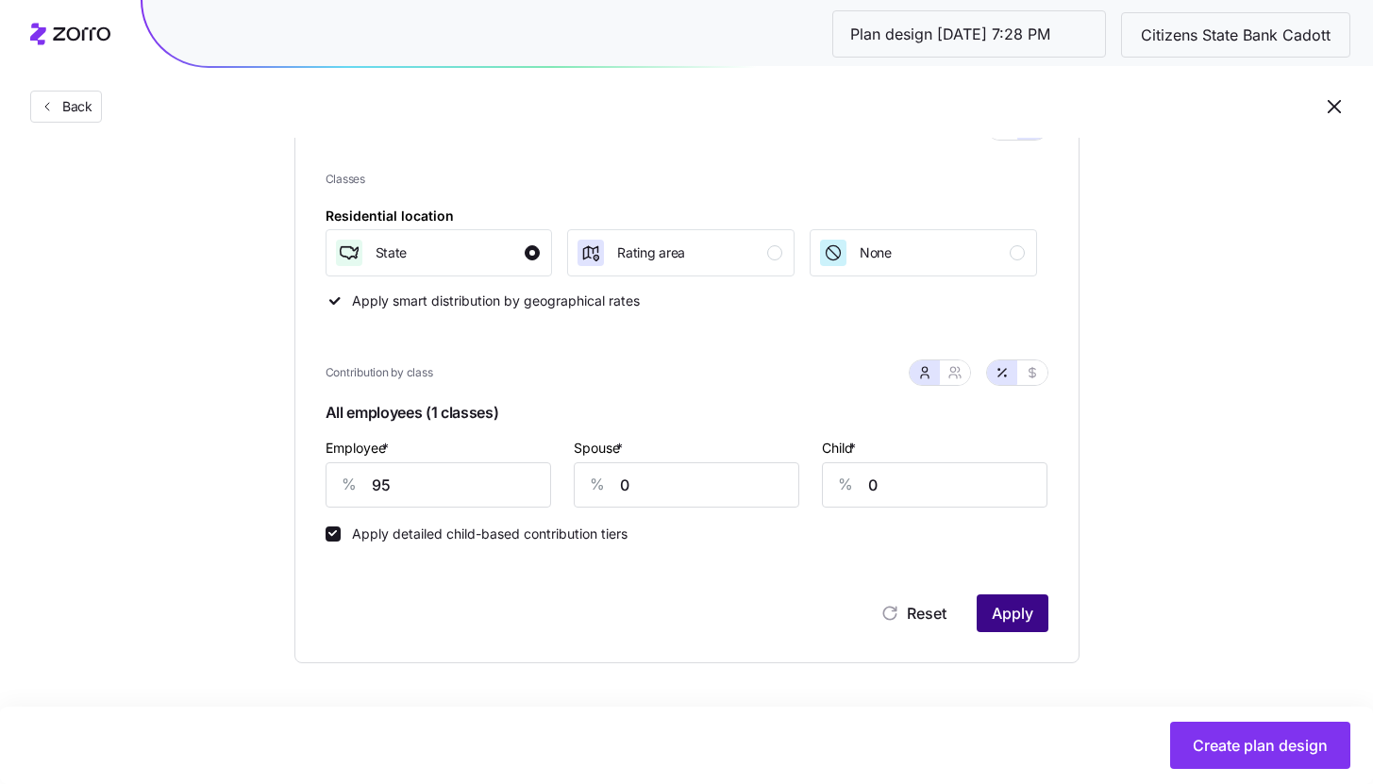
click at [1012, 628] on button "Apply" at bounding box center [1013, 613] width 72 height 38
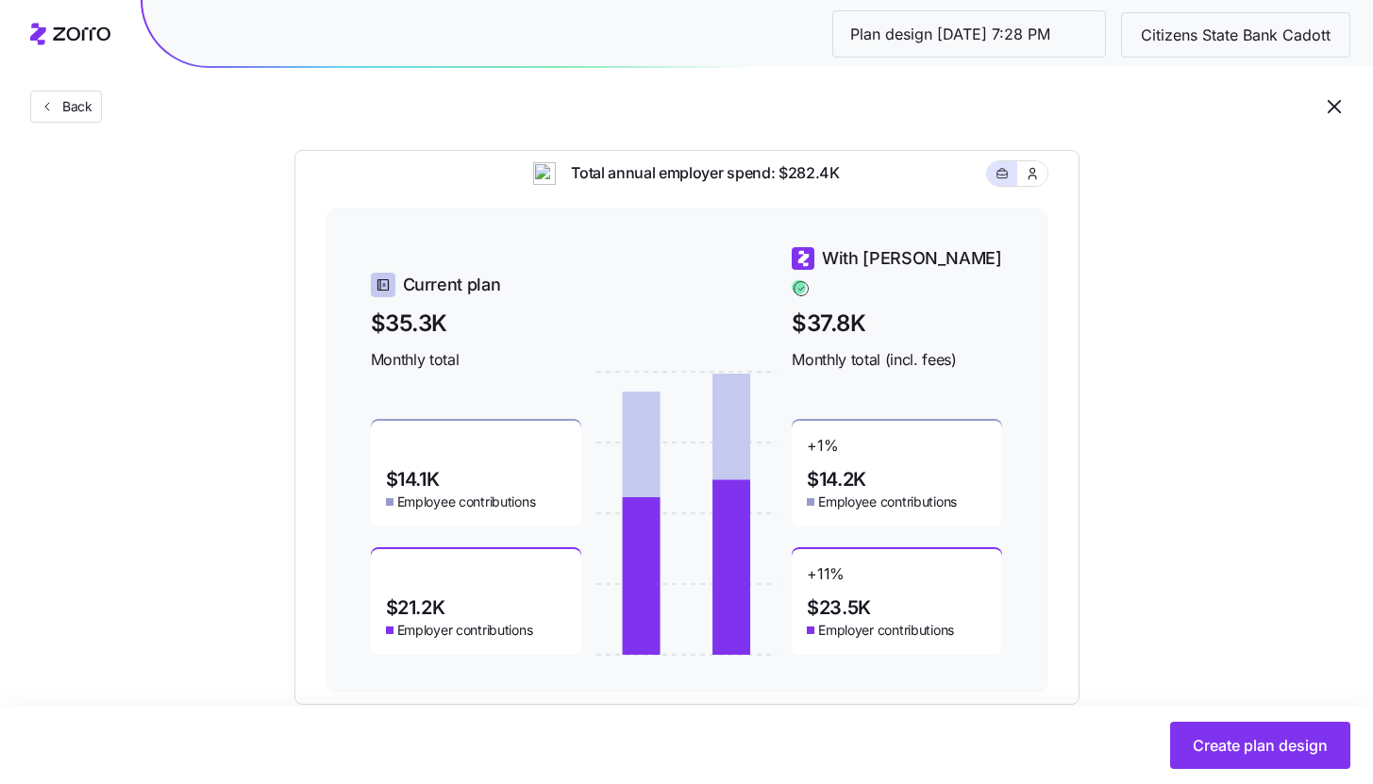
scroll to position [773, 0]
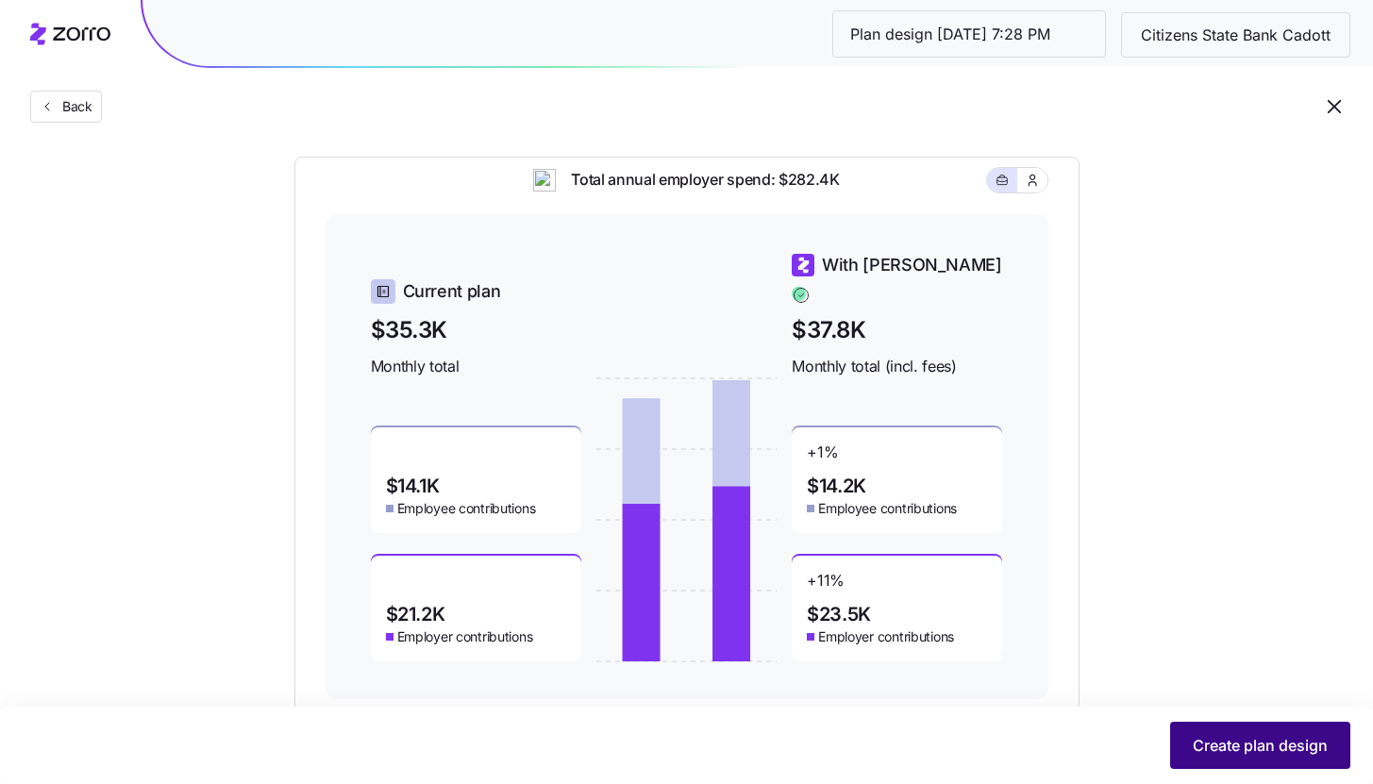
click at [1232, 742] on span "Create plan design" at bounding box center [1260, 745] width 135 height 23
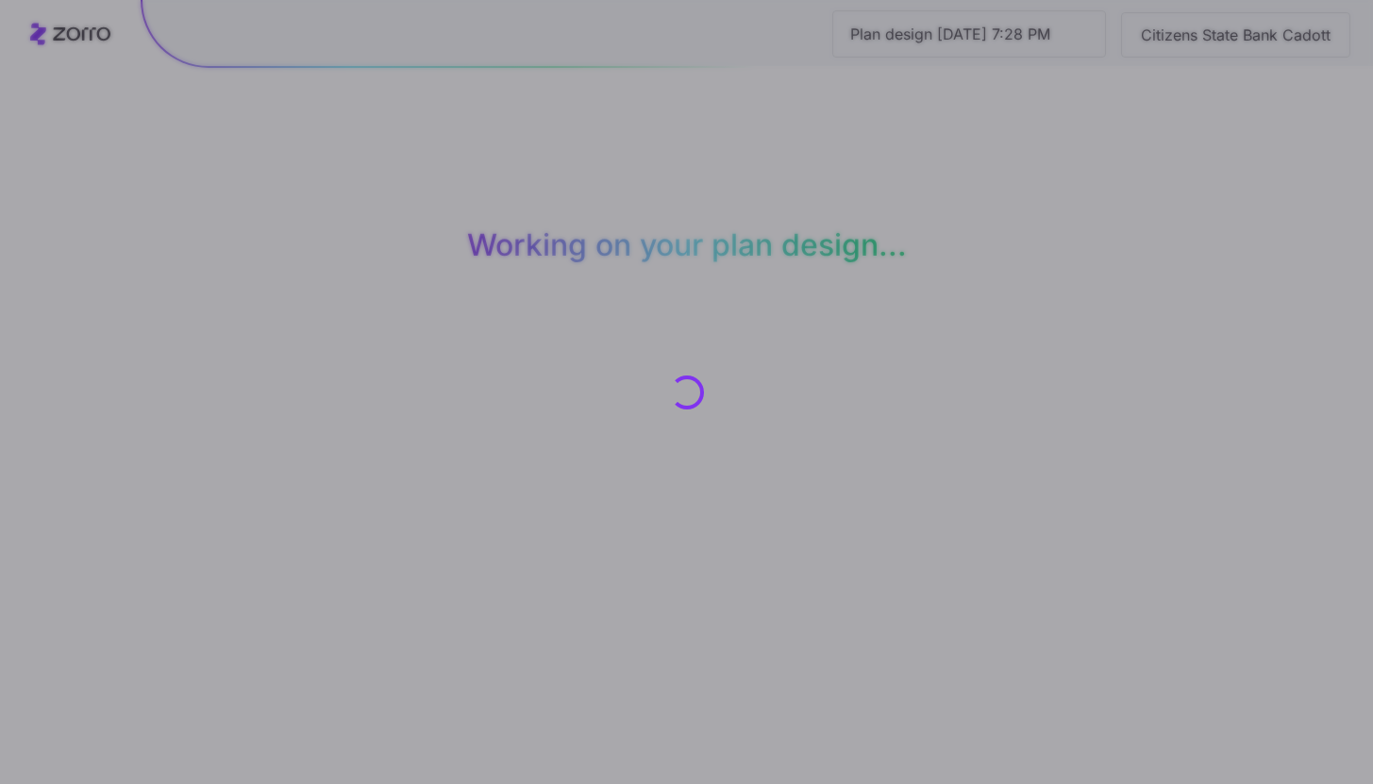
scroll to position [0, 0]
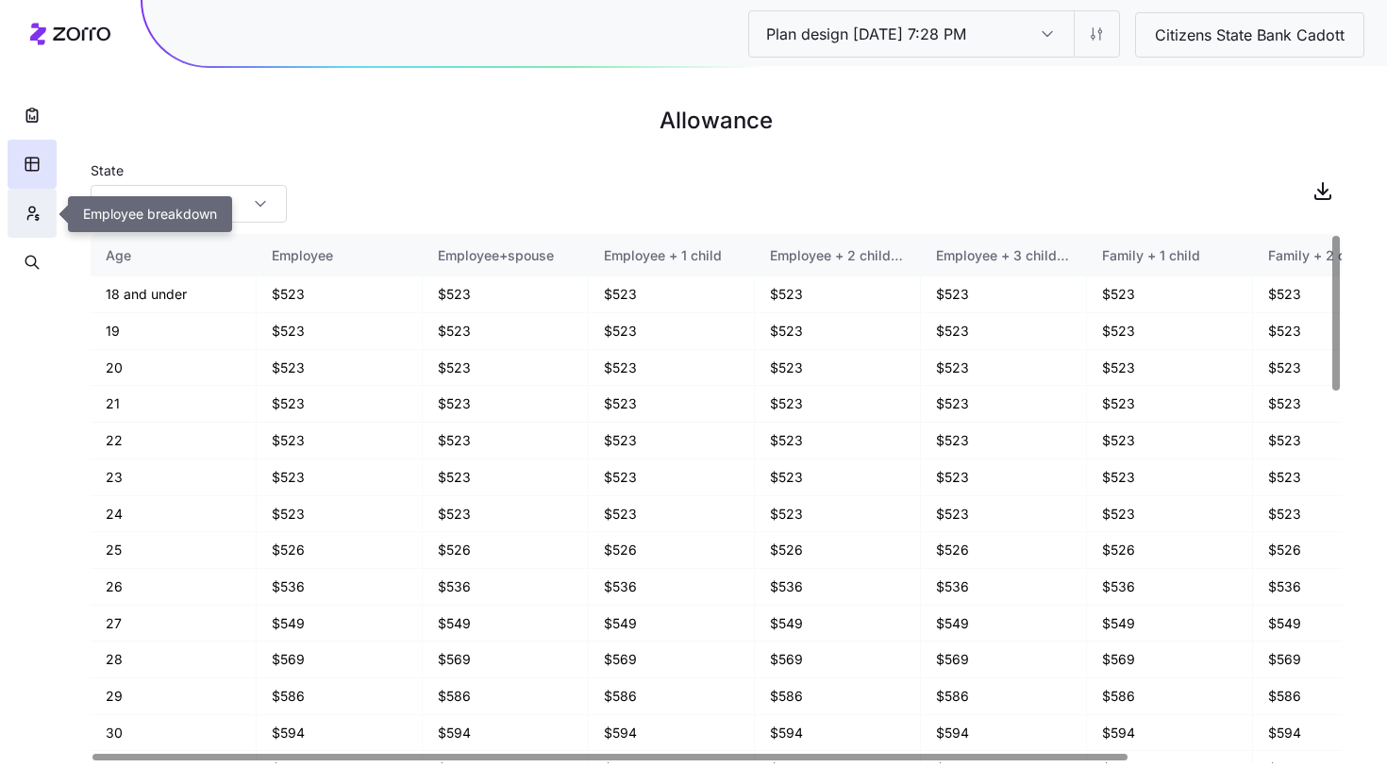
click at [50, 219] on button "button" at bounding box center [32, 213] width 49 height 49
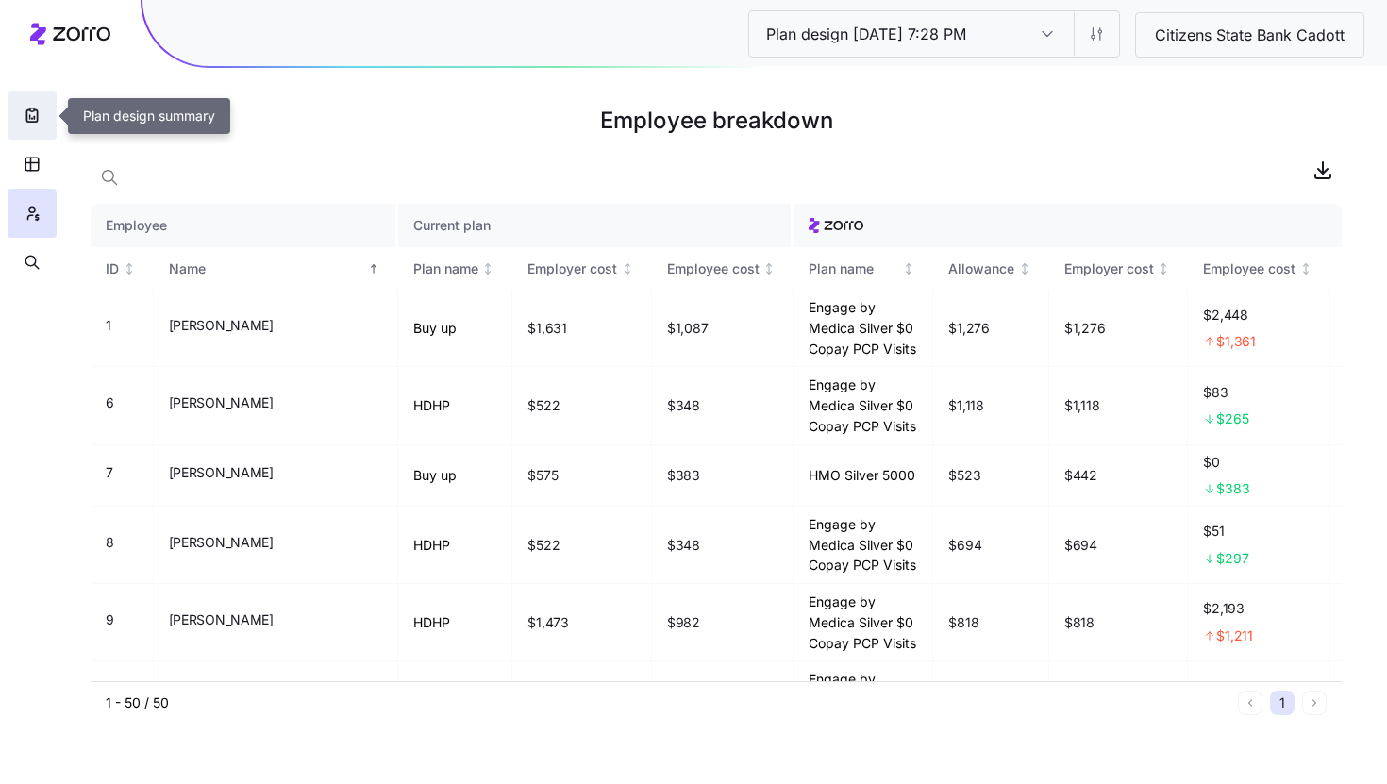
click at [43, 125] on button "button" at bounding box center [32, 115] width 49 height 49
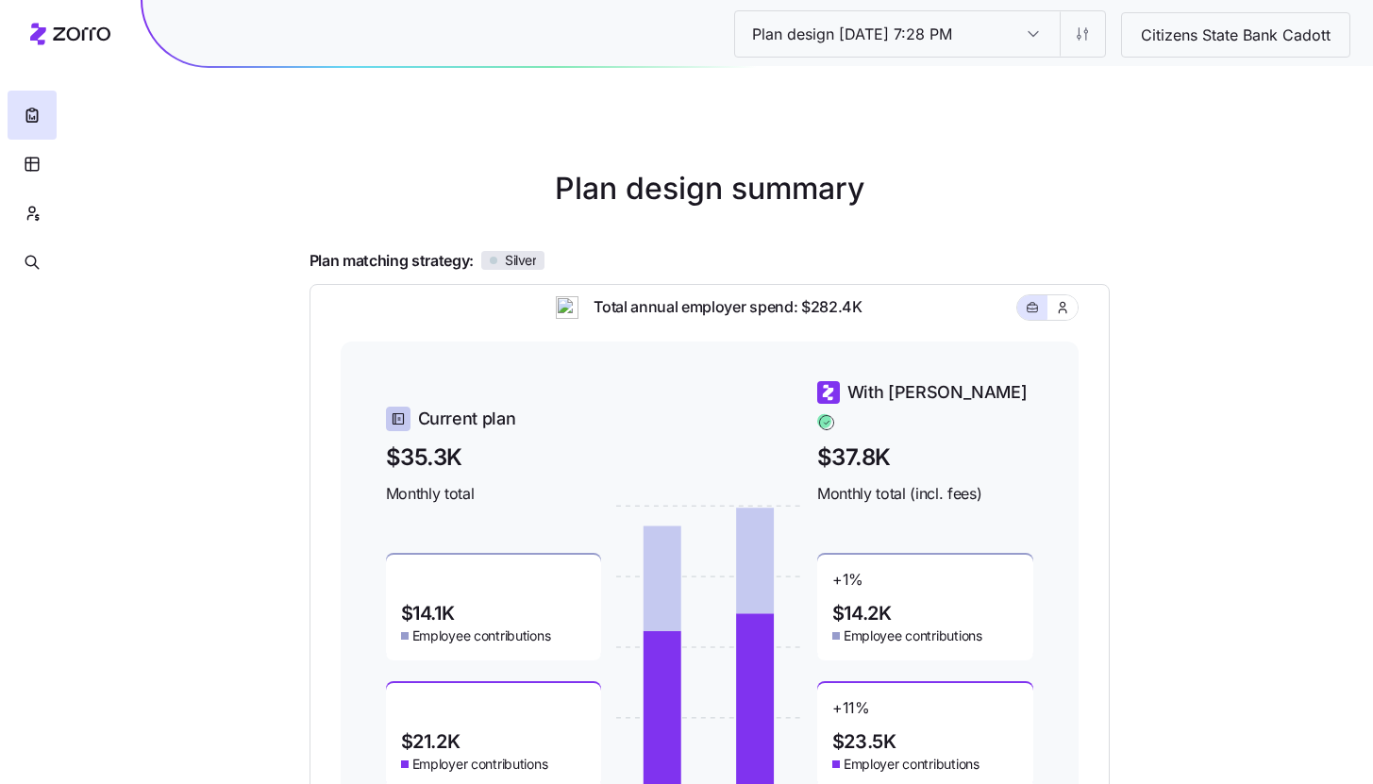
scroll to position [251, 0]
